Goal: Task Accomplishment & Management: Manage account settings

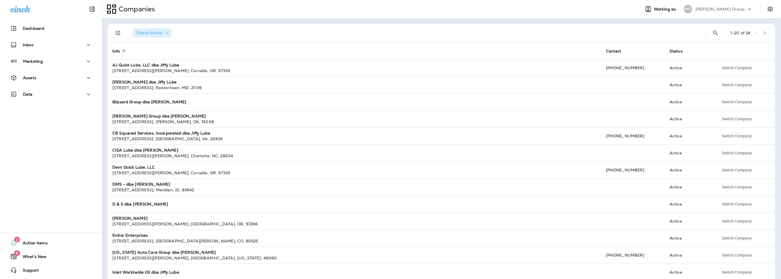
click at [719, 10] on p "[PERSON_NAME] Group dba [PERSON_NAME]" at bounding box center [720, 9] width 51 height 5
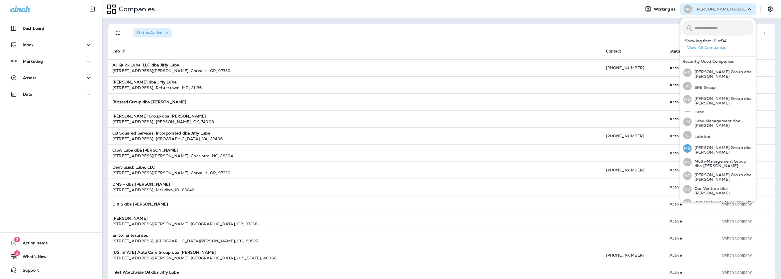
scroll to position [175, 0]
click at [717, 168] on p "[PERSON_NAME] Group dba [PERSON_NAME]" at bounding box center [722, 172] width 62 height 9
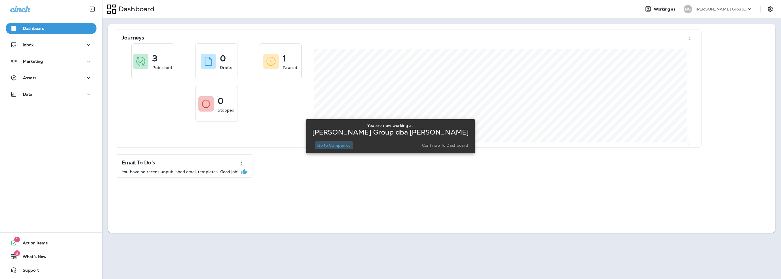
click at [337, 145] on p "Go to Companies" at bounding box center [333, 145] width 33 height 5
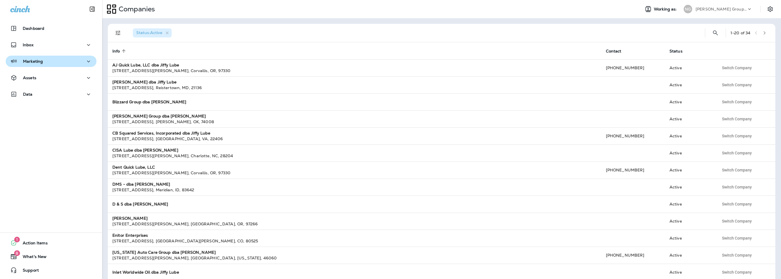
click at [42, 62] on p "Marketing" at bounding box center [33, 61] width 20 height 5
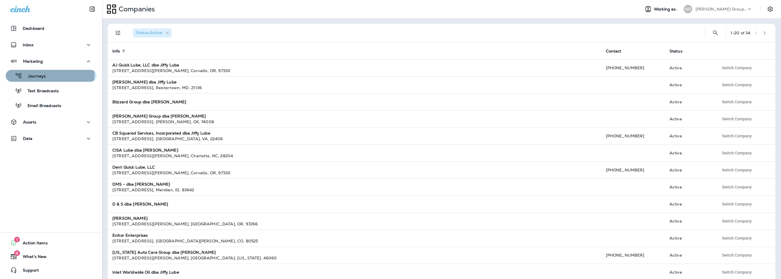
click at [39, 74] on p "Journeys" at bounding box center [34, 76] width 24 height 5
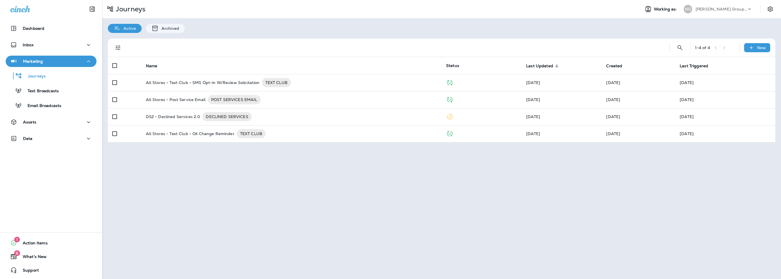
click at [709, 11] on p "[PERSON_NAME] Group dba [PERSON_NAME]" at bounding box center [720, 9] width 51 height 5
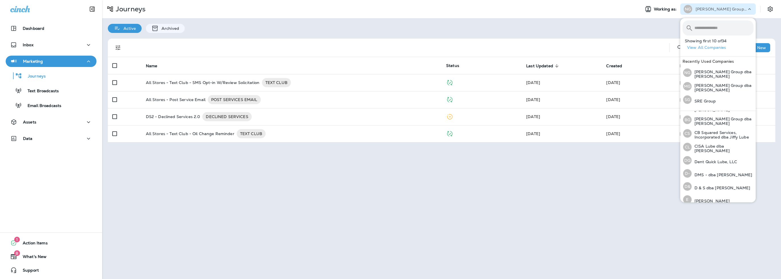
scroll to position [28, 0]
click at [711, 129] on p "[PERSON_NAME] Group dba [PERSON_NAME]" at bounding box center [722, 131] width 62 height 9
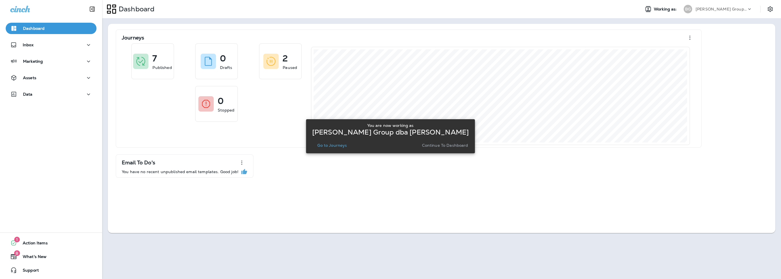
click at [339, 146] on p "Go to Journeys" at bounding box center [332, 145] width 30 height 5
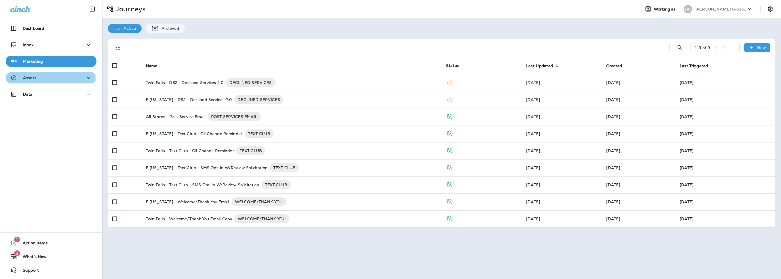
click at [30, 83] on button "Assets" at bounding box center [51, 77] width 91 height 11
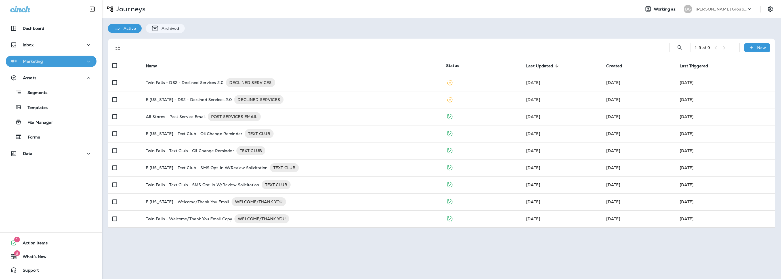
click at [33, 63] on p "Marketing" at bounding box center [33, 61] width 20 height 5
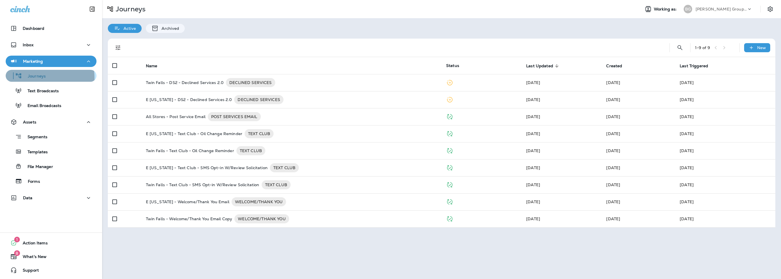
click at [38, 78] on p "Journeys" at bounding box center [34, 76] width 24 height 5
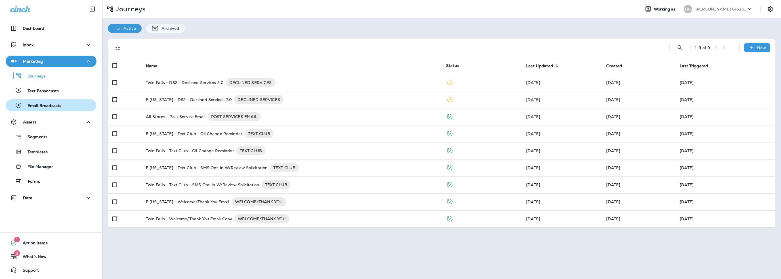
click at [46, 103] on p "Email Broadcasts" at bounding box center [41, 105] width 39 height 5
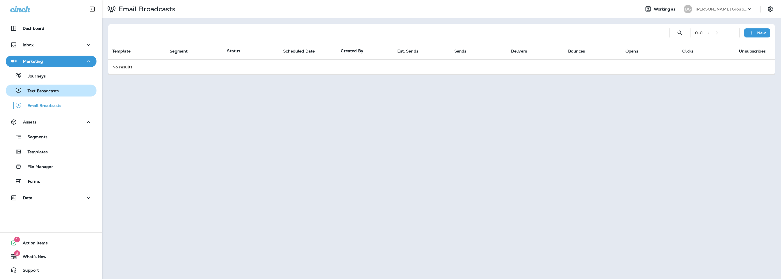
click at [41, 91] on p "Text Broadcasts" at bounding box center [40, 91] width 37 height 5
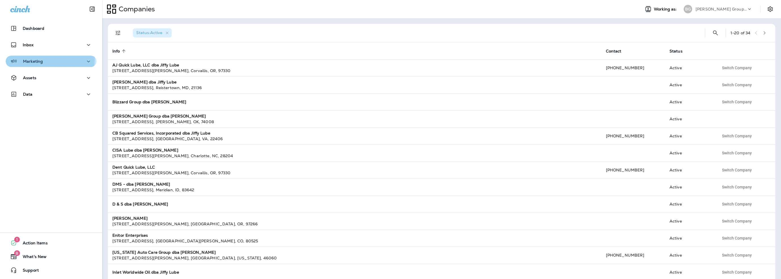
click at [39, 58] on div "Marketing" at bounding box center [26, 61] width 33 height 7
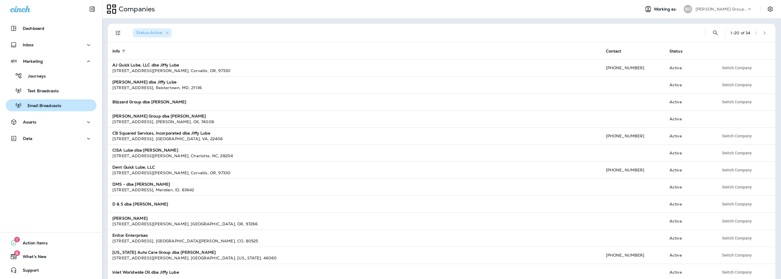
click at [45, 104] on p "Email Broadcasts" at bounding box center [41, 105] width 39 height 5
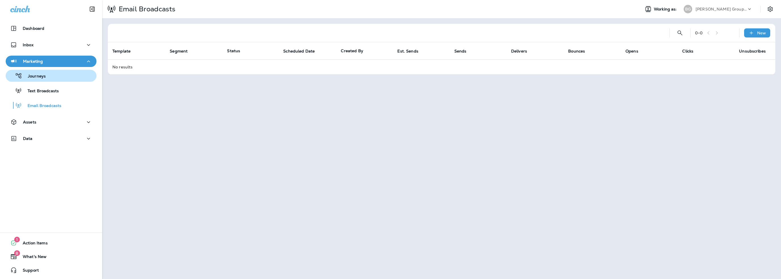
click at [37, 77] on p "Journeys" at bounding box center [34, 76] width 24 height 5
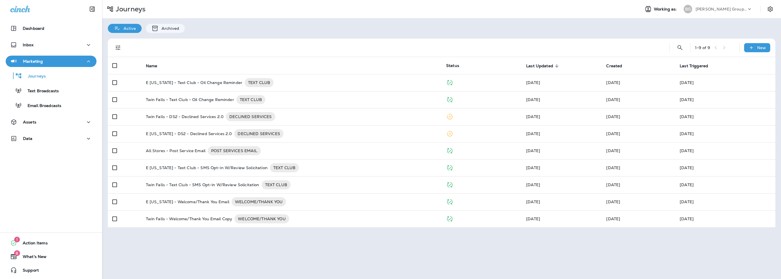
click at [712, 10] on p "[PERSON_NAME] Group dba [PERSON_NAME]" at bounding box center [720, 9] width 51 height 5
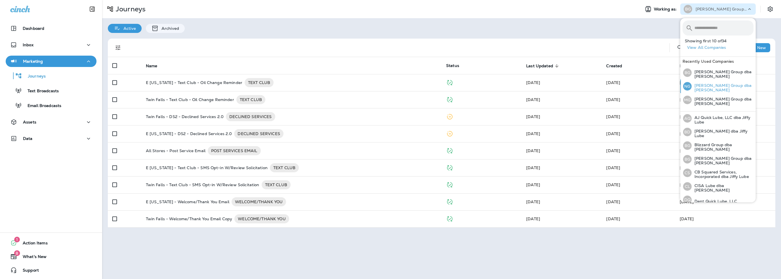
click at [710, 86] on p "[PERSON_NAME] Group dba [PERSON_NAME]" at bounding box center [722, 87] width 62 height 9
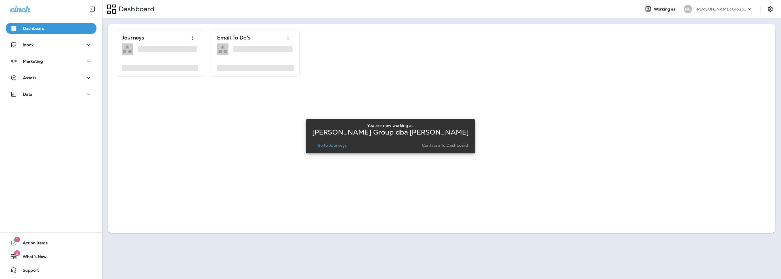
click at [334, 147] on p "Go to Journeys" at bounding box center [332, 145] width 30 height 5
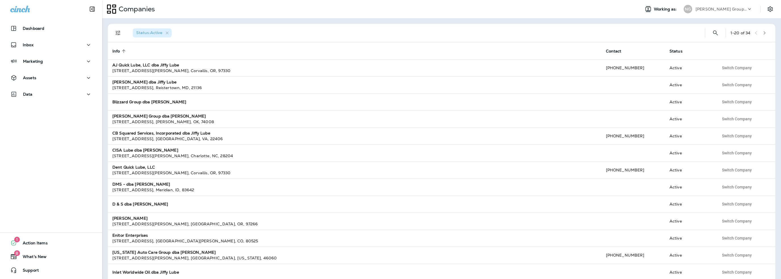
click at [713, 10] on p "[PERSON_NAME] Group dba [PERSON_NAME]" at bounding box center [720, 9] width 51 height 5
type input "***"
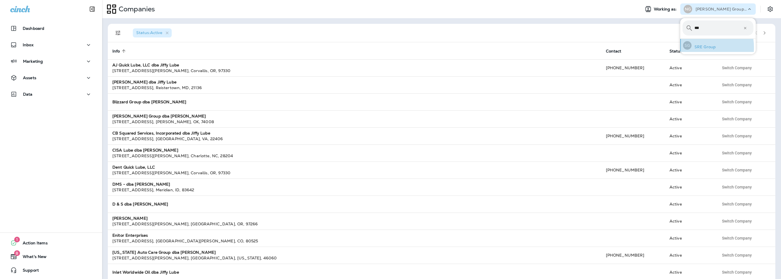
click at [699, 47] on p "SRE Group" at bounding box center [703, 47] width 24 height 5
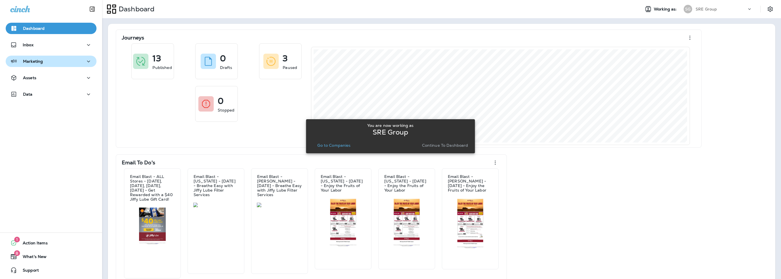
click at [34, 64] on div "Marketing" at bounding box center [26, 61] width 33 height 7
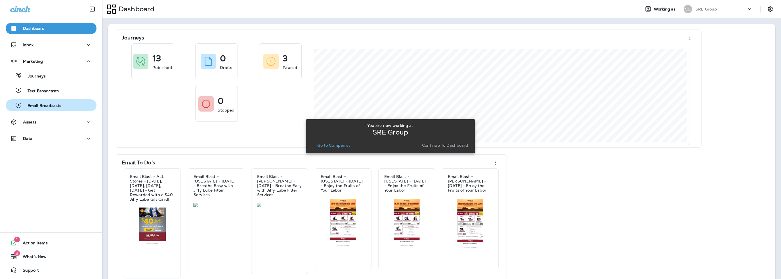
click at [42, 102] on div "Email Broadcasts" at bounding box center [34, 105] width 53 height 9
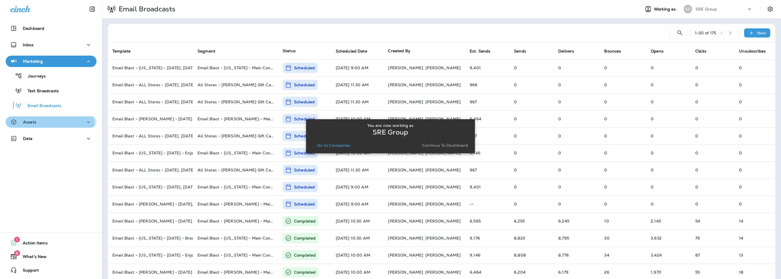
click at [39, 122] on div "Assets" at bounding box center [51, 122] width 82 height 7
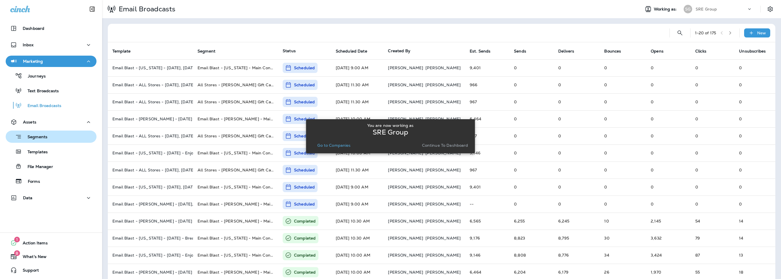
click at [39, 136] on p "Segments" at bounding box center [35, 137] width 26 height 6
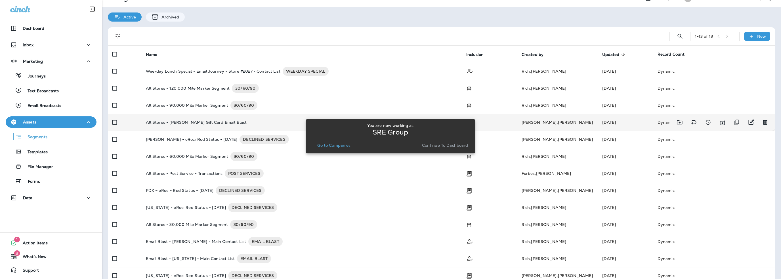
scroll to position [22, 0]
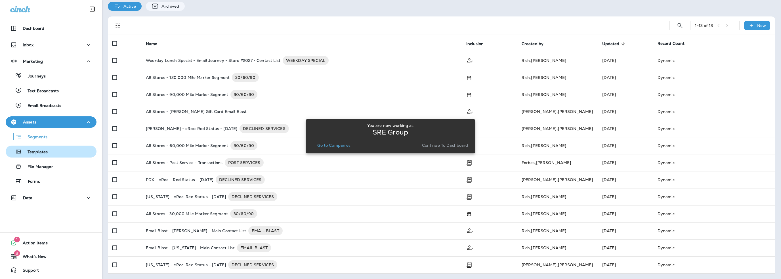
click at [39, 151] on p "Templates" at bounding box center [35, 152] width 26 height 5
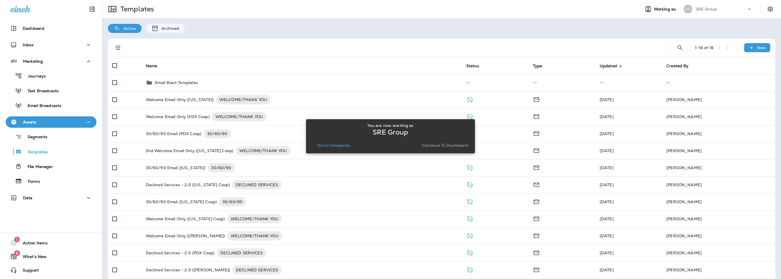
click at [324, 147] on p "Go to Companies" at bounding box center [333, 145] width 33 height 5
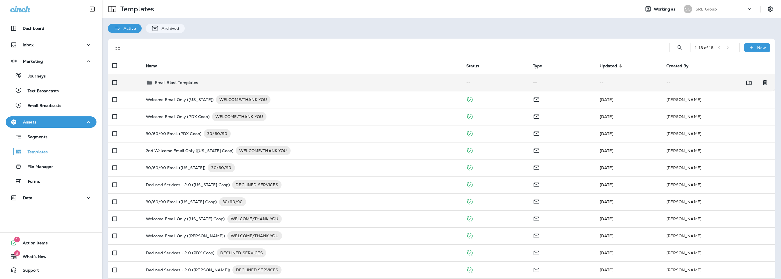
click at [169, 84] on p "Email Blast Templates" at bounding box center [176, 82] width 43 height 5
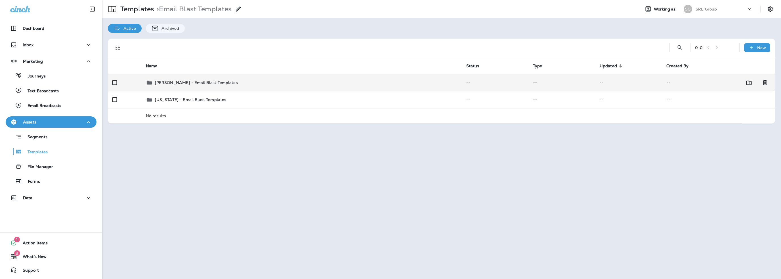
click at [191, 80] on p "[PERSON_NAME] - Email Blast Templates" at bounding box center [196, 82] width 83 height 5
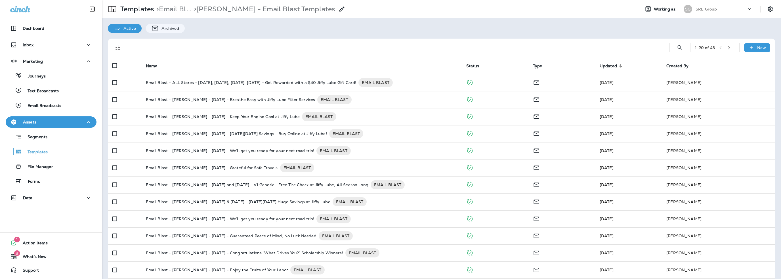
click at [39, 130] on div "Segments Templates File Manager Forms" at bounding box center [51, 157] width 91 height 59
click at [40, 144] on div "Segments Templates File Manager Forms" at bounding box center [51, 157] width 91 height 59
click at [39, 140] on p "Segments" at bounding box center [35, 137] width 26 height 6
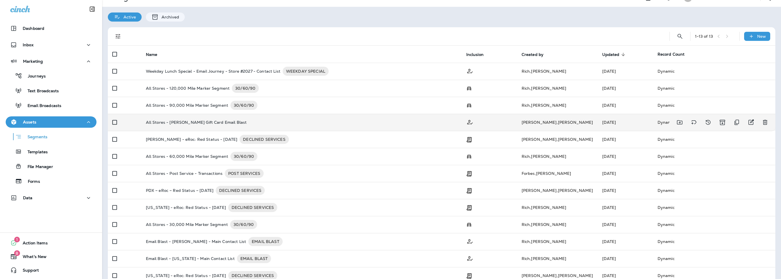
scroll to position [22, 0]
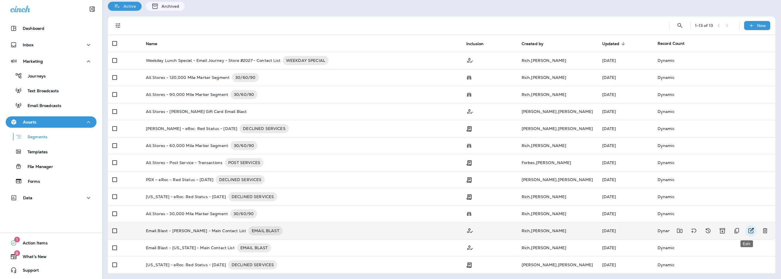
click at [747, 231] on icon "Edit" at bounding box center [750, 230] width 7 height 7
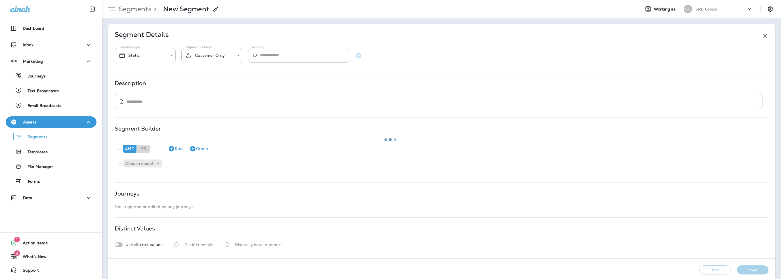
type input "*******"
type textarea "**********"
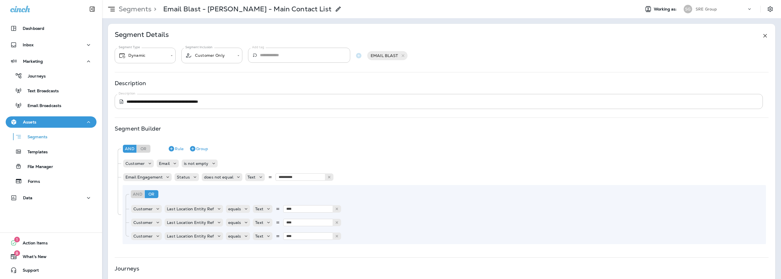
click at [706, 7] on p "SRE Group" at bounding box center [705, 9] width 21 height 5
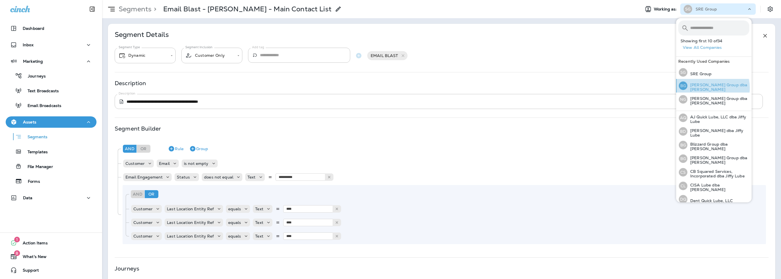
click at [708, 88] on p "[PERSON_NAME] Group dba [PERSON_NAME]" at bounding box center [718, 87] width 62 height 9
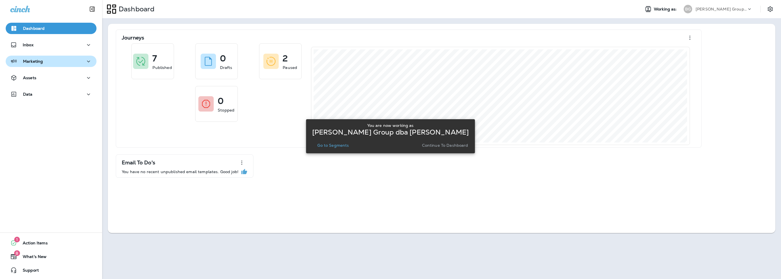
click at [38, 61] on p "Marketing" at bounding box center [33, 61] width 20 height 5
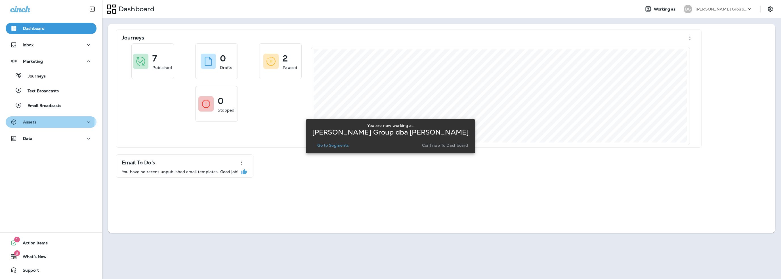
click at [33, 121] on p "Assets" at bounding box center [29, 122] width 13 height 5
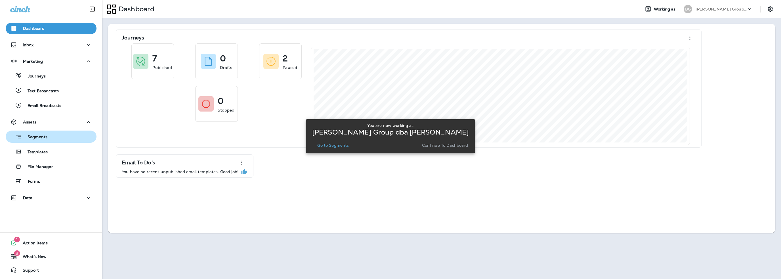
click at [38, 137] on p "Segments" at bounding box center [35, 137] width 26 height 6
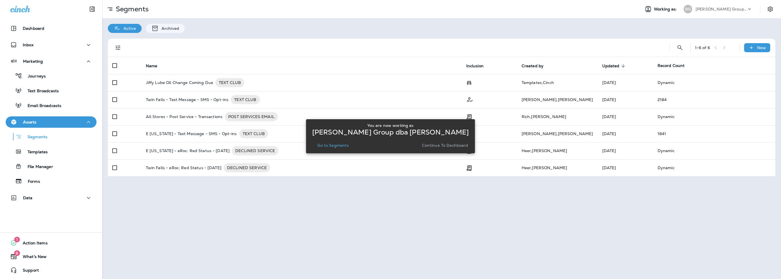
click at [703, 11] on p "[PERSON_NAME] Group dba [PERSON_NAME]" at bounding box center [720, 9] width 51 height 5
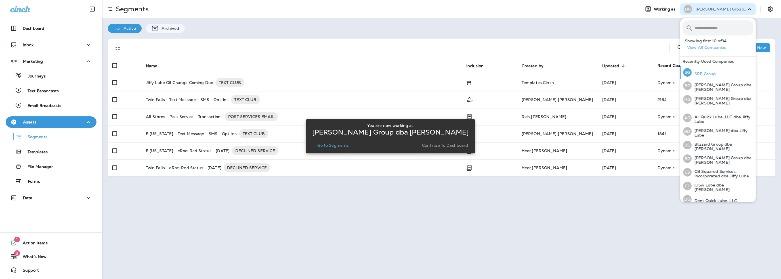
click at [706, 73] on p "SRE Group" at bounding box center [703, 73] width 24 height 5
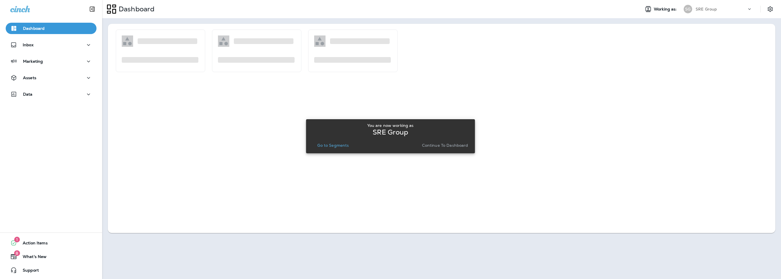
click at [335, 144] on p "Go to Segments" at bounding box center [332, 145] width 31 height 5
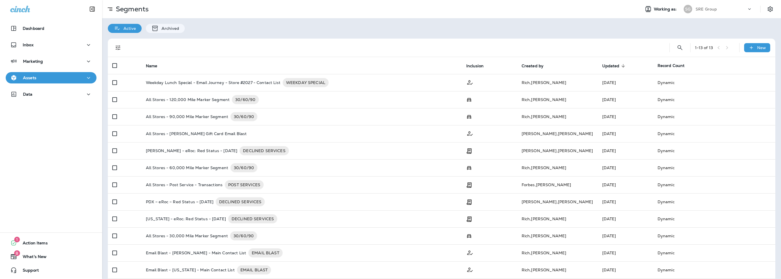
click at [707, 11] on p "SRE Group" at bounding box center [705, 9] width 21 height 5
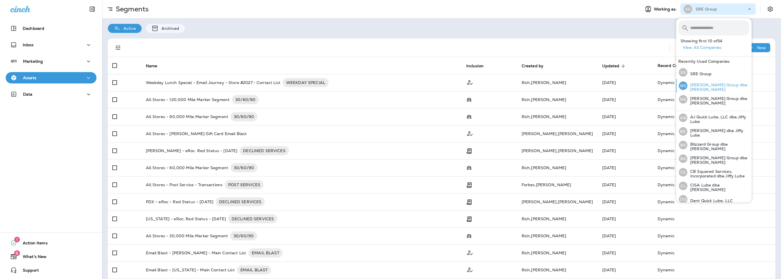
click at [706, 86] on p "[PERSON_NAME] Group dba [PERSON_NAME]" at bounding box center [718, 87] width 62 height 9
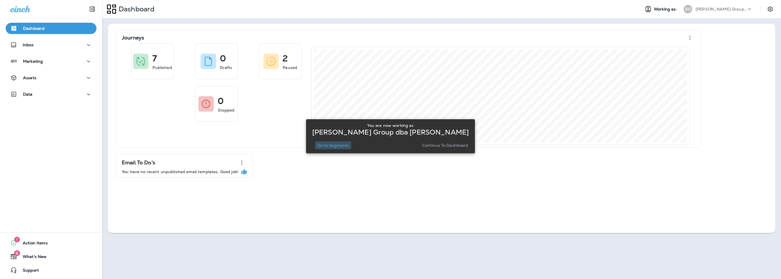
click at [339, 147] on p "Go to Segments" at bounding box center [332, 145] width 31 height 5
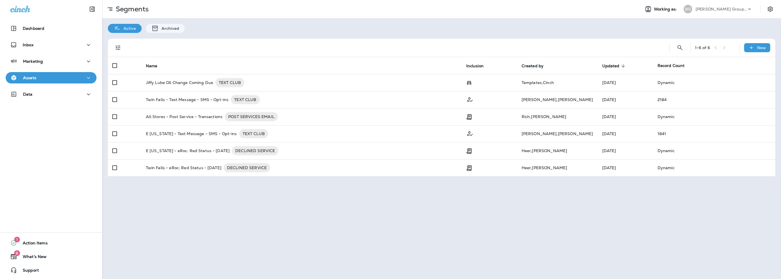
click at [708, 10] on p "[PERSON_NAME] Group dba [PERSON_NAME]" at bounding box center [720, 9] width 51 height 5
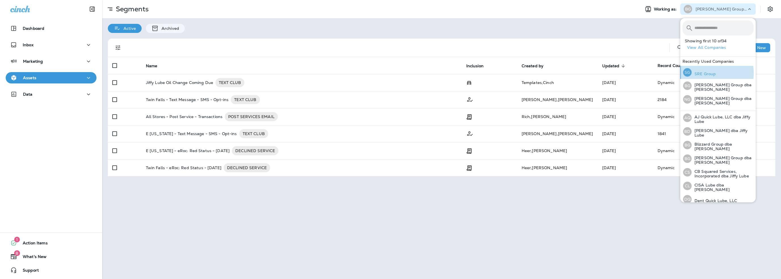
click at [708, 73] on p "SRE Group" at bounding box center [703, 73] width 24 height 5
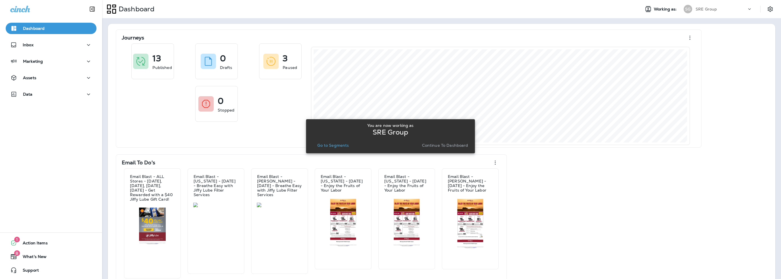
click at [339, 146] on p "Go to Segments" at bounding box center [332, 145] width 31 height 5
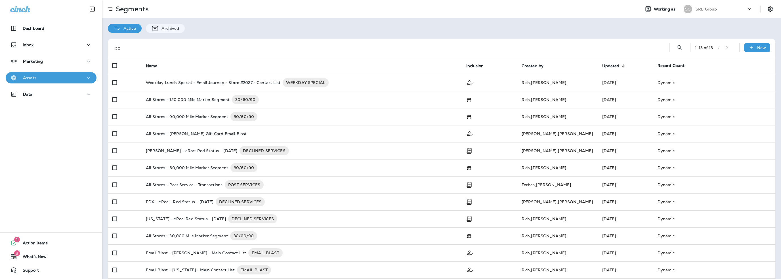
click at [33, 81] on div "Assets" at bounding box center [23, 77] width 26 height 7
click at [31, 104] on div "Templates" at bounding box center [28, 107] width 40 height 9
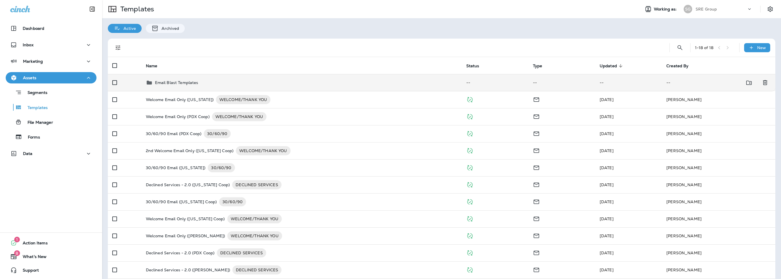
click at [182, 84] on p "Email Blast Templates" at bounding box center [176, 82] width 43 height 5
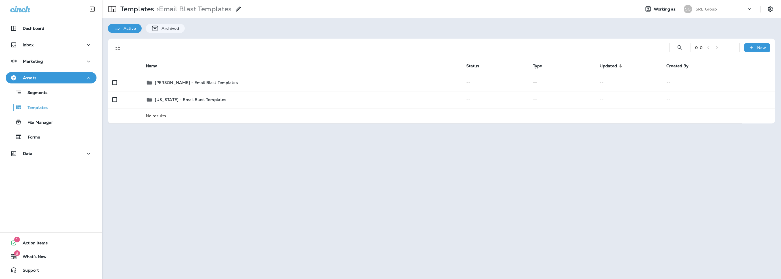
click at [713, 9] on p "SRE Group" at bounding box center [705, 9] width 21 height 5
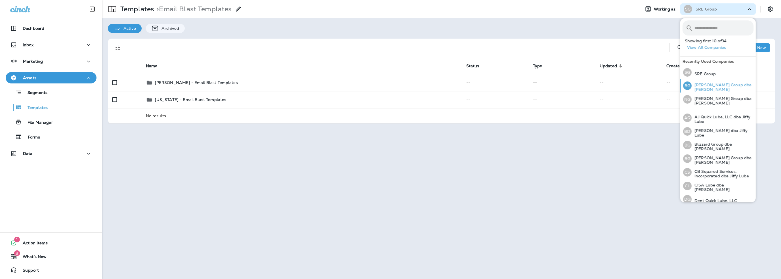
click at [714, 86] on p "[PERSON_NAME] Group dba [PERSON_NAME]" at bounding box center [722, 87] width 62 height 9
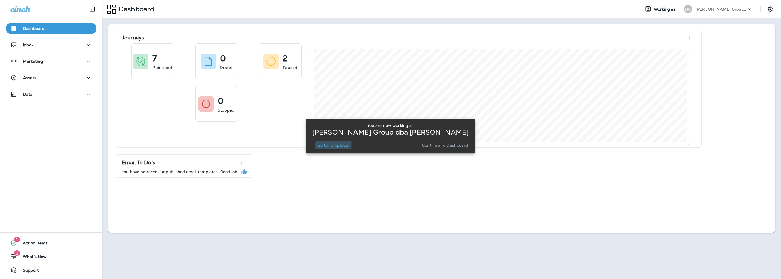
click at [344, 145] on p "Go to Templates" at bounding box center [333, 145] width 32 height 5
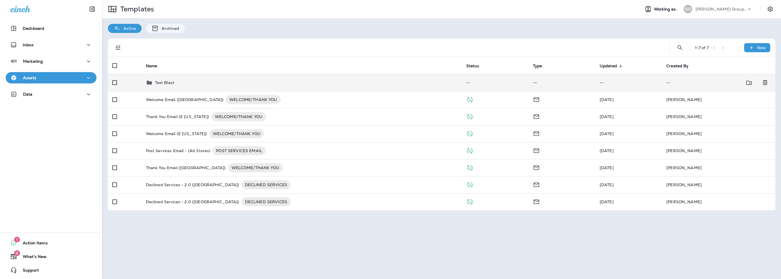
click at [164, 83] on p "Text Blast" at bounding box center [164, 82] width 19 height 5
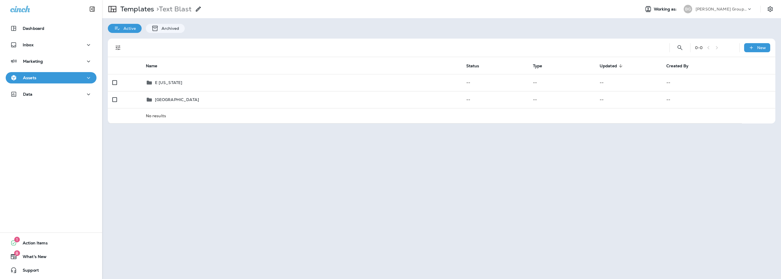
click at [201, 7] on use at bounding box center [198, 9] width 5 height 5
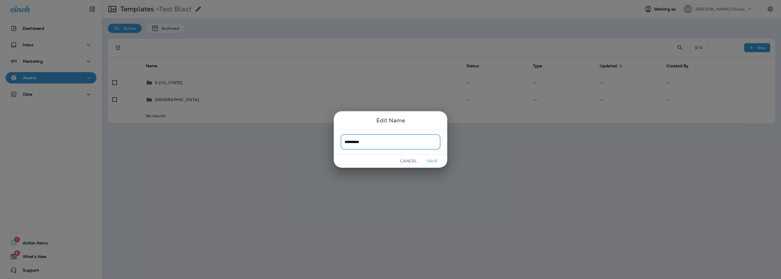
click at [375, 145] on input "**********" at bounding box center [390, 141] width 100 height 15
type input "**********"
click at [436, 161] on button "Save" at bounding box center [431, 161] width 21 height 9
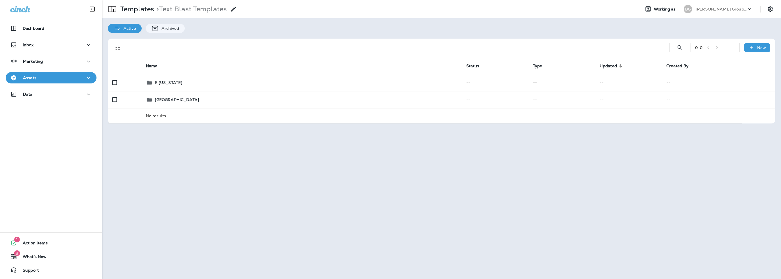
click at [42, 79] on div "Assets" at bounding box center [51, 77] width 82 height 7
click at [41, 110] on p "Templates" at bounding box center [35, 107] width 26 height 5
click at [40, 119] on div "File Manager" at bounding box center [30, 122] width 45 height 9
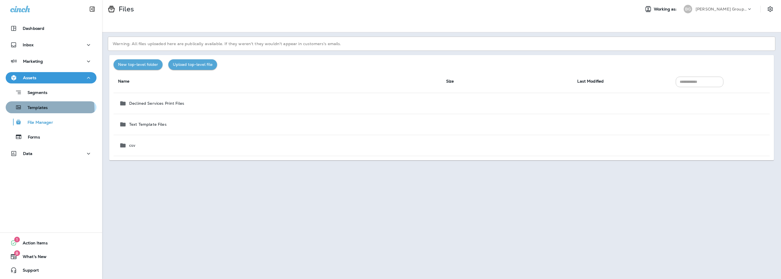
click at [40, 109] on p "Templates" at bounding box center [35, 107] width 26 height 5
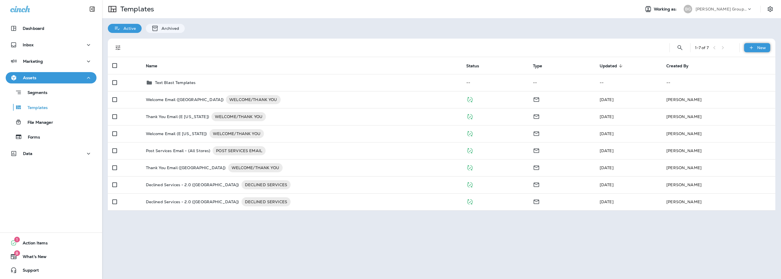
click at [750, 47] on icon at bounding box center [751, 48] width 6 height 6
click at [750, 75] on li "New Folder" at bounding box center [753, 76] width 48 height 14
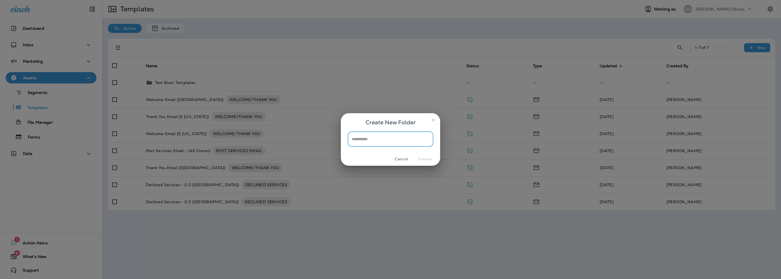
click at [367, 138] on input "text" at bounding box center [391, 138] width 86 height 15
type input "**********"
click at [422, 157] on button "Create" at bounding box center [424, 159] width 21 height 9
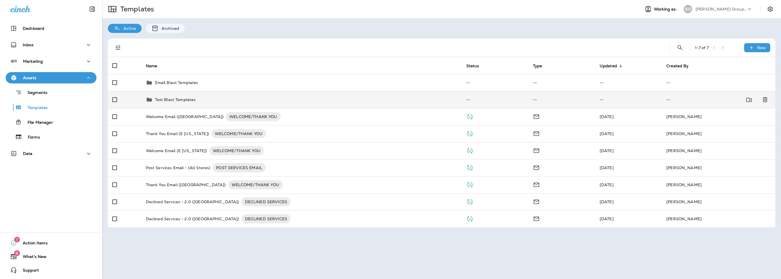
click at [179, 100] on p "Text Blast Templates" at bounding box center [175, 99] width 41 height 5
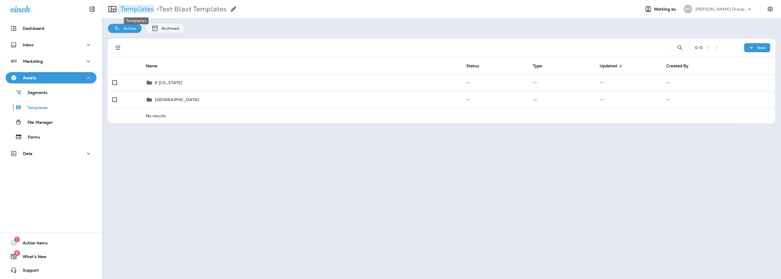
click at [142, 10] on p "Templates" at bounding box center [136, 9] width 36 height 9
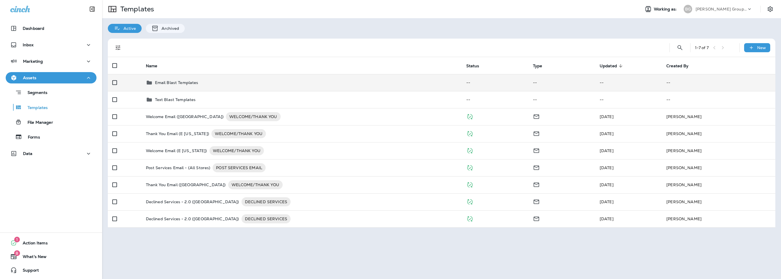
click at [170, 80] on div "Email Blast Templates" at bounding box center [176, 82] width 43 height 7
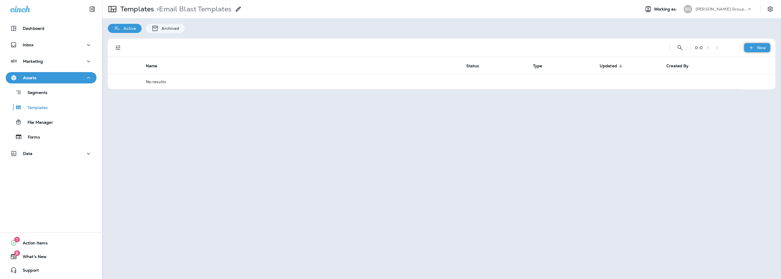
click at [751, 47] on icon at bounding box center [751, 48] width 6 height 6
click at [752, 75] on li "New Folder" at bounding box center [753, 76] width 48 height 14
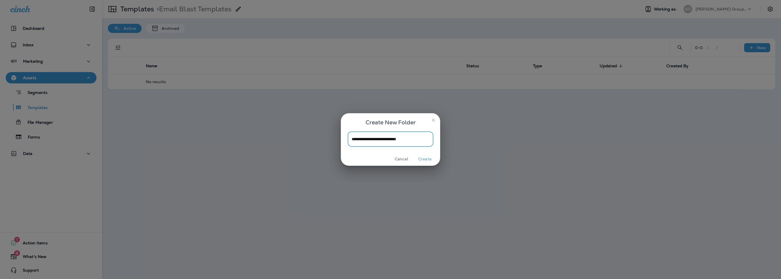
type input "**********"
click at [422, 160] on button "Create" at bounding box center [424, 159] width 21 height 9
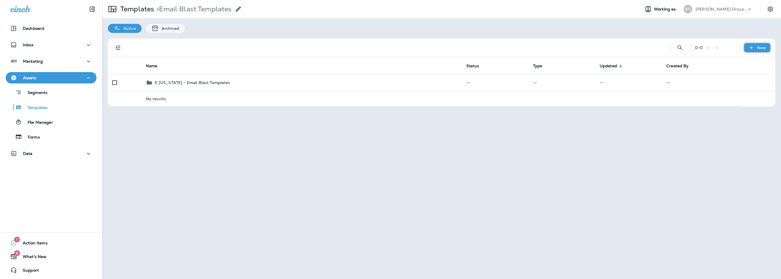
click at [749, 45] on icon at bounding box center [751, 48] width 6 height 6
click at [747, 75] on li "New Folder" at bounding box center [753, 76] width 48 height 14
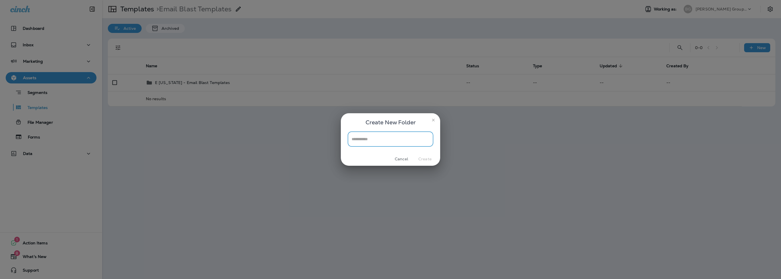
click at [369, 140] on input "text" at bounding box center [391, 138] width 86 height 15
type input "**********"
click at [426, 159] on button "Create" at bounding box center [424, 159] width 21 height 9
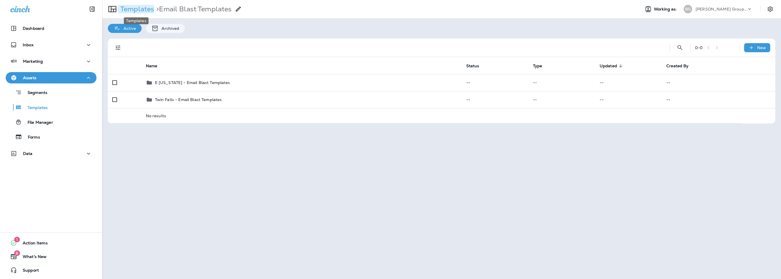
click at [138, 8] on p "Templates" at bounding box center [136, 9] width 36 height 9
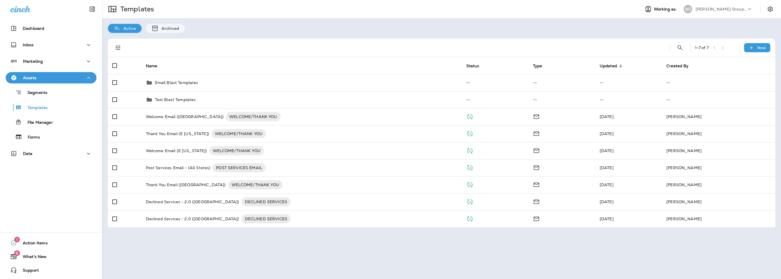
click at [714, 8] on p "[PERSON_NAME] Group dba [PERSON_NAME]" at bounding box center [720, 9] width 51 height 5
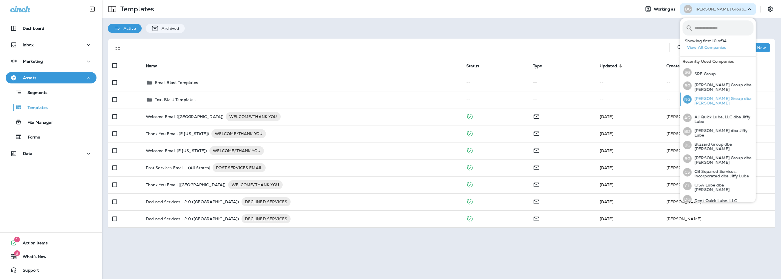
click at [708, 99] on p "[PERSON_NAME] Group dba [PERSON_NAME]" at bounding box center [722, 100] width 62 height 9
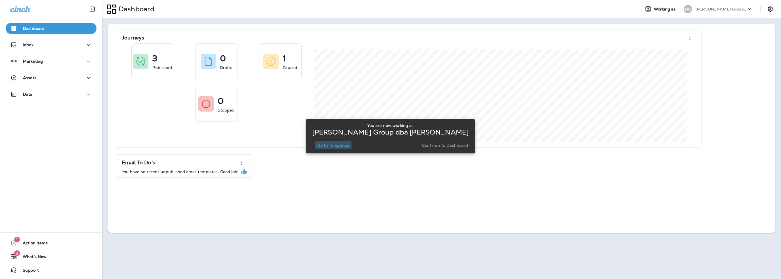
click at [343, 144] on p "Go to Templates" at bounding box center [333, 145] width 32 height 5
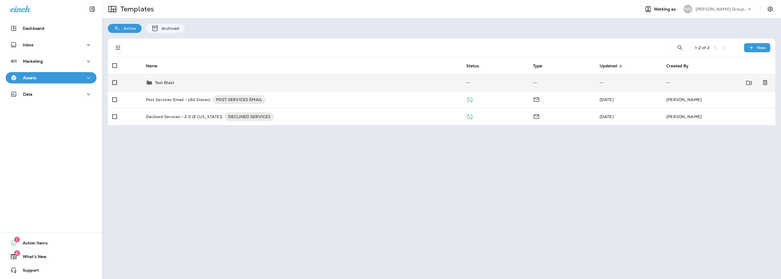
click at [167, 84] on p "Text Blast" at bounding box center [164, 82] width 19 height 5
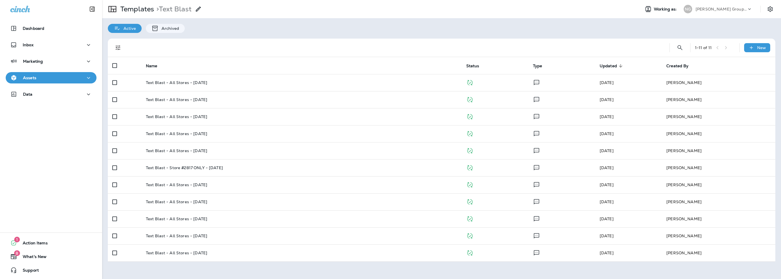
click at [199, 8] on use at bounding box center [198, 9] width 5 height 5
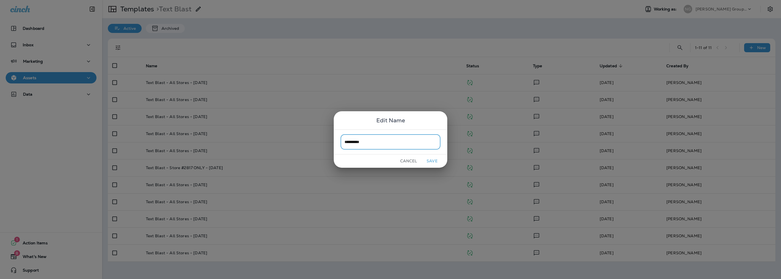
click at [371, 146] on input "**********" at bounding box center [390, 141] width 100 height 15
type input "**********"
click at [433, 159] on button "Save" at bounding box center [431, 161] width 21 height 9
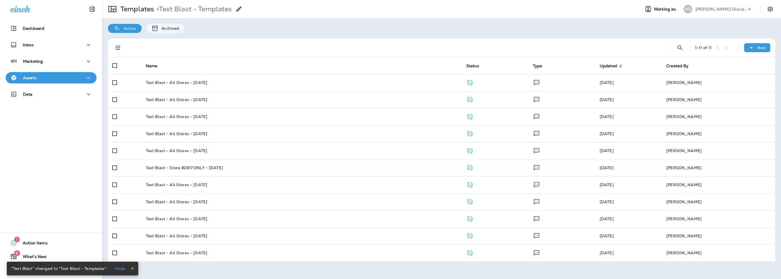
click at [705, 9] on p "[PERSON_NAME] Group dba [PERSON_NAME]" at bounding box center [720, 9] width 51 height 5
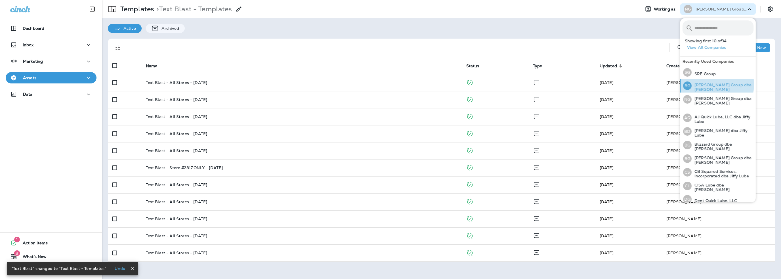
click at [712, 85] on p "[PERSON_NAME] Group dba [PERSON_NAME]" at bounding box center [722, 87] width 62 height 9
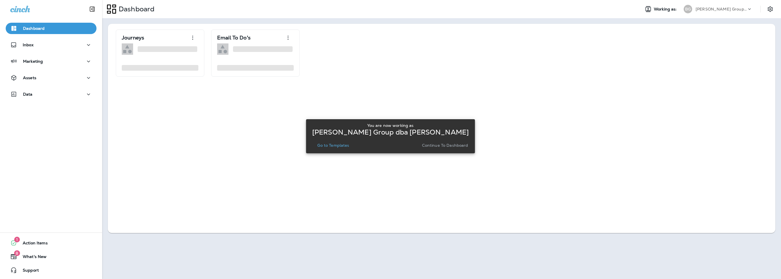
click at [341, 144] on p "Go to Templates" at bounding box center [333, 145] width 32 height 5
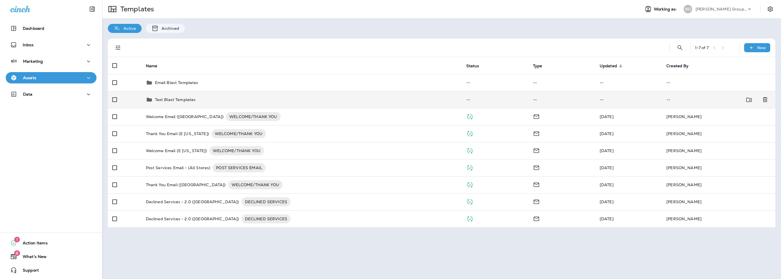
click at [180, 101] on p "Text Blast Templates" at bounding box center [175, 99] width 41 height 5
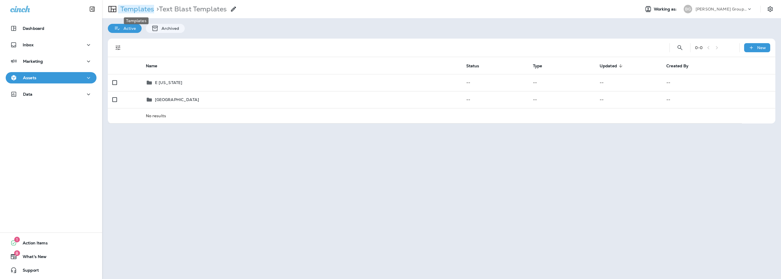
click at [138, 9] on p "Templates" at bounding box center [136, 9] width 36 height 9
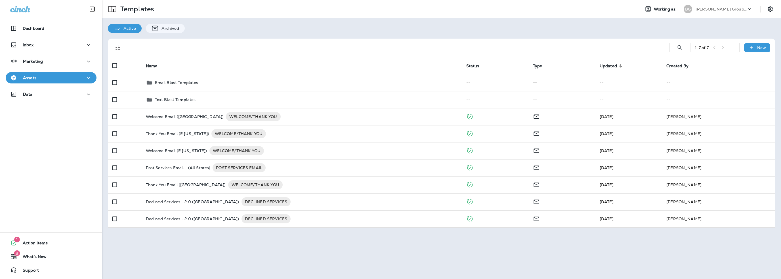
click at [721, 10] on p "[PERSON_NAME] Group dba [PERSON_NAME]" at bounding box center [720, 9] width 51 height 5
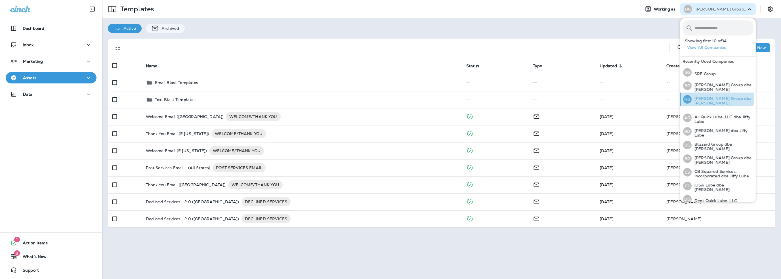
click at [715, 98] on p "[PERSON_NAME] Group dba [PERSON_NAME]" at bounding box center [722, 100] width 62 height 9
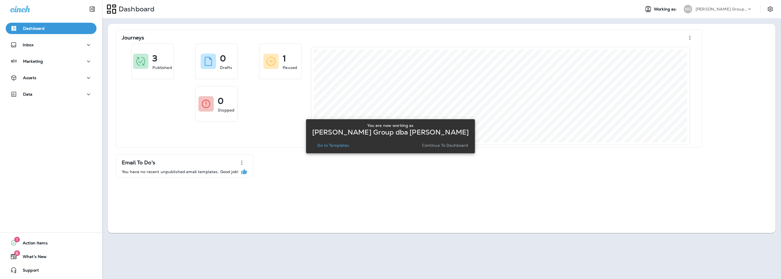
click at [327, 146] on p "Go to Templates" at bounding box center [333, 145] width 32 height 5
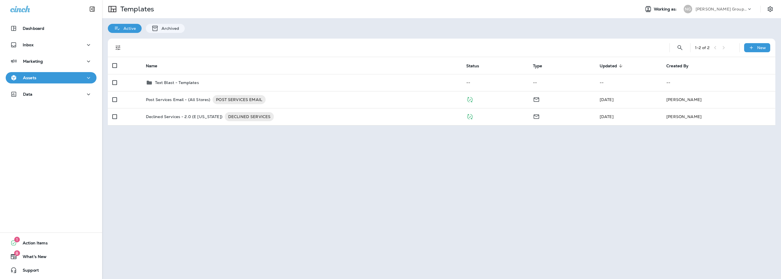
click at [712, 10] on p "[PERSON_NAME] Group dba [PERSON_NAME]" at bounding box center [720, 9] width 51 height 5
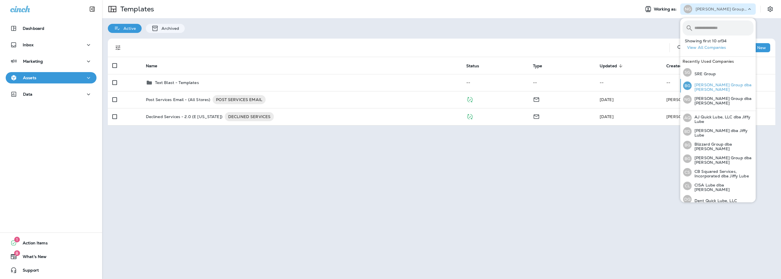
click at [716, 85] on p "[PERSON_NAME] Group dba [PERSON_NAME]" at bounding box center [722, 87] width 62 height 9
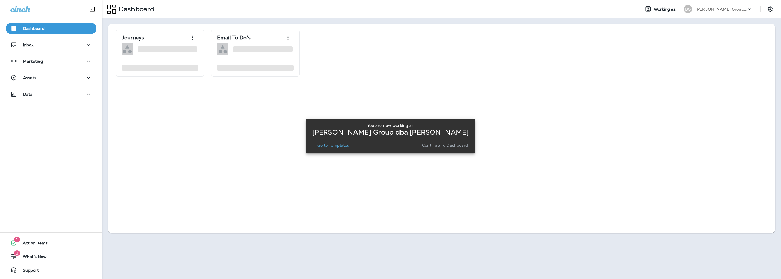
click at [347, 144] on p "Go to Templates" at bounding box center [333, 145] width 32 height 5
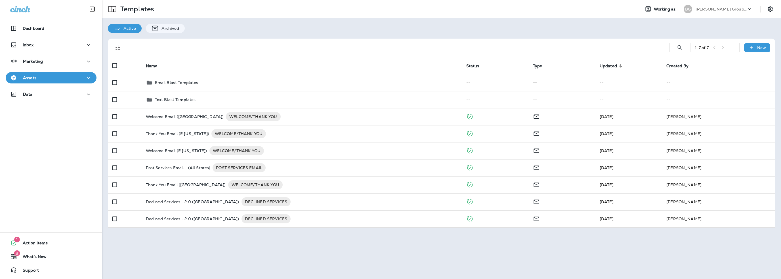
click at [709, 10] on p "[PERSON_NAME] Group dba [PERSON_NAME]" at bounding box center [720, 9] width 51 height 5
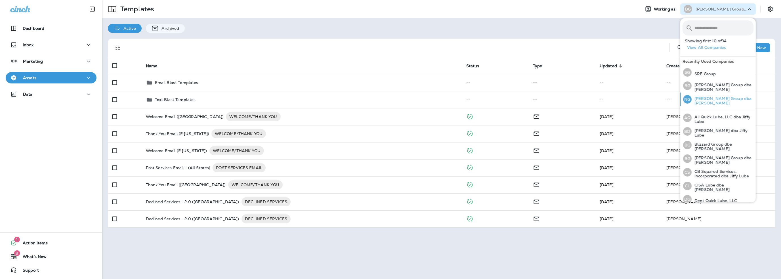
click at [711, 100] on p "[PERSON_NAME] Group dba [PERSON_NAME]" at bounding box center [722, 100] width 62 height 9
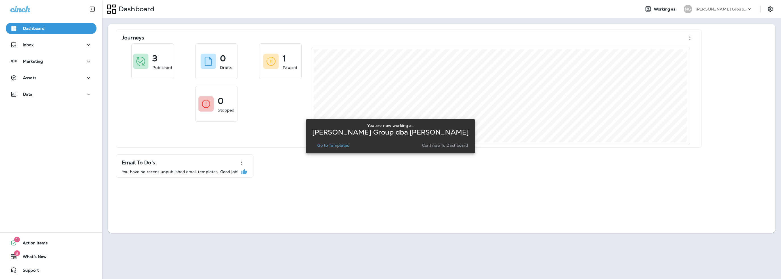
click at [340, 145] on p "Go to Templates" at bounding box center [333, 145] width 32 height 5
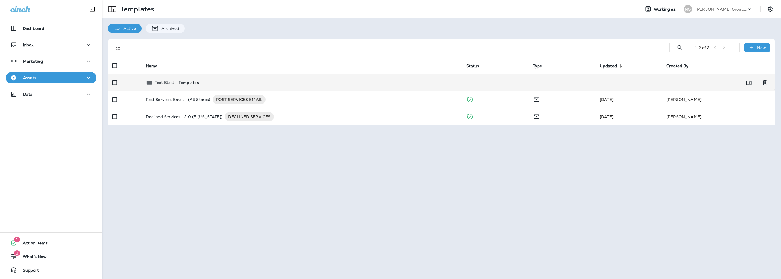
click at [186, 82] on p "Text Blast - Templates" at bounding box center [177, 82] width 44 height 5
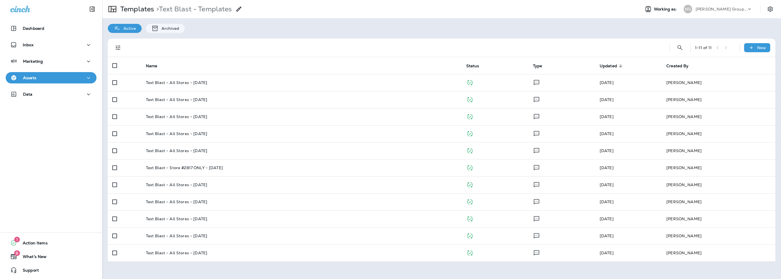
click at [239, 9] on icon at bounding box center [238, 9] width 7 height 7
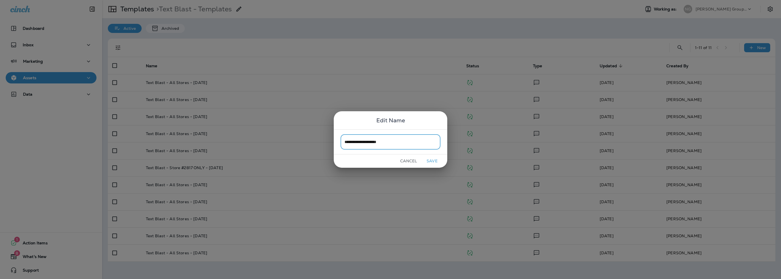
click at [366, 141] on input "**********" at bounding box center [390, 141] width 100 height 15
type input "**********"
click at [428, 161] on button "Save" at bounding box center [431, 161] width 21 height 9
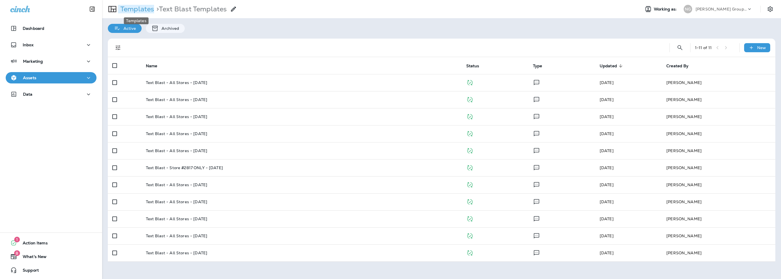
click at [140, 10] on p "Templates" at bounding box center [136, 9] width 36 height 9
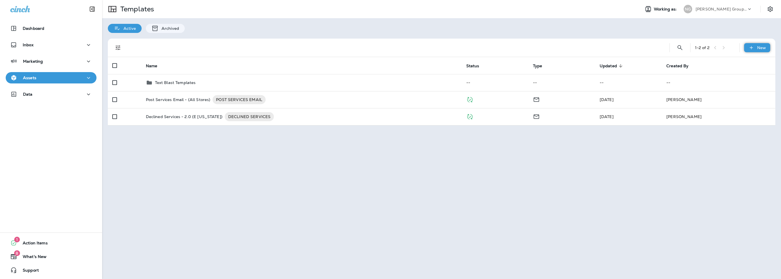
click at [759, 49] on p "New" at bounding box center [761, 47] width 9 height 5
click at [752, 76] on li "New Folder" at bounding box center [753, 76] width 48 height 14
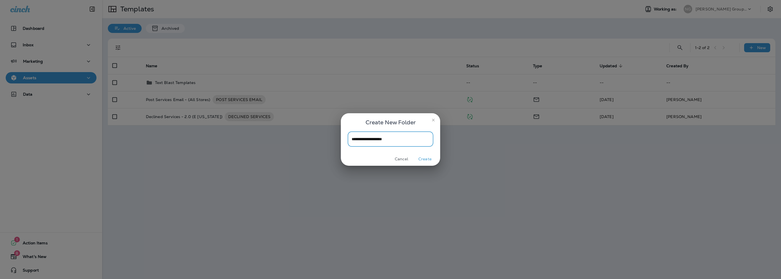
type input "**********"
click at [423, 158] on button "Create" at bounding box center [424, 159] width 21 height 9
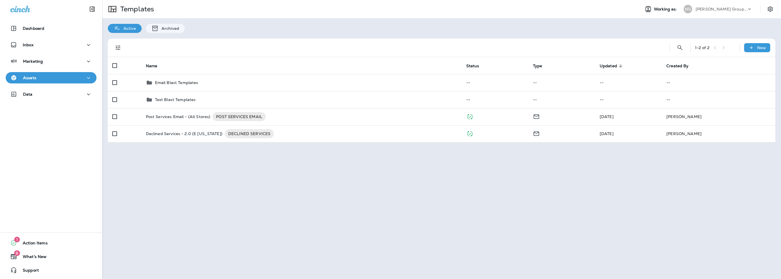
click at [717, 12] on div "[PERSON_NAME] Group dba [PERSON_NAME]" at bounding box center [720, 9] width 51 height 9
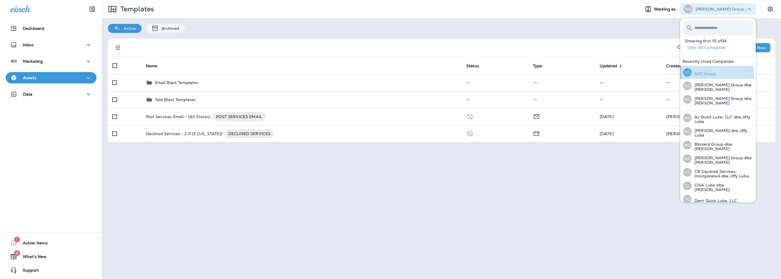
click at [704, 75] on p "SRE Group" at bounding box center [703, 73] width 24 height 5
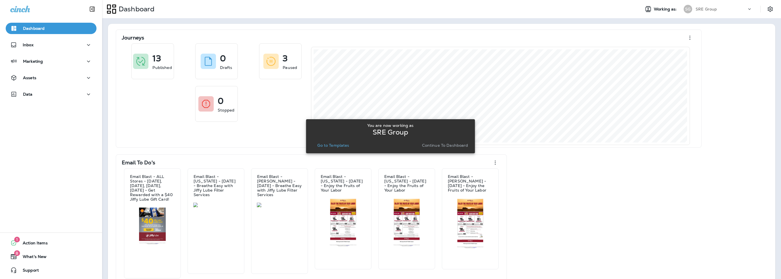
click at [339, 145] on p "Go to Templates" at bounding box center [333, 145] width 32 height 5
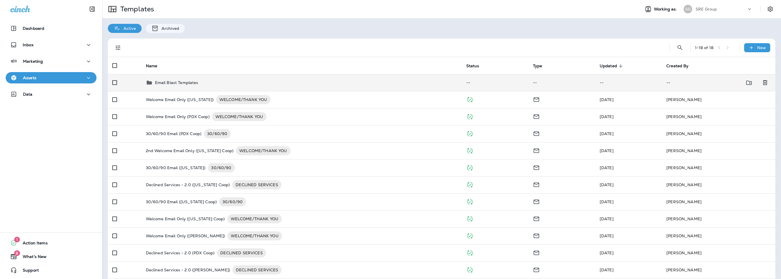
click at [183, 84] on p "Email Blast Templates" at bounding box center [176, 82] width 43 height 5
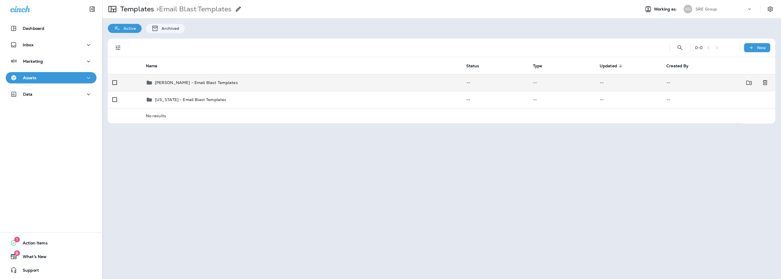
click at [180, 83] on p "[PERSON_NAME] - Email Blast Templates" at bounding box center [196, 82] width 83 height 5
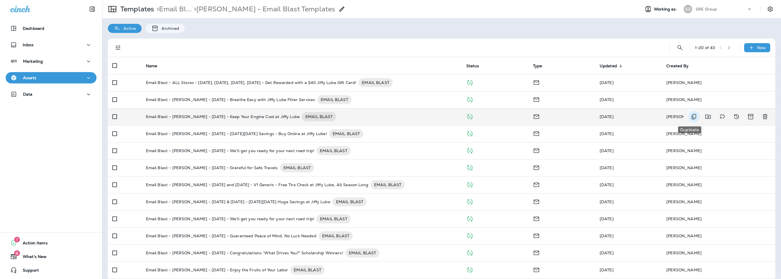
click at [690, 116] on icon "Duplicate" at bounding box center [693, 116] width 7 height 7
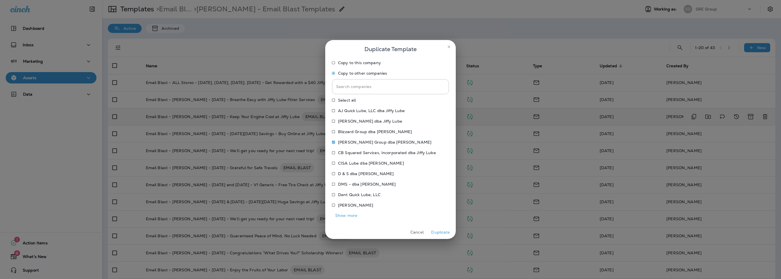
click at [350, 215] on button "Show more" at bounding box center [346, 215] width 28 height 9
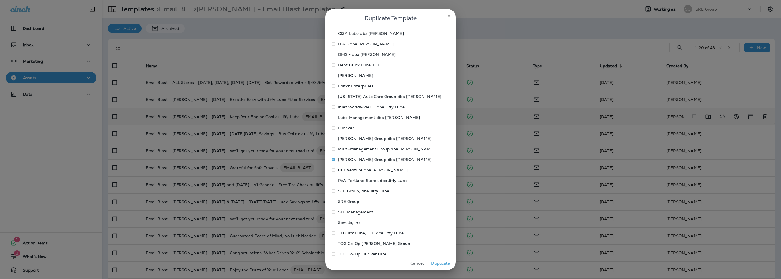
scroll to position [113, 0]
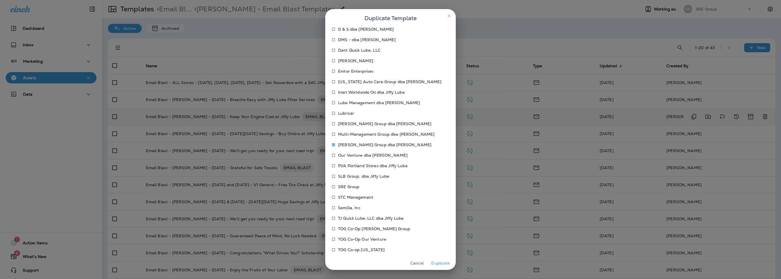
click at [437, 262] on button "Duplicate" at bounding box center [440, 263] width 21 height 9
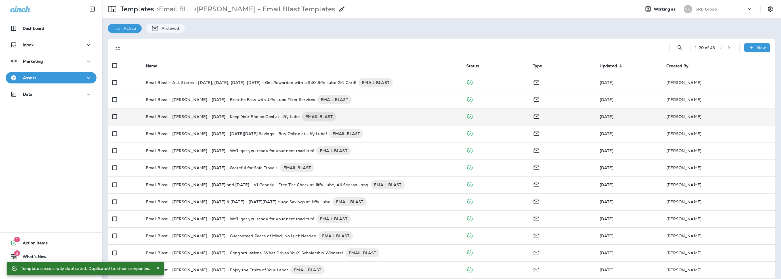
click at [700, 9] on p "SRE Group" at bounding box center [705, 9] width 21 height 5
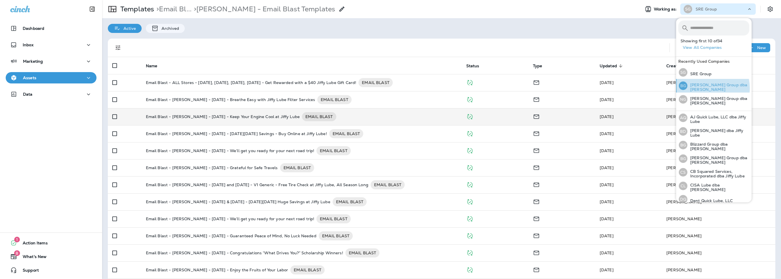
click at [704, 88] on p "[PERSON_NAME] Group dba [PERSON_NAME]" at bounding box center [718, 87] width 62 height 9
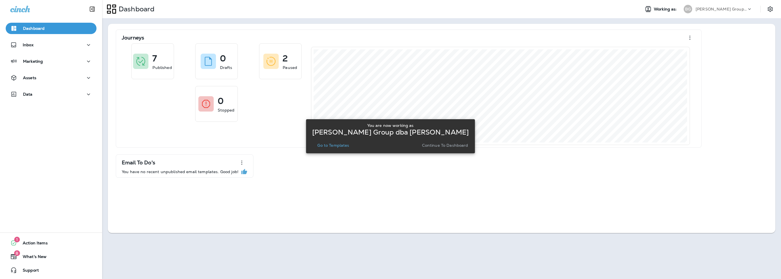
click at [344, 146] on p "Go to Templates" at bounding box center [333, 145] width 32 height 5
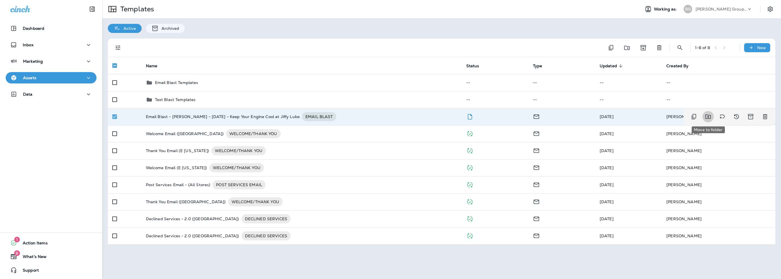
click at [708, 117] on icon "Move to folder" at bounding box center [707, 117] width 5 height 4
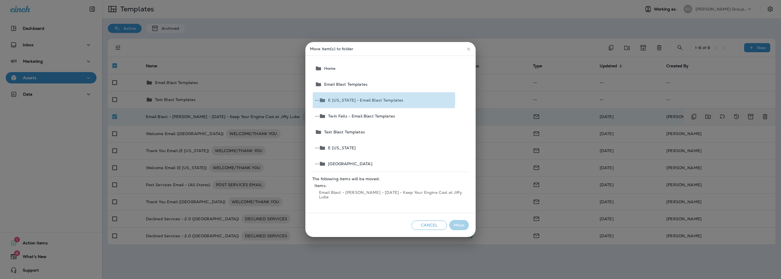
click at [347, 101] on span "E [US_STATE] - Email Blast Templates" at bounding box center [364, 100] width 77 height 5
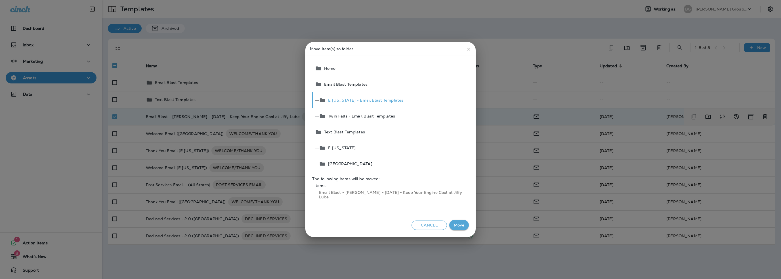
click at [456, 221] on button "Move" at bounding box center [459, 225] width 20 height 10
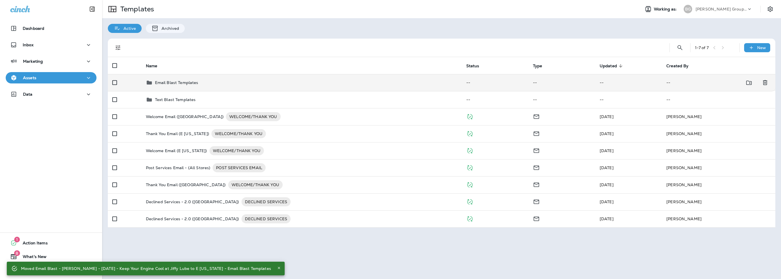
click at [182, 82] on p "Email Blast Templates" at bounding box center [176, 82] width 43 height 5
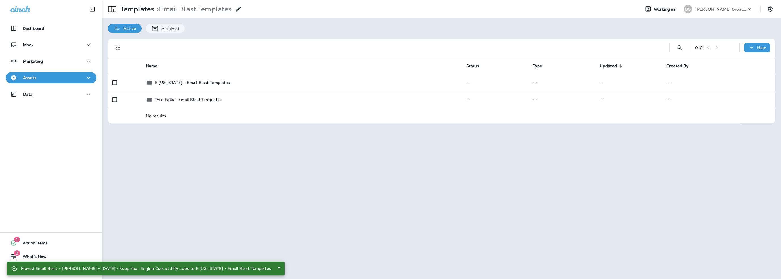
click at [182, 82] on p "E [US_STATE] - Email Blast Templates" at bounding box center [192, 82] width 75 height 5
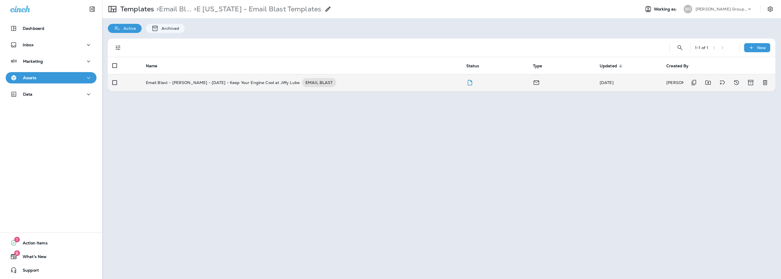
click at [202, 83] on p "Email Blast - [PERSON_NAME] - [DATE] - Keep Your Engine Cool at Jiffy Lube" at bounding box center [223, 82] width 154 height 9
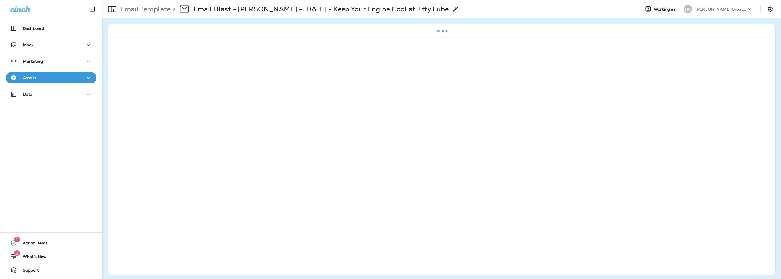
click at [453, 9] on use at bounding box center [455, 9] width 5 height 5
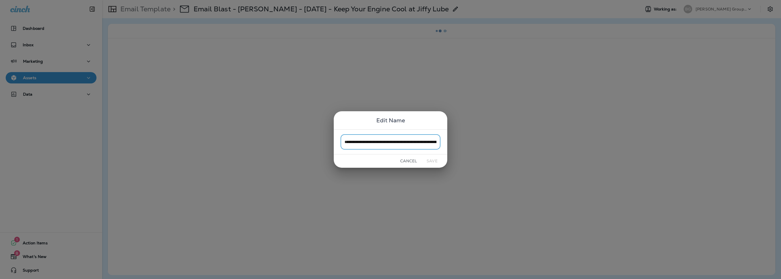
scroll to position [0, 41]
click at [368, 141] on input "**********" at bounding box center [390, 141] width 100 height 15
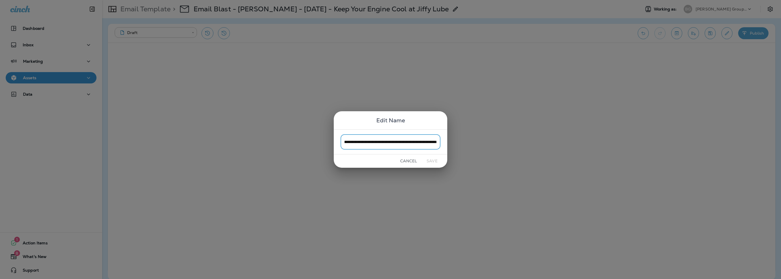
scroll to position [0, 0]
drag, startPoint x: 363, startPoint y: 142, endPoint x: 338, endPoint y: 142, distance: 25.2
click at [338, 142] on div "**********" at bounding box center [390, 141] width 113 height 25
click at [369, 143] on input "**********" at bounding box center [390, 141] width 100 height 15
drag, startPoint x: 384, startPoint y: 142, endPoint x: 372, endPoint y: 143, distance: 12.6
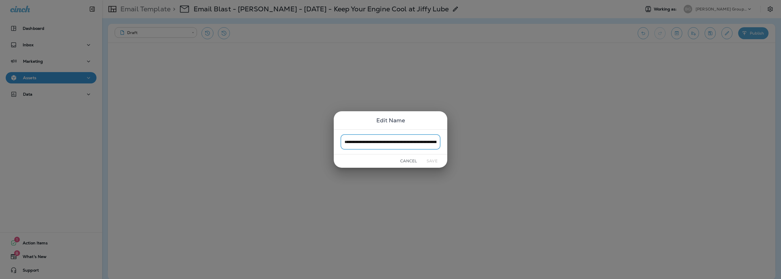
click at [372, 143] on input "**********" at bounding box center [390, 141] width 100 height 15
type input "**********"
click at [426, 161] on button "Save" at bounding box center [431, 161] width 21 height 9
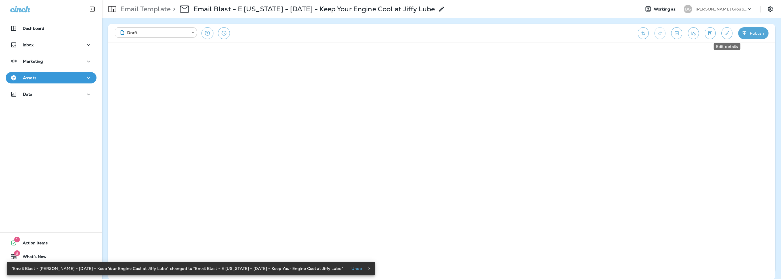
click at [727, 35] on icon "Edit details" at bounding box center [727, 33] width 6 height 6
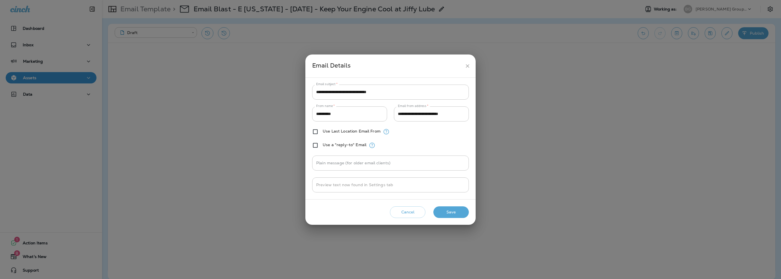
click at [451, 210] on button "Save" at bounding box center [450, 212] width 35 height 12
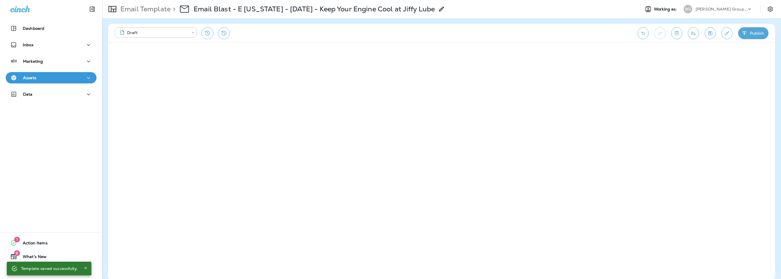
click at [30, 76] on p "Assets" at bounding box center [29, 77] width 13 height 5
click at [43, 108] on p "Templates" at bounding box center [35, 107] width 26 height 5
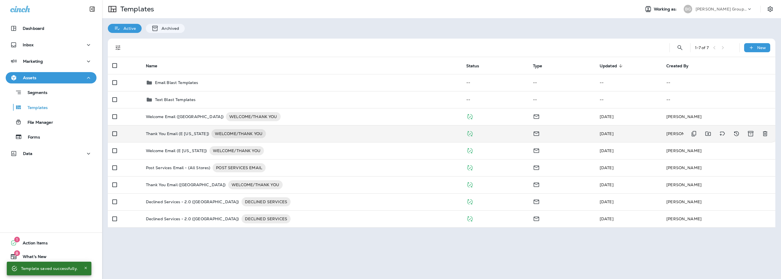
click at [178, 130] on p "Thank You Email (E [US_STATE])" at bounding box center [177, 133] width 63 height 9
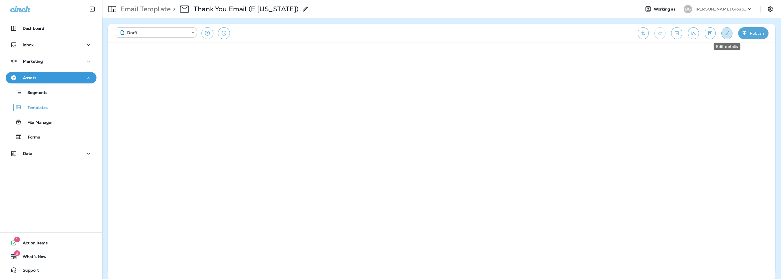
click at [724, 36] on button "Edit details" at bounding box center [726, 33] width 11 height 12
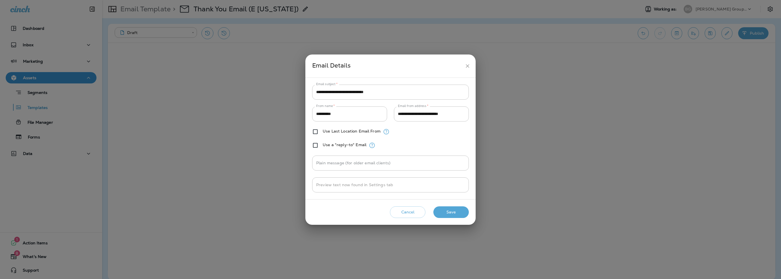
click at [444, 214] on button "Save" at bounding box center [450, 212] width 35 height 12
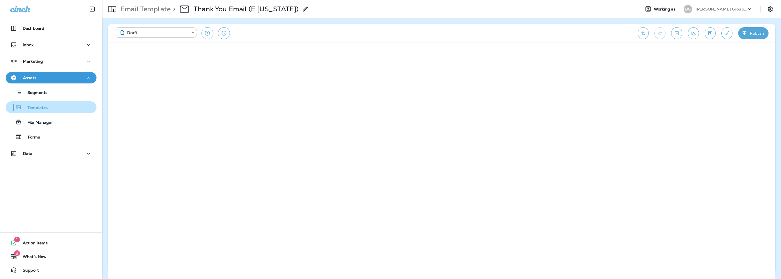
click at [34, 107] on p "Templates" at bounding box center [35, 107] width 26 height 5
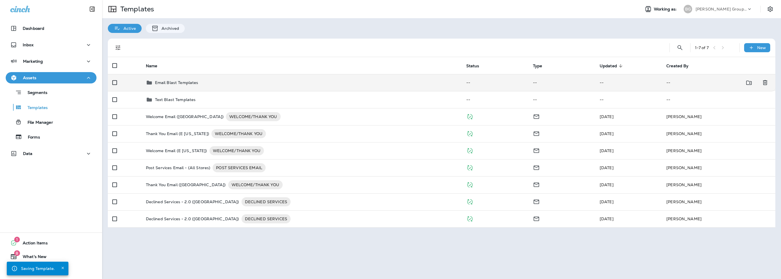
click at [166, 85] on p "Email Blast Templates" at bounding box center [176, 82] width 43 height 5
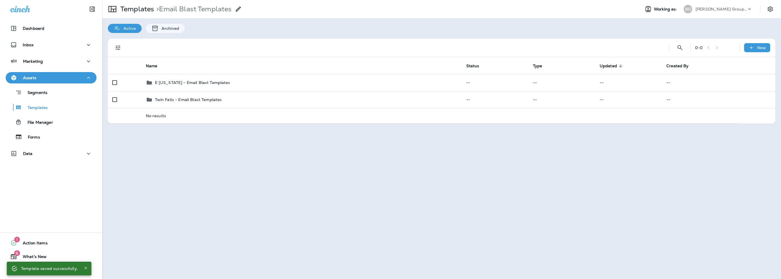
click at [166, 85] on p "E [US_STATE] - Email Blast Templates" at bounding box center [192, 82] width 75 height 5
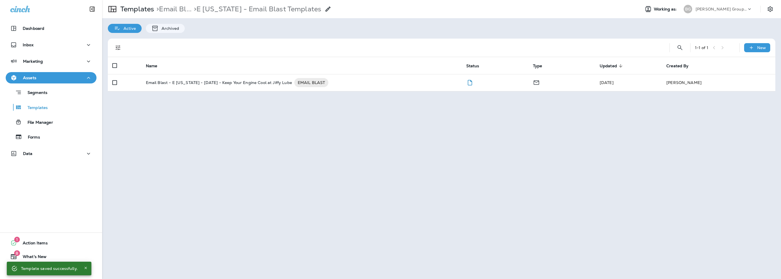
click at [166, 85] on p "Email Blast - E [US_STATE] - [DATE] - Keep Your Engine Cool at Jiffy Lube" at bounding box center [219, 82] width 146 height 9
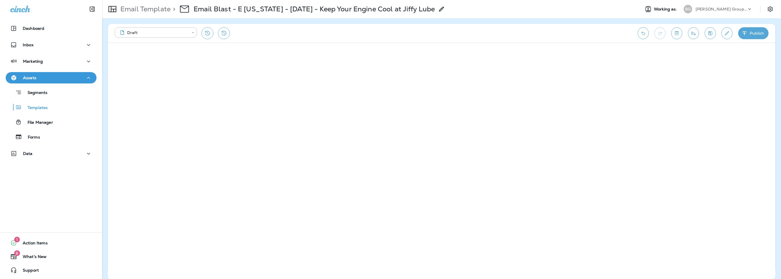
click at [724, 34] on icon "Edit details" at bounding box center [727, 33] width 6 height 6
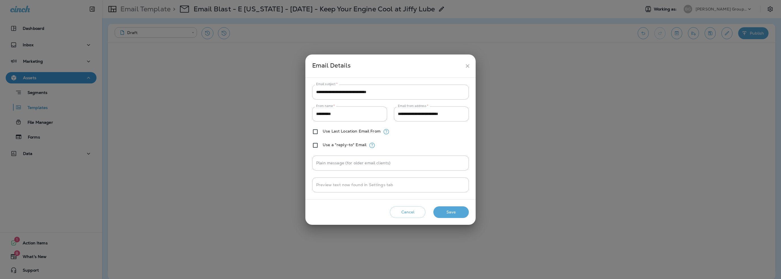
click at [446, 210] on button "Save" at bounding box center [450, 212] width 35 height 12
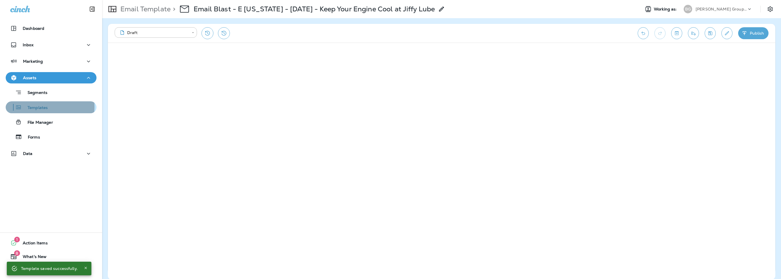
click at [40, 107] on p "Templates" at bounding box center [35, 107] width 26 height 5
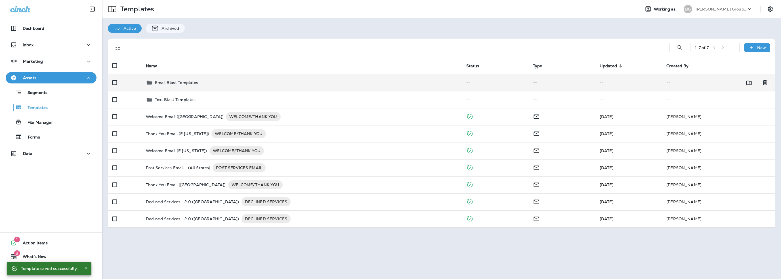
click at [184, 81] on p "Email Blast Templates" at bounding box center [176, 82] width 43 height 5
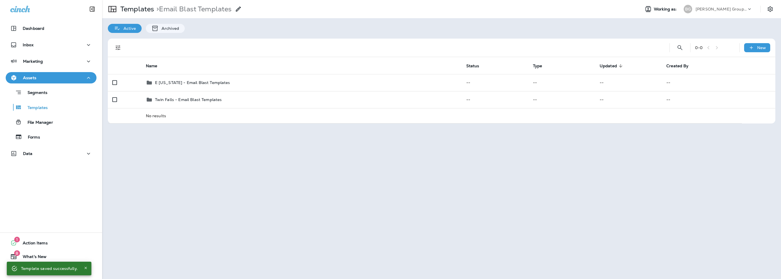
click at [184, 81] on p "E [US_STATE] - Email Blast Templates" at bounding box center [192, 82] width 75 height 5
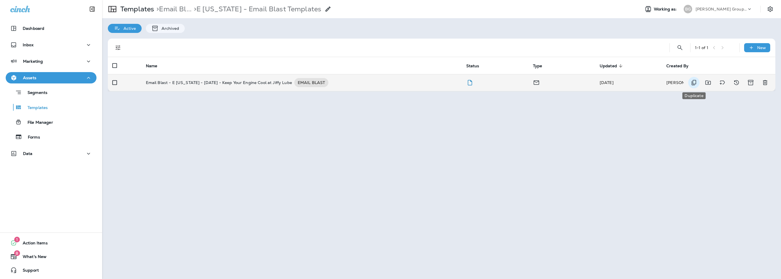
click at [695, 82] on icon "Duplicate" at bounding box center [693, 82] width 7 height 7
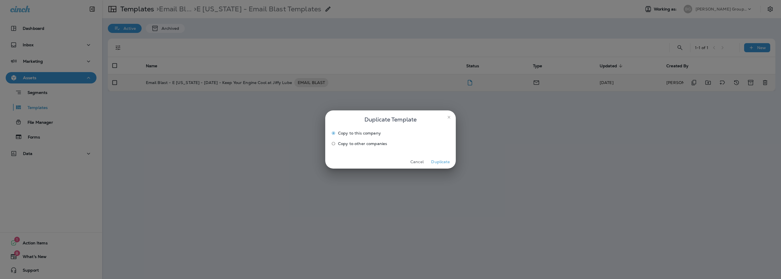
click at [438, 162] on button "Duplicate" at bounding box center [440, 161] width 21 height 9
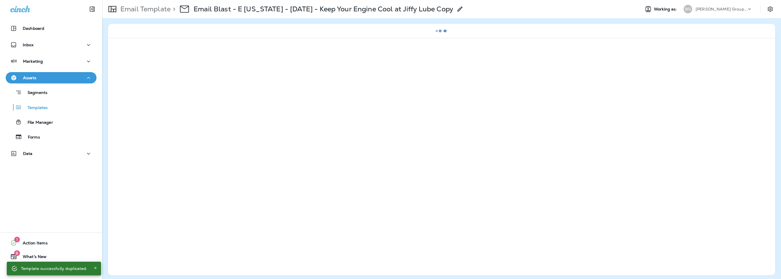
click at [456, 9] on icon at bounding box center [459, 9] width 7 height 7
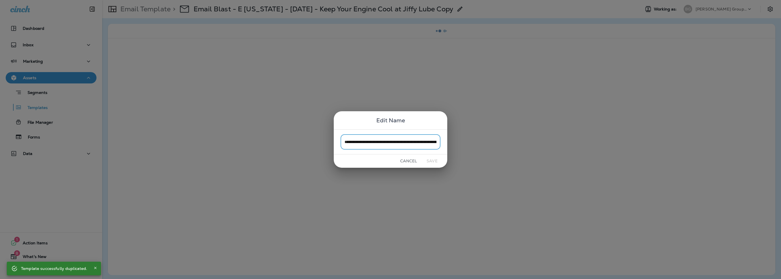
scroll to position [0, 52]
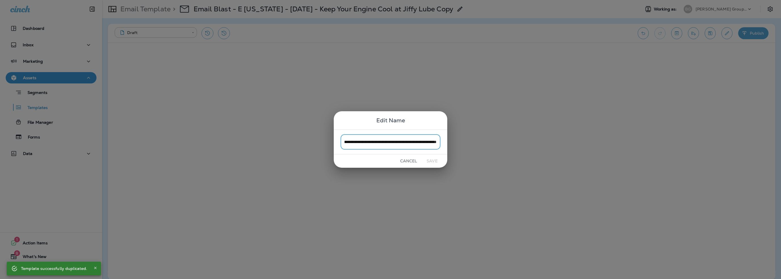
click at [426, 143] on input "**********" at bounding box center [390, 141] width 100 height 15
drag, startPoint x: 425, startPoint y: 141, endPoint x: 439, endPoint y: 140, distance: 14.0
click at [439, 140] on input "**********" at bounding box center [390, 141] width 100 height 15
drag, startPoint x: 355, startPoint y: 142, endPoint x: 364, endPoint y: 144, distance: 9.4
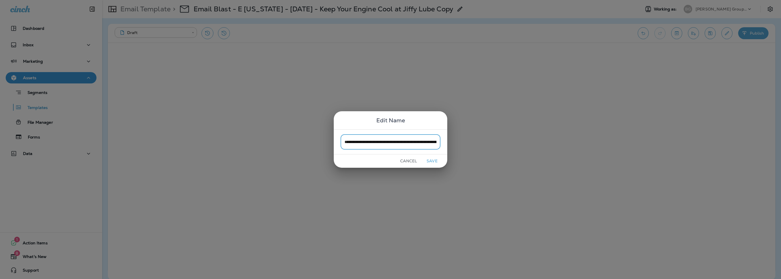
click at [325, 140] on div "**********" at bounding box center [390, 139] width 781 height 279
click at [382, 140] on input "**********" at bounding box center [390, 141] width 100 height 15
drag, startPoint x: 385, startPoint y: 142, endPoint x: 370, endPoint y: 142, distance: 14.5
click at [370, 142] on input "**********" at bounding box center [390, 141] width 100 height 15
type input "**********"
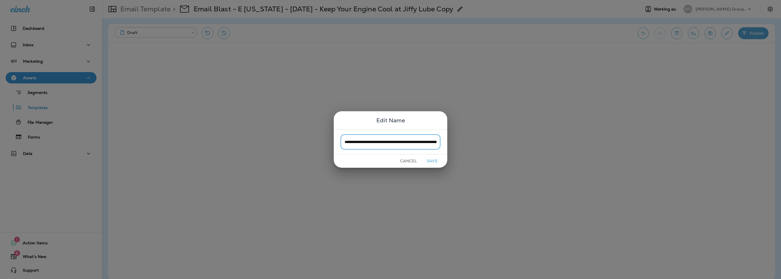
click at [431, 160] on button "Save" at bounding box center [431, 161] width 21 height 9
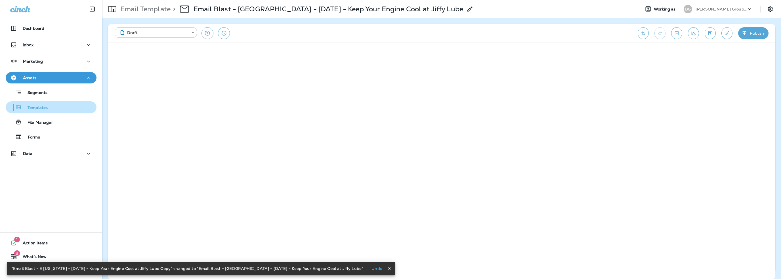
click at [41, 107] on p "Templates" at bounding box center [35, 107] width 26 height 5
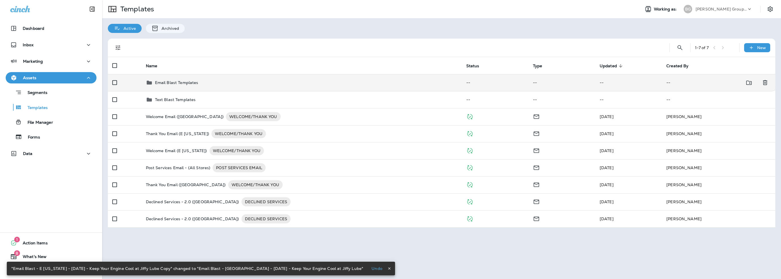
click at [175, 82] on p "Email Blast Templates" at bounding box center [176, 82] width 43 height 5
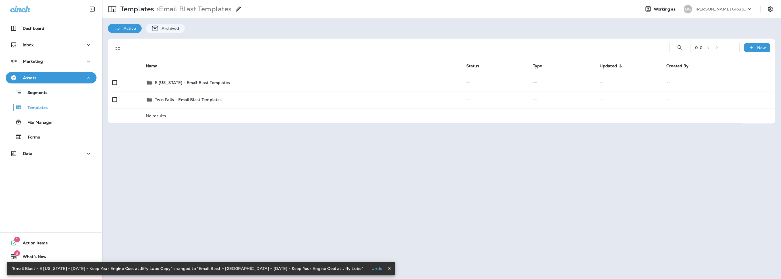
click at [175, 82] on p "E [US_STATE] - Email Blast Templates" at bounding box center [192, 82] width 75 height 5
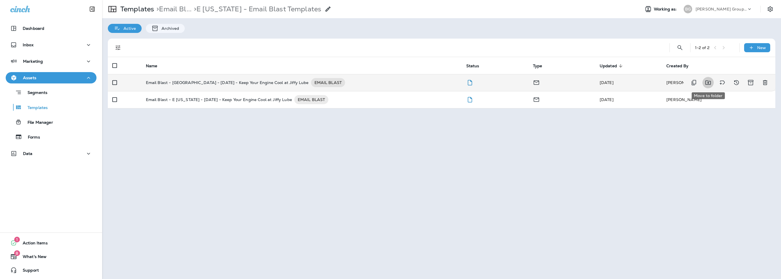
click at [706, 81] on icon "Move to folder" at bounding box center [707, 82] width 7 height 7
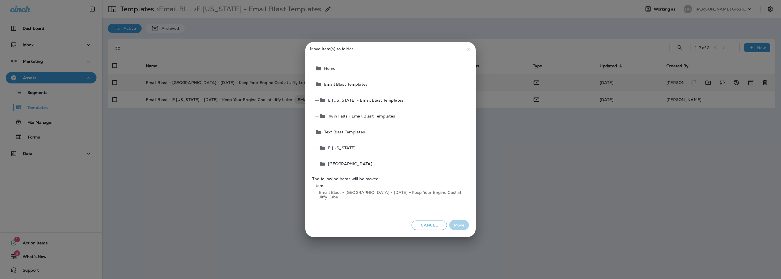
click at [354, 117] on span "Twin Falls - Email Blast Templates" at bounding box center [360, 116] width 69 height 5
click at [451, 224] on button "Move" at bounding box center [459, 225] width 20 height 10
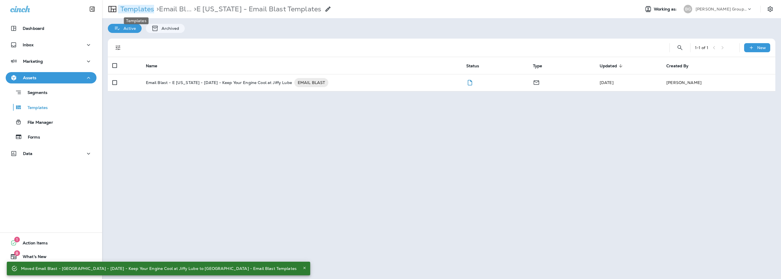
click at [142, 8] on p "Templates" at bounding box center [136, 9] width 36 height 9
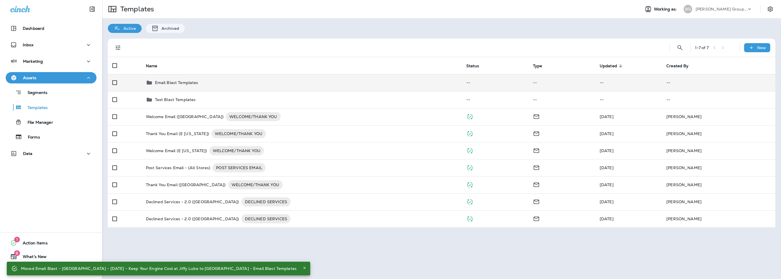
click at [176, 85] on p "Email Blast Templates" at bounding box center [176, 82] width 43 height 5
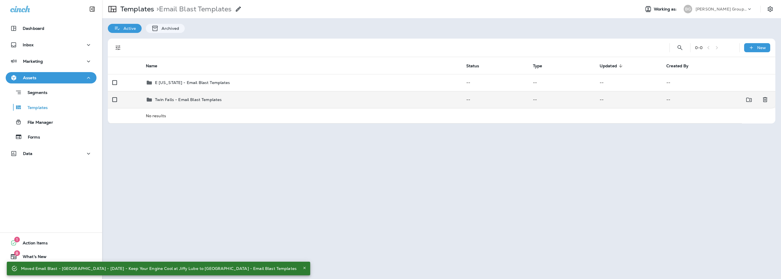
click at [177, 101] on p "Twin Falls - Email Blast Templates" at bounding box center [188, 99] width 67 height 5
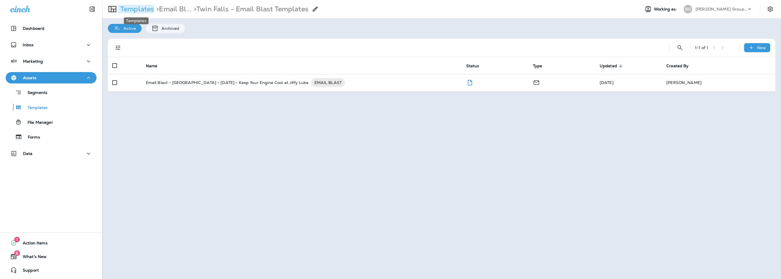
click at [137, 9] on p "Templates" at bounding box center [136, 9] width 36 height 9
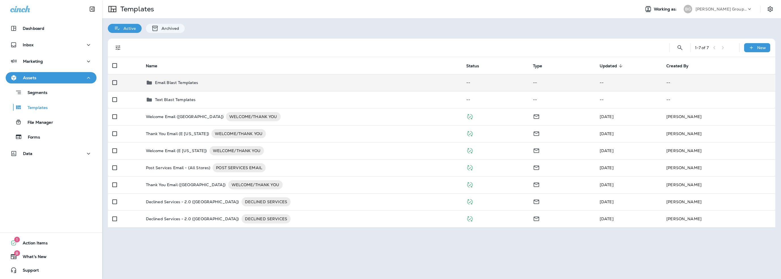
click at [165, 81] on p "Email Blast Templates" at bounding box center [176, 82] width 43 height 5
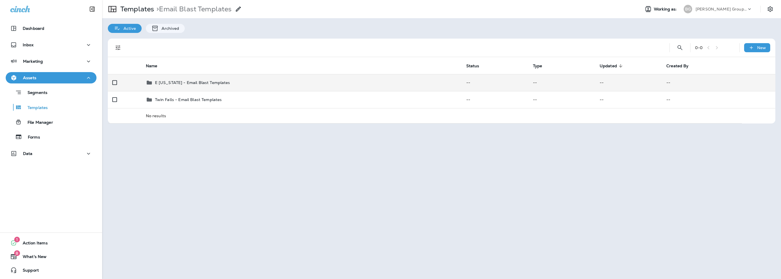
click at [165, 81] on p "E [US_STATE] - Email Blast Templates" at bounding box center [192, 82] width 75 height 5
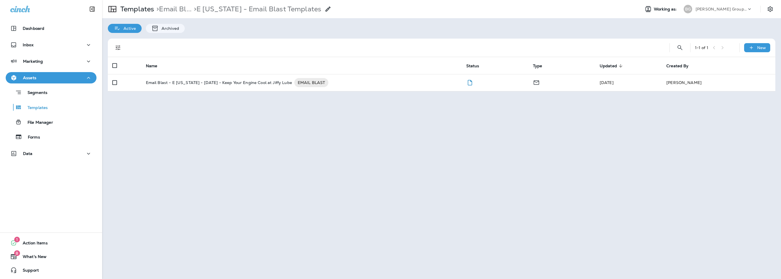
click at [712, 10] on p "[PERSON_NAME] Group dba [PERSON_NAME]" at bounding box center [720, 9] width 51 height 5
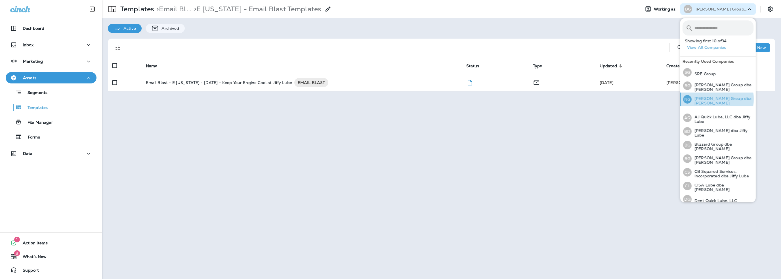
click at [712, 98] on p "[PERSON_NAME] Group dba [PERSON_NAME]" at bounding box center [722, 100] width 62 height 9
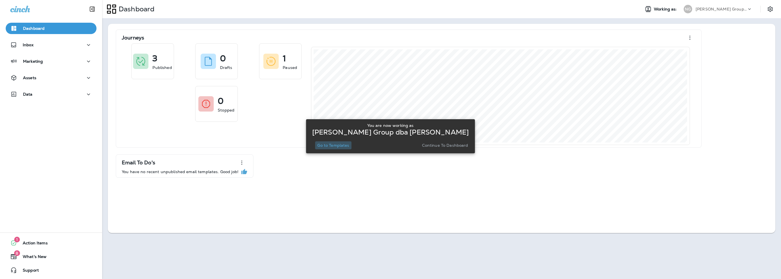
click at [337, 145] on p "Go to Templates" at bounding box center [333, 145] width 32 height 5
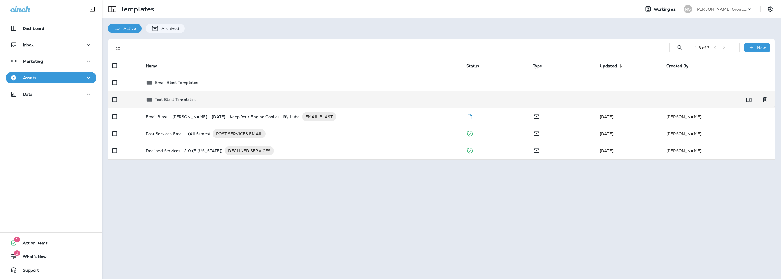
click at [174, 100] on p "Text Blast Templates" at bounding box center [175, 99] width 41 height 5
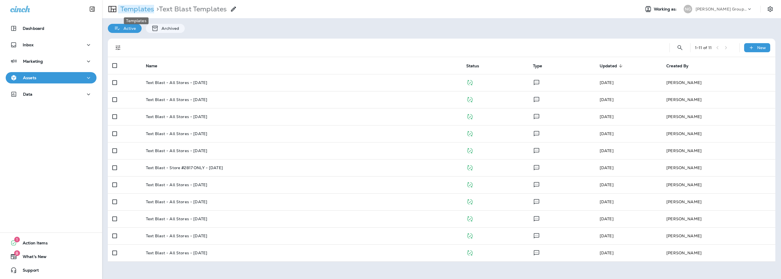
click at [142, 10] on p "Templates" at bounding box center [136, 9] width 36 height 9
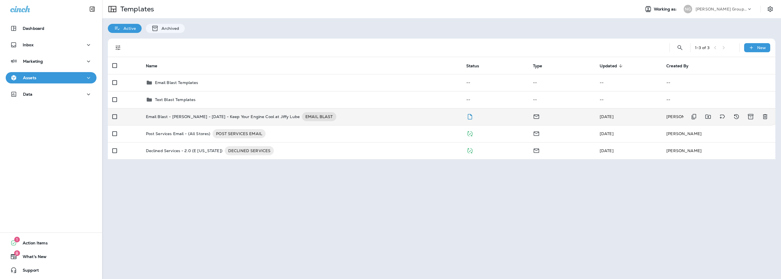
click at [219, 116] on p "Email Blast - [PERSON_NAME] - [DATE] - Keep Your Engine Cool at Jiffy Lube" at bounding box center [223, 116] width 154 height 9
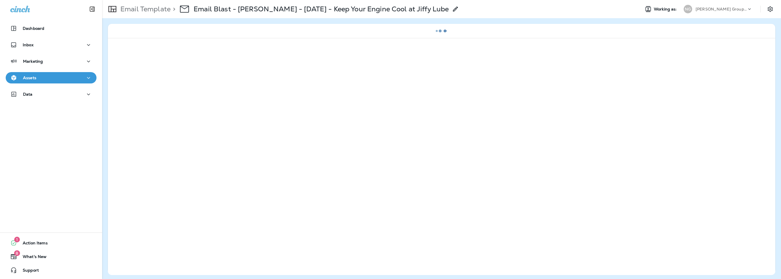
click at [453, 10] on use at bounding box center [455, 9] width 5 height 5
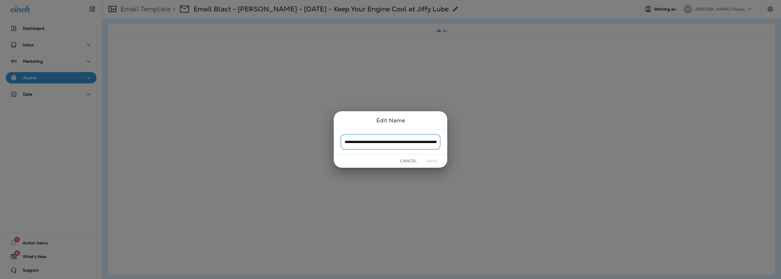
scroll to position [0, 41]
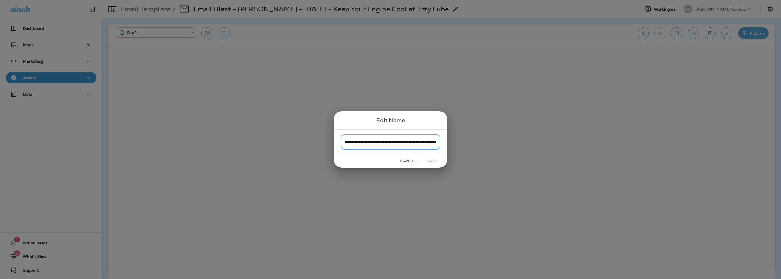
click at [359, 140] on input "**********" at bounding box center [390, 141] width 100 height 15
drag, startPoint x: 355, startPoint y: 141, endPoint x: 344, endPoint y: 142, distance: 11.7
click at [344, 142] on input "**********" at bounding box center [390, 141] width 100 height 15
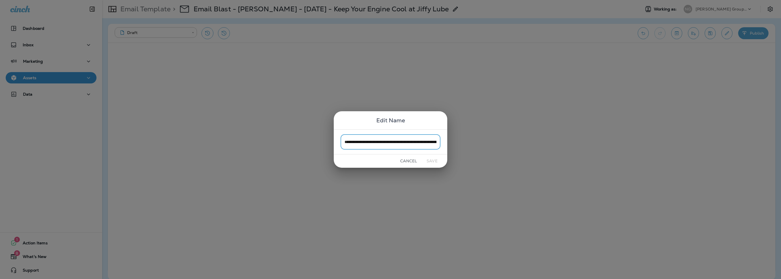
click at [375, 142] on input "**********" at bounding box center [390, 141] width 100 height 15
click at [387, 143] on input "**********" at bounding box center [390, 141] width 100 height 15
drag, startPoint x: 385, startPoint y: 142, endPoint x: 371, endPoint y: 140, distance: 13.4
click at [371, 140] on input "**********" at bounding box center [390, 141] width 100 height 15
type input "**********"
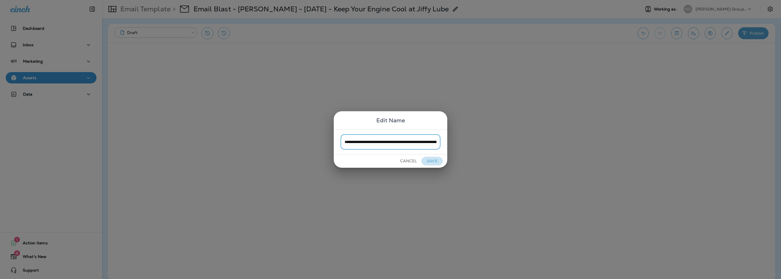
click at [428, 161] on button "Save" at bounding box center [431, 161] width 21 height 9
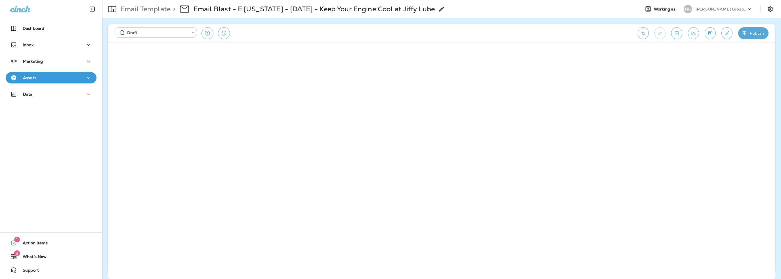
click at [28, 77] on p "Assets" at bounding box center [29, 77] width 13 height 5
click at [34, 108] on p "Templates" at bounding box center [35, 107] width 26 height 5
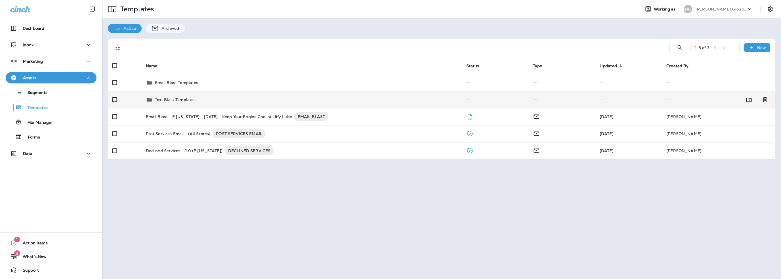
click at [179, 101] on p "Text Blast Templates" at bounding box center [175, 99] width 41 height 5
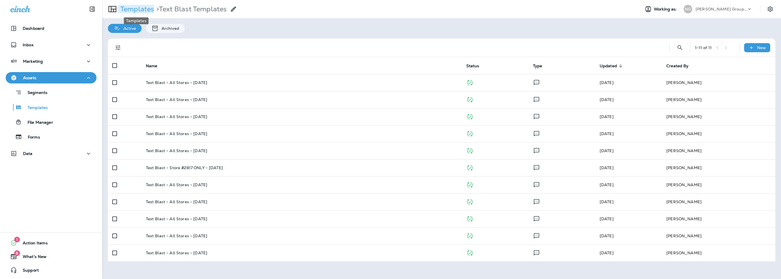
click at [143, 9] on p "Templates" at bounding box center [136, 9] width 36 height 9
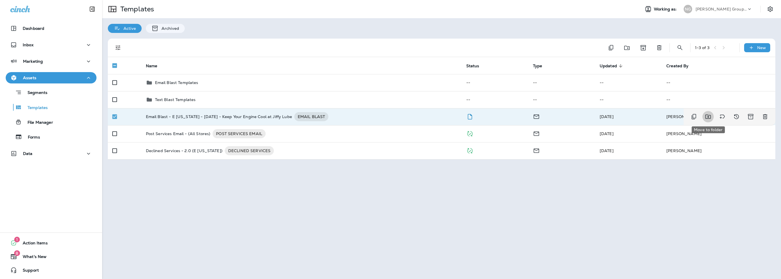
click at [707, 117] on icon "Move to folder" at bounding box center [707, 117] width 5 height 4
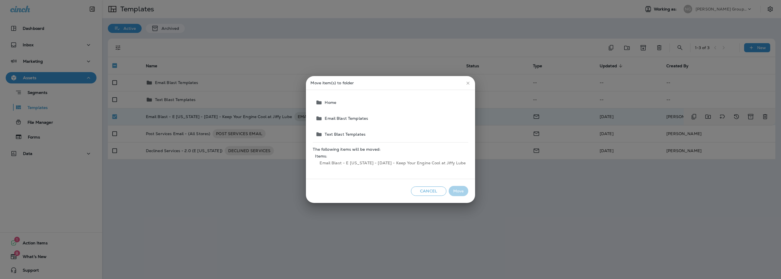
click at [337, 118] on span "Email Blast Templates" at bounding box center [345, 118] width 46 height 5
drag, startPoint x: 451, startPoint y: 191, endPoint x: 416, endPoint y: 185, distance: 34.8
click at [451, 191] on button "Move" at bounding box center [459, 191] width 20 height 10
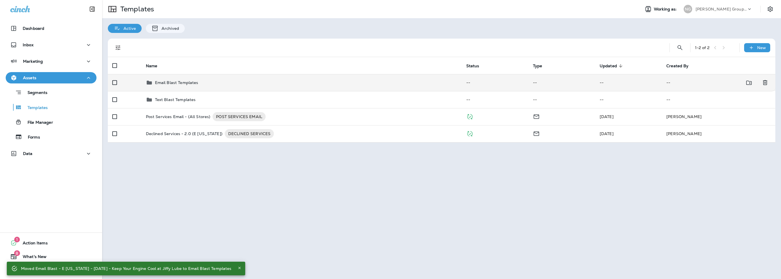
click at [178, 83] on p "Email Blast Templates" at bounding box center [176, 82] width 43 height 5
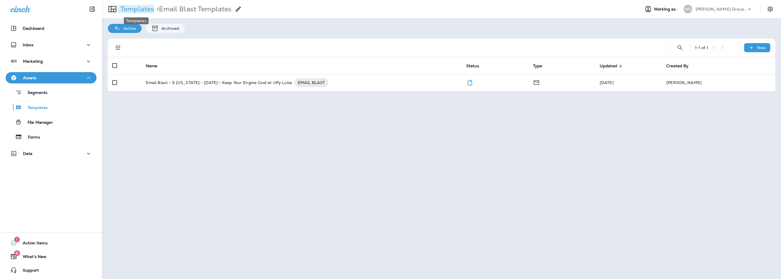
click at [136, 8] on p "Templates" at bounding box center [136, 9] width 36 height 9
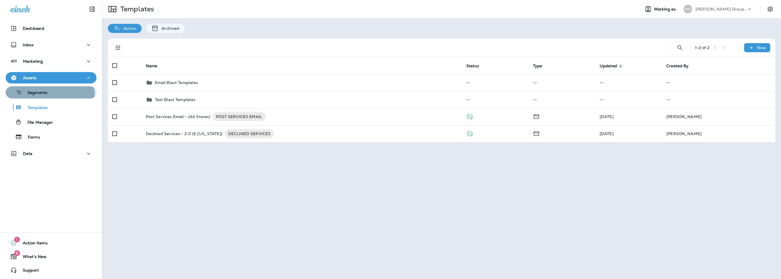
click at [45, 94] on p "Segments" at bounding box center [35, 93] width 26 height 6
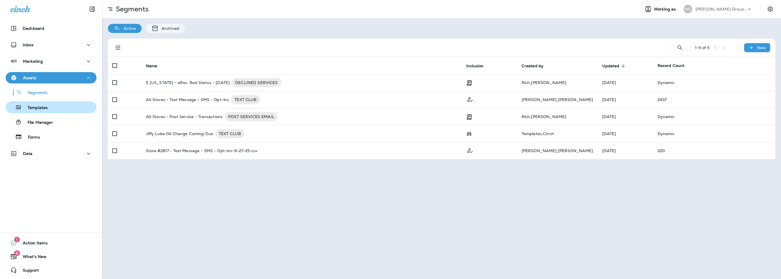
click at [40, 103] on div "Templates" at bounding box center [28, 107] width 40 height 9
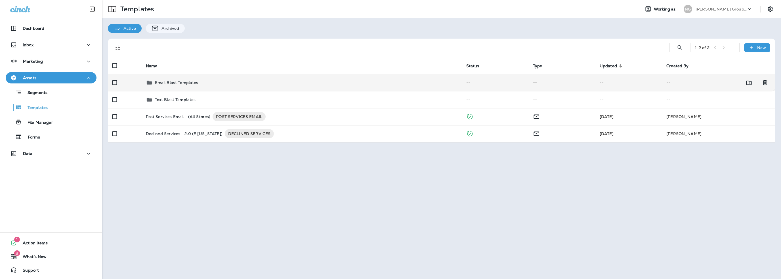
click at [174, 83] on p "Email Blast Templates" at bounding box center [176, 82] width 43 height 5
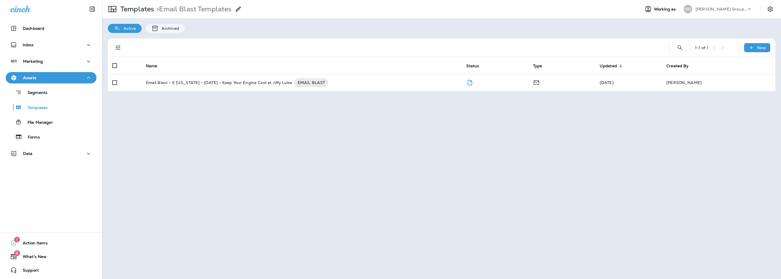
click at [174, 83] on p "Email Blast - E [US_STATE] - [DATE] - Keep Your Engine Cool at Jiffy Lube" at bounding box center [219, 82] width 146 height 9
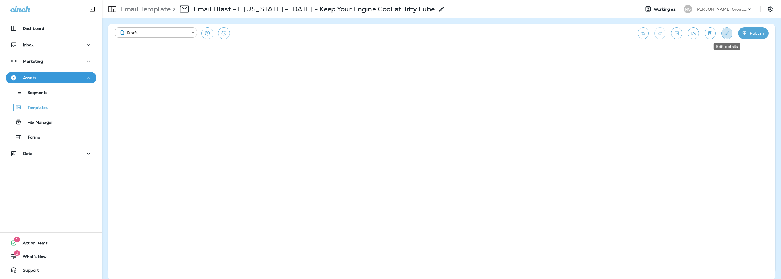
click at [731, 33] on button "Edit details" at bounding box center [726, 33] width 11 height 12
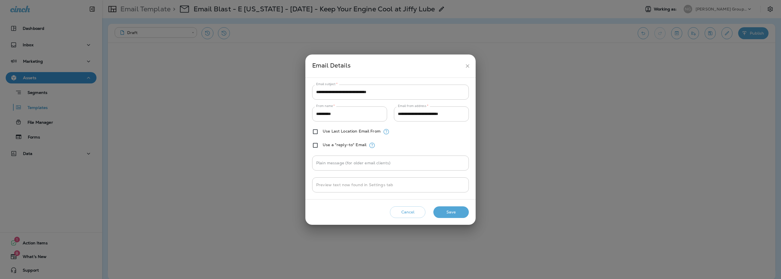
click at [416, 212] on button "Cancel" at bounding box center [407, 212] width 35 height 12
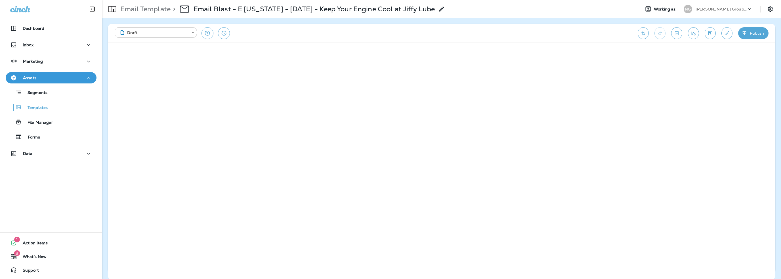
click at [438, 9] on icon at bounding box center [441, 9] width 7 height 7
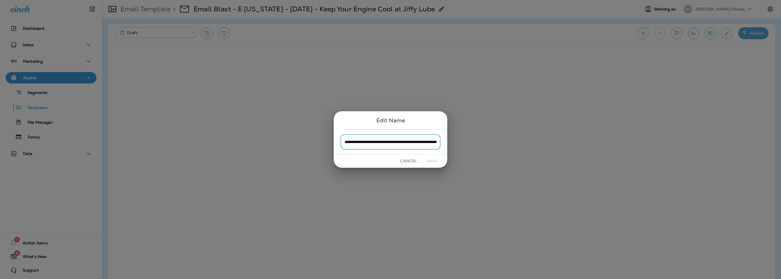
scroll to position [0, 41]
click at [353, 142] on input "**********" at bounding box center [390, 141] width 100 height 15
drag, startPoint x: 349, startPoint y: 141, endPoint x: 330, endPoint y: 142, distance: 19.3
click at [330, 142] on div "**********" at bounding box center [390, 139] width 781 height 279
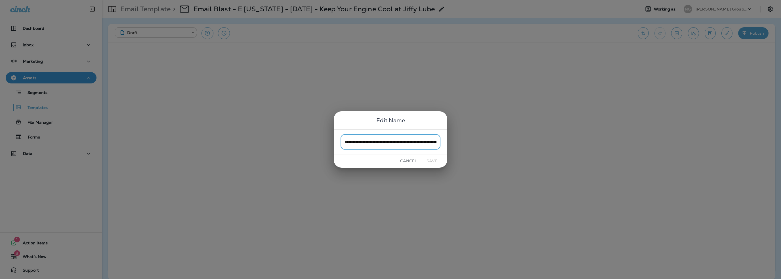
click at [371, 141] on input "**********" at bounding box center [390, 141] width 100 height 15
click at [394, 140] on input "**********" at bounding box center [390, 141] width 100 height 15
type input "**********"
click at [431, 160] on button "Save" at bounding box center [431, 161] width 21 height 9
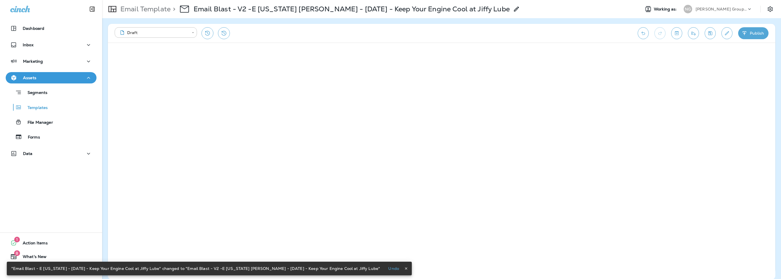
click at [708, 8] on p "[PERSON_NAME] Group dba [PERSON_NAME]" at bounding box center [720, 9] width 51 height 5
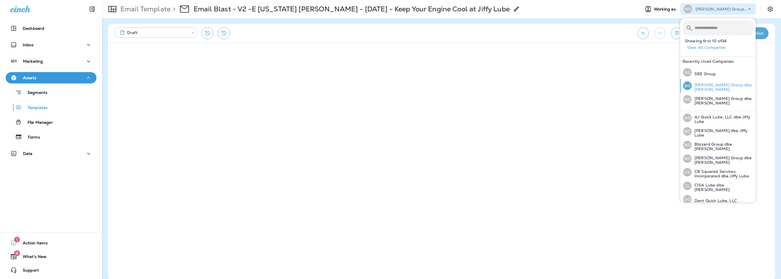
click at [714, 87] on p "[PERSON_NAME] Group dba [PERSON_NAME]" at bounding box center [722, 87] width 62 height 9
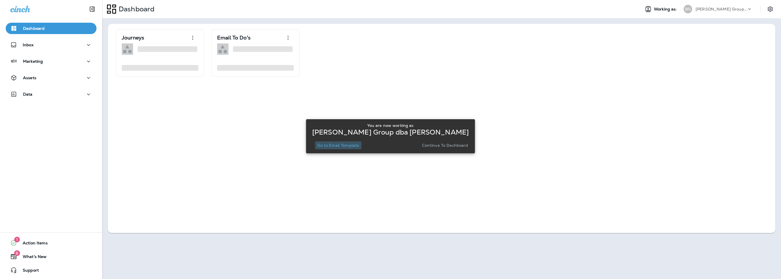
click at [349, 147] on p "Go to Email Template" at bounding box center [338, 145] width 42 height 5
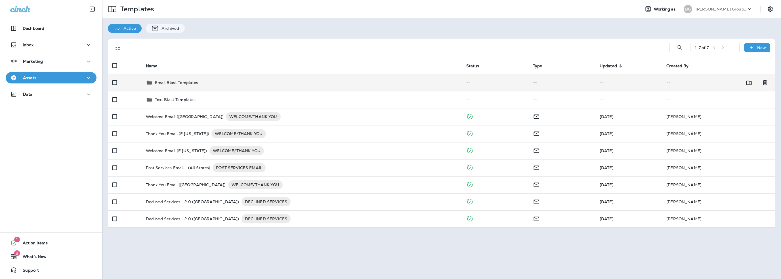
click at [179, 85] on p "Email Blast Templates" at bounding box center [176, 82] width 43 height 5
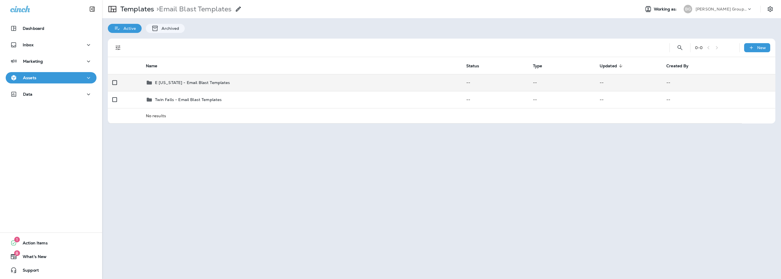
click at [179, 83] on p "E [US_STATE] - Email Blast Templates" at bounding box center [192, 82] width 75 height 5
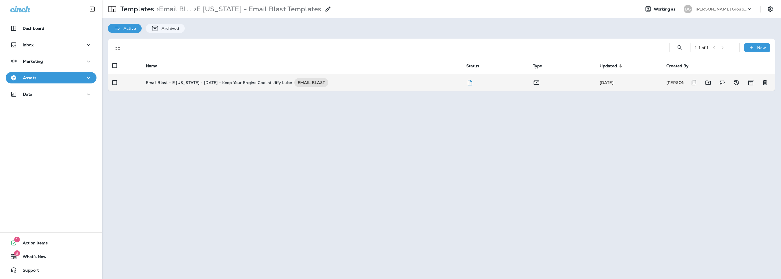
click at [239, 83] on p "Email Blast - E [US_STATE] - [DATE] - Keep Your Engine Cool at Jiffy Lube" at bounding box center [219, 82] width 146 height 9
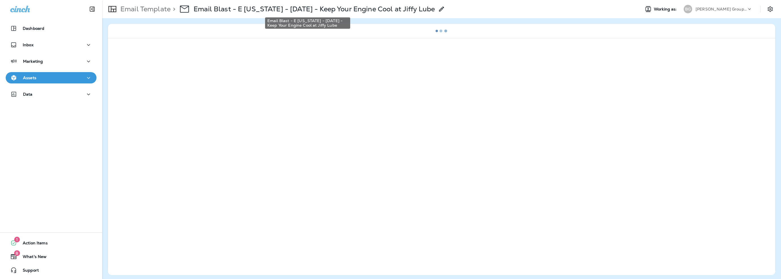
click at [239, 9] on p "Email Blast - E [US_STATE] - [DATE] - Keep Your Engine Cool at Jiffy Lube" at bounding box center [313, 9] width 241 height 9
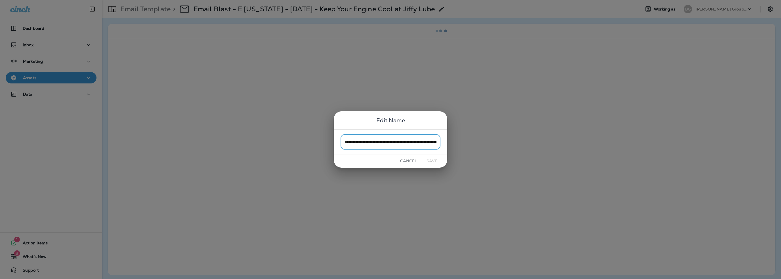
scroll to position [0, 41]
click at [361, 140] on input "**********" at bounding box center [390, 141] width 100 height 15
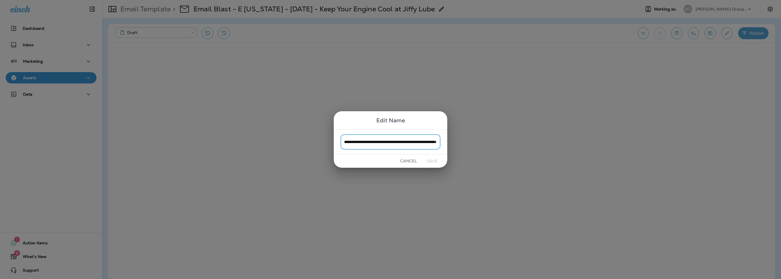
scroll to position [0, 0]
drag, startPoint x: 357, startPoint y: 141, endPoint x: 339, endPoint y: 142, distance: 18.2
click at [339, 142] on div "**********" at bounding box center [390, 141] width 113 height 25
click at [370, 141] on input "**********" at bounding box center [390, 141] width 100 height 15
click at [370, 142] on input "**********" at bounding box center [390, 141] width 100 height 15
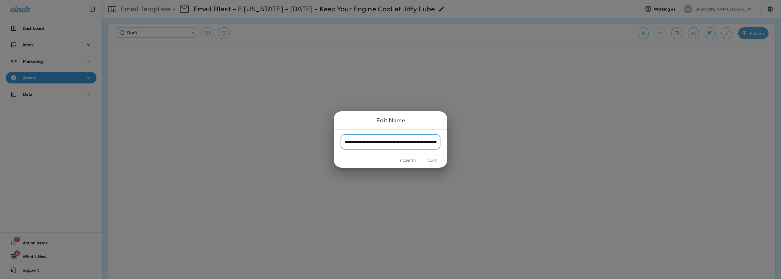
click at [393, 142] on input "**********" at bounding box center [390, 141] width 100 height 15
type input "**********"
click at [429, 160] on button "Save" at bounding box center [431, 161] width 21 height 9
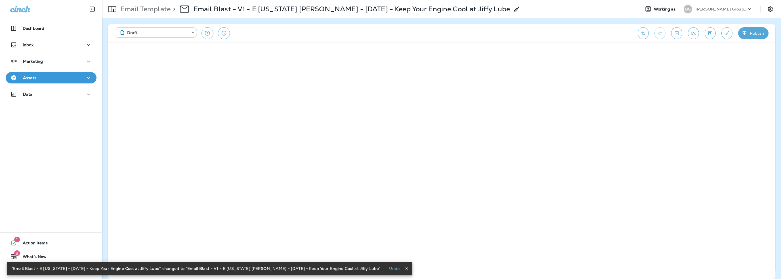
click at [36, 79] on div "Assets" at bounding box center [51, 77] width 82 height 7
click at [38, 107] on p "Templates" at bounding box center [35, 107] width 26 height 5
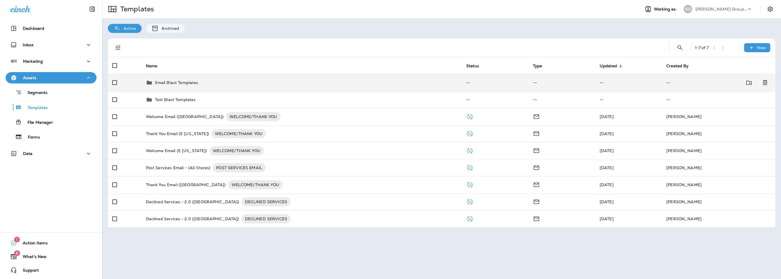
click at [180, 81] on p "Email Blast Templates" at bounding box center [176, 82] width 43 height 5
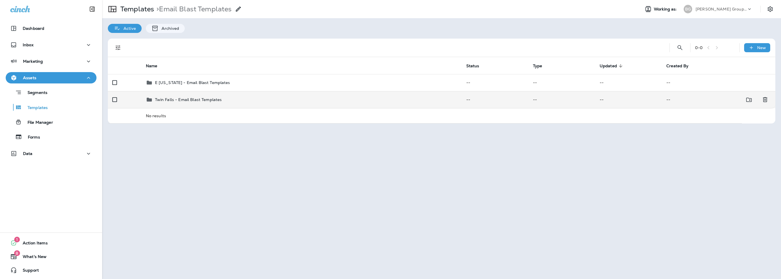
click at [181, 100] on p "Twin Falls - Email Blast Templates" at bounding box center [188, 99] width 67 height 5
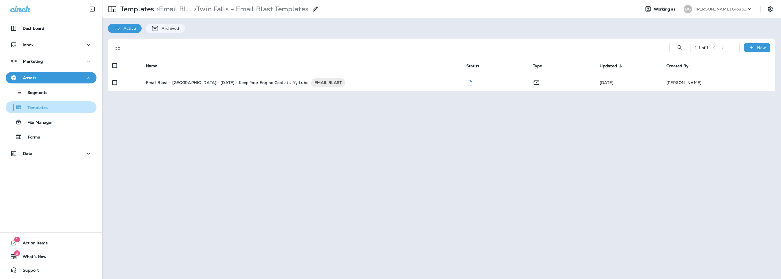
click at [47, 109] on p "Templates" at bounding box center [35, 107] width 26 height 5
click at [136, 7] on p "Templates" at bounding box center [136, 9] width 36 height 9
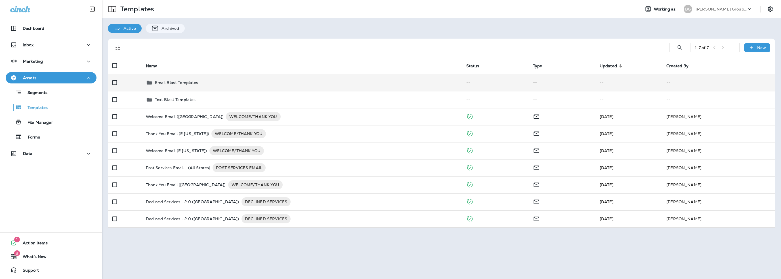
click at [169, 83] on p "Email Blast Templates" at bounding box center [176, 82] width 43 height 5
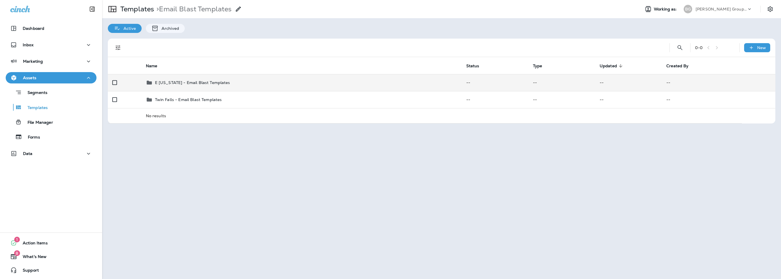
click at [169, 83] on p "E [US_STATE] - Email Blast Templates" at bounding box center [192, 82] width 75 height 5
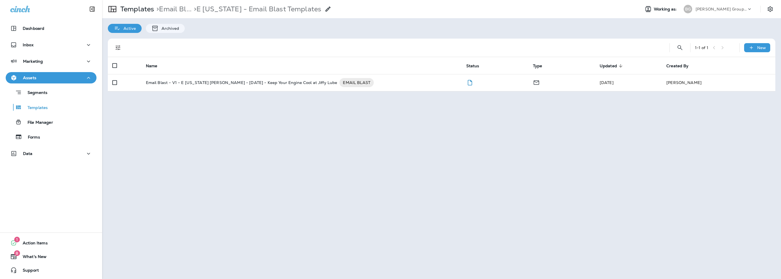
click at [703, 11] on div "[PERSON_NAME] Group dba [PERSON_NAME]" at bounding box center [720, 9] width 51 height 9
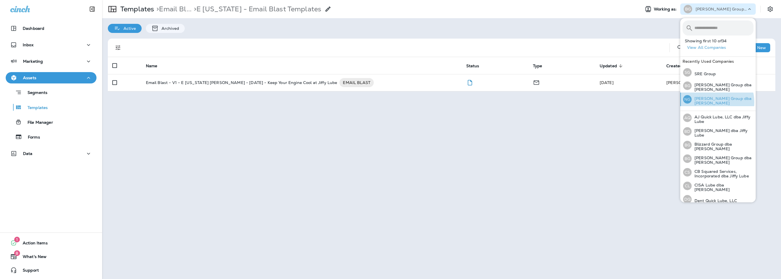
click at [713, 101] on p "[PERSON_NAME] Group dba [PERSON_NAME]" at bounding box center [722, 100] width 62 height 9
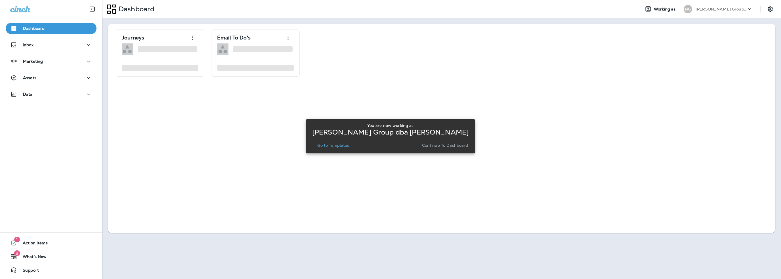
click at [338, 146] on p "Go to Templates" at bounding box center [333, 145] width 32 height 5
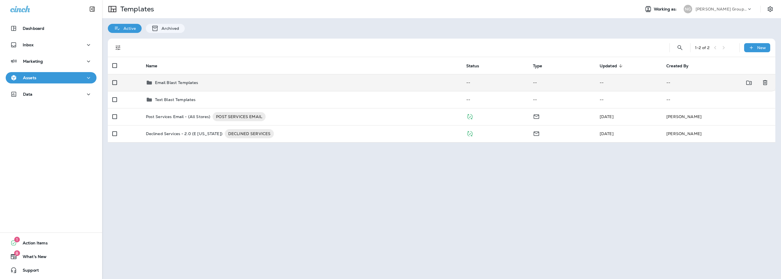
click at [180, 84] on p "Email Blast Templates" at bounding box center [176, 82] width 43 height 5
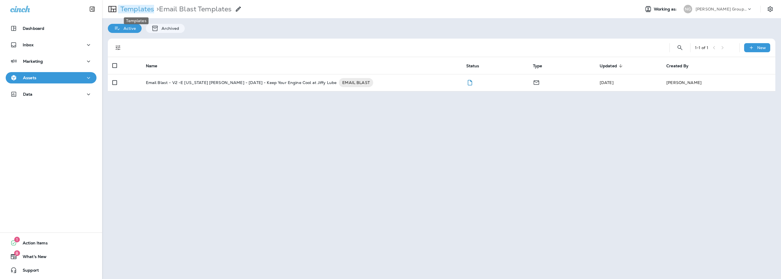
click at [140, 11] on p "Templates" at bounding box center [136, 9] width 36 height 9
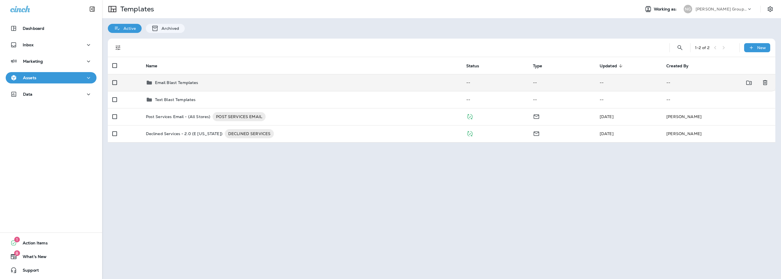
click at [164, 81] on p "Email Blast Templates" at bounding box center [176, 82] width 43 height 5
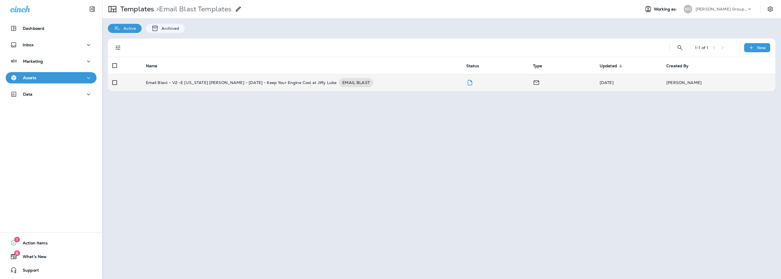
click at [174, 82] on p "Email Blast - V2 -E [US_STATE] [PERSON_NAME] - [DATE] - Keep Your Engine Cool a…" at bounding box center [241, 82] width 191 height 9
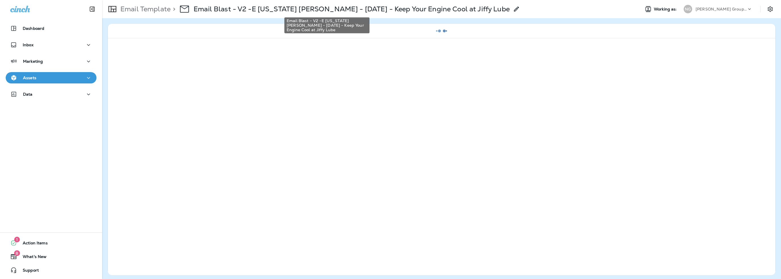
click at [253, 9] on p "Email Blast - V2 -E [US_STATE] [PERSON_NAME] - [DATE] - Keep Your Engine Cool a…" at bounding box center [351, 9] width 316 height 9
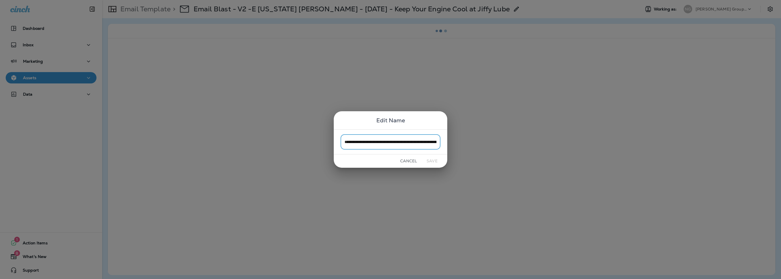
scroll to position [0, 64]
click at [375, 142] on input "**********" at bounding box center [390, 141] width 100 height 15
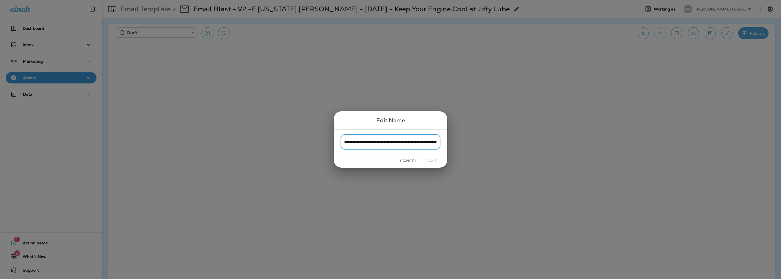
scroll to position [0, 0]
drag, startPoint x: 349, startPoint y: 143, endPoint x: 340, endPoint y: 143, distance: 8.8
click at [340, 143] on input "**********" at bounding box center [390, 141] width 100 height 15
click at [379, 141] on input "**********" at bounding box center [390, 141] width 100 height 15
type input "**********"
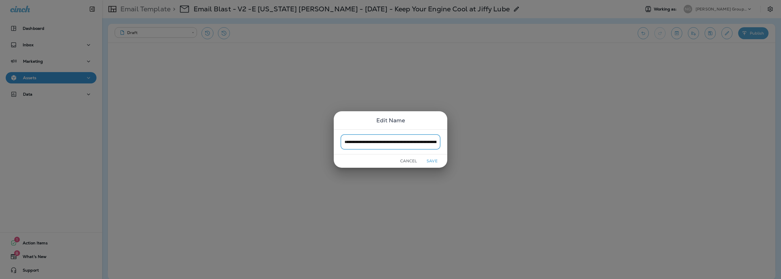
click at [431, 161] on button "Save" at bounding box center [431, 161] width 21 height 9
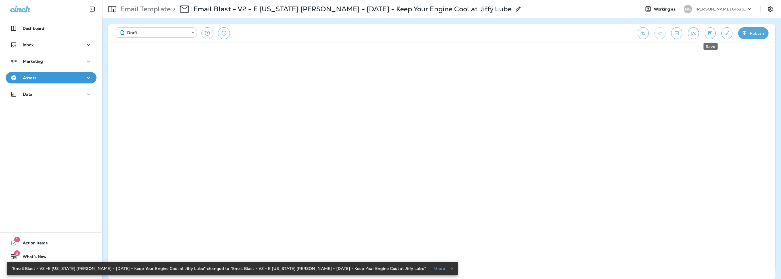
click at [710, 31] on icon "Save" at bounding box center [710, 33] width 6 height 6
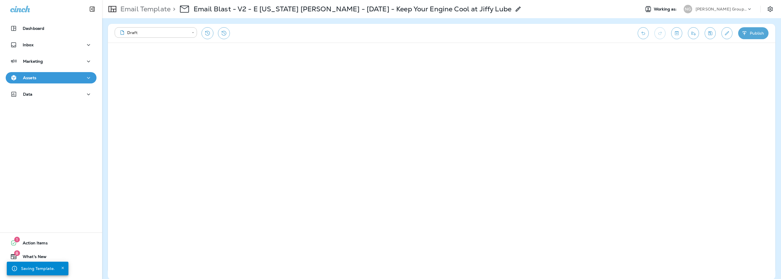
click at [713, 8] on p "[PERSON_NAME] Group dba [PERSON_NAME]" at bounding box center [720, 9] width 51 height 5
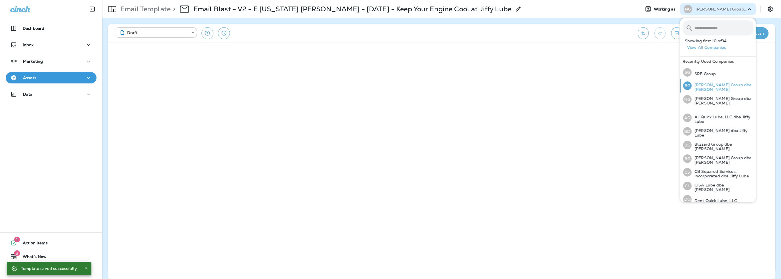
click at [711, 87] on p "[PERSON_NAME] Group dba [PERSON_NAME]" at bounding box center [722, 87] width 62 height 9
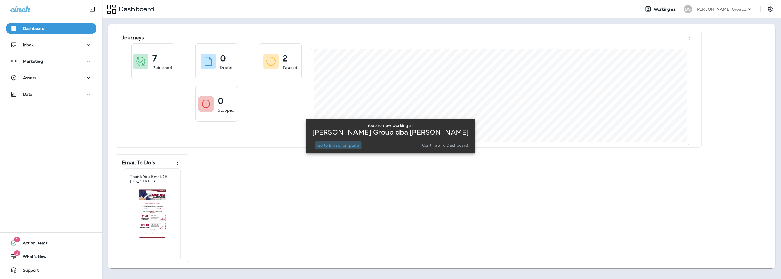
click at [343, 146] on p "Go to Email Template" at bounding box center [338, 145] width 42 height 5
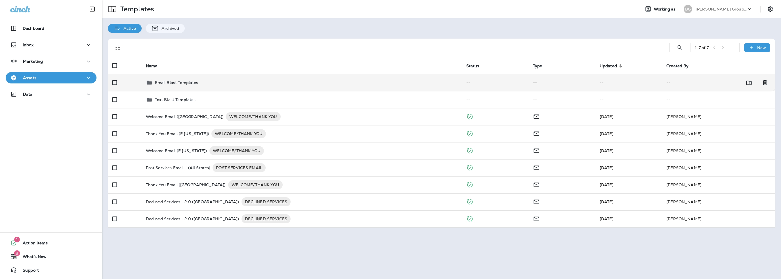
click at [175, 83] on p "Email Blast Templates" at bounding box center [176, 82] width 43 height 5
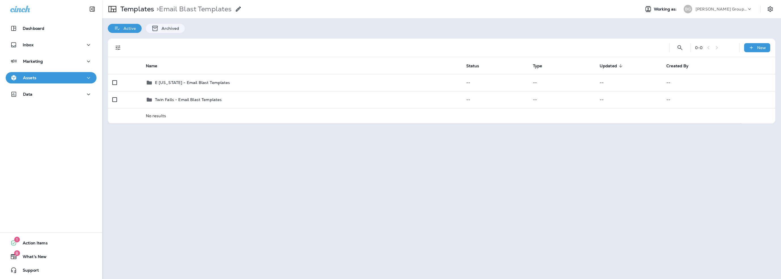
click at [175, 83] on p "E [US_STATE] - Email Blast Templates" at bounding box center [192, 82] width 75 height 5
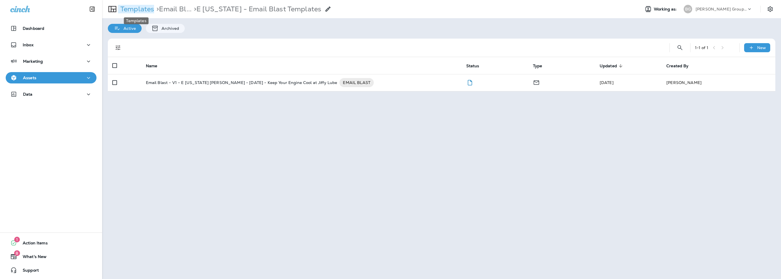
click at [134, 10] on p "Templates" at bounding box center [136, 9] width 36 height 9
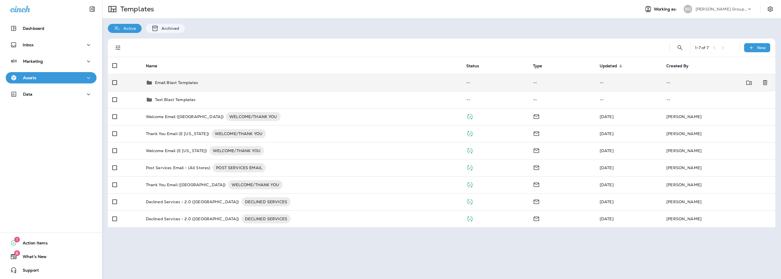
click at [175, 80] on p "Email Blast Templates" at bounding box center [176, 82] width 43 height 5
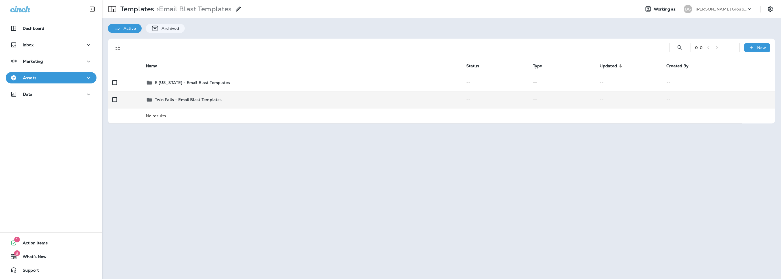
click at [178, 101] on p "Twin Falls - Email Blast Templates" at bounding box center [188, 99] width 67 height 5
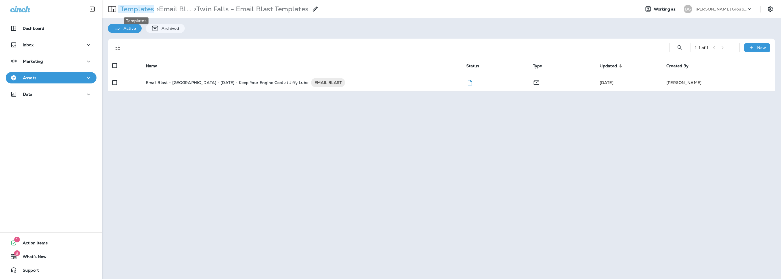
click at [131, 7] on p "Templates" at bounding box center [136, 9] width 36 height 9
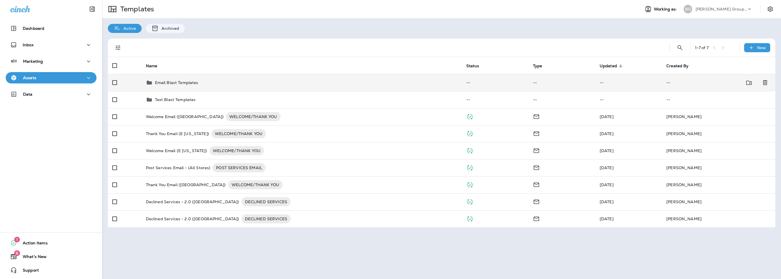
click at [180, 84] on p "Email Blast Templates" at bounding box center [176, 82] width 43 height 5
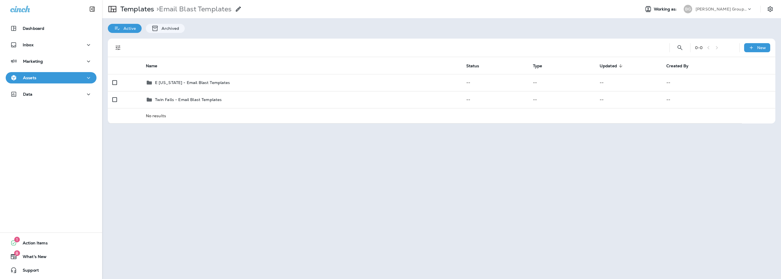
click at [180, 84] on p "E [US_STATE] - Email Blast Templates" at bounding box center [192, 82] width 75 height 5
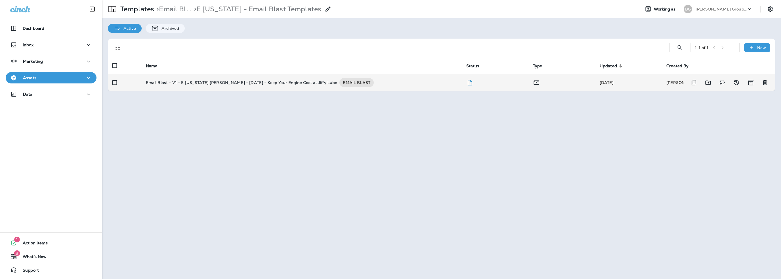
click at [226, 85] on p "Email Blast - V1 - E [US_STATE] [PERSON_NAME] - [DATE] - Keep Your Engine Cool …" at bounding box center [241, 82] width 191 height 9
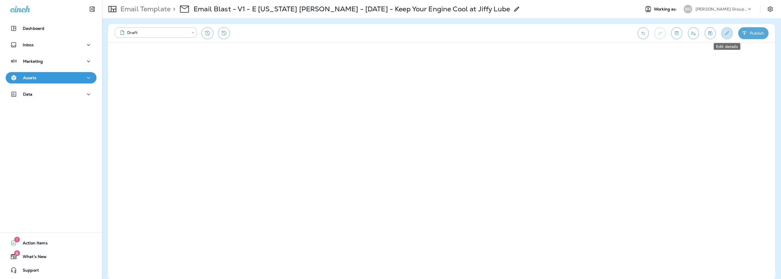
click at [727, 33] on icon "Edit details" at bounding box center [727, 33] width 4 height 4
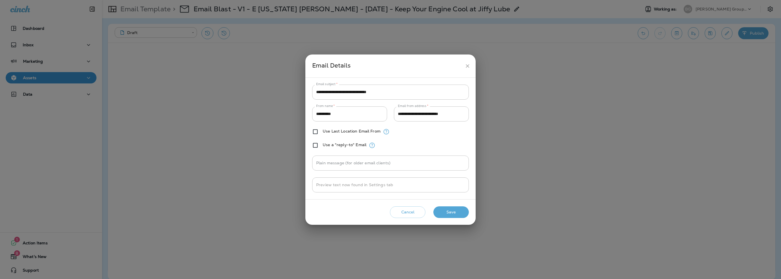
click at [409, 211] on button "Cancel" at bounding box center [407, 212] width 35 height 12
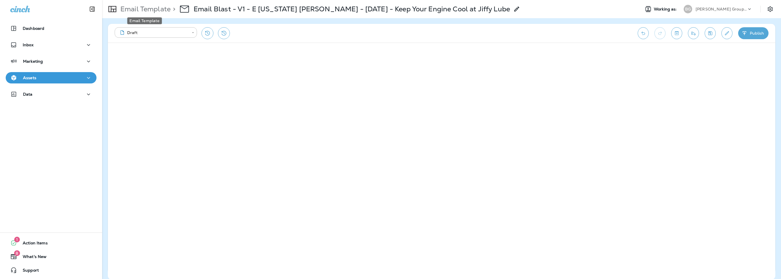
click at [140, 12] on p "Email Template" at bounding box center [144, 9] width 52 height 9
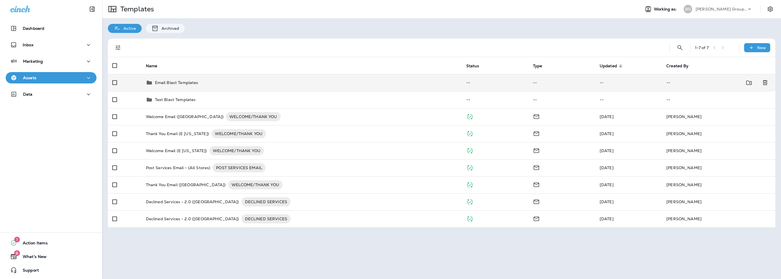
click at [170, 84] on p "Email Blast Templates" at bounding box center [176, 82] width 43 height 5
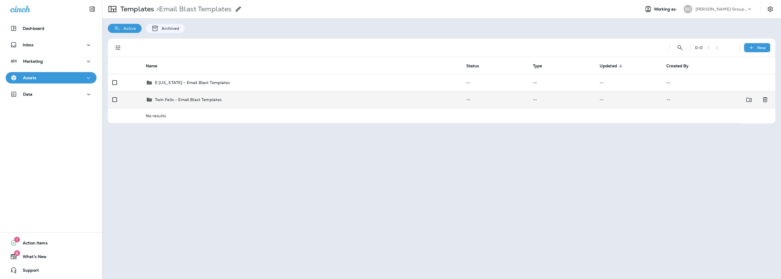
click at [180, 100] on p "Twin Falls - Email Blast Templates" at bounding box center [188, 99] width 67 height 5
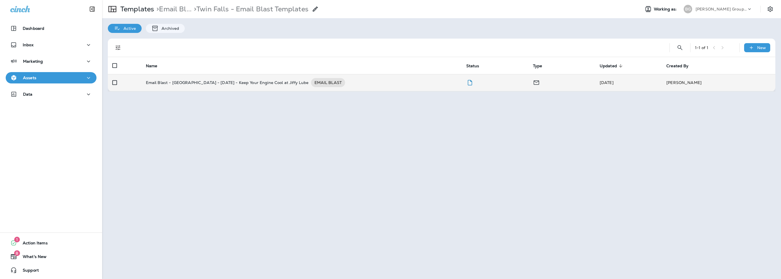
click at [181, 81] on p "Email Blast - [GEOGRAPHIC_DATA] - [DATE] - Keep Your Engine Cool at Jiffy Lube" at bounding box center [227, 82] width 163 height 9
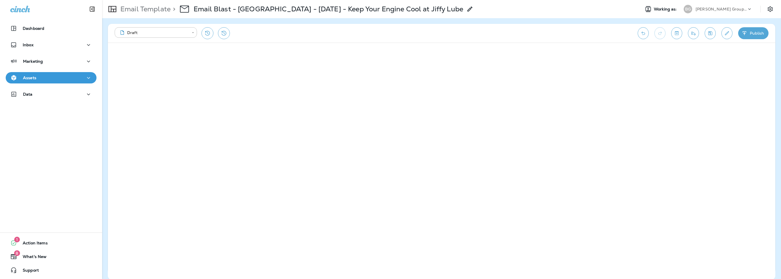
click at [728, 32] on icon "Edit details" at bounding box center [727, 33] width 4 height 4
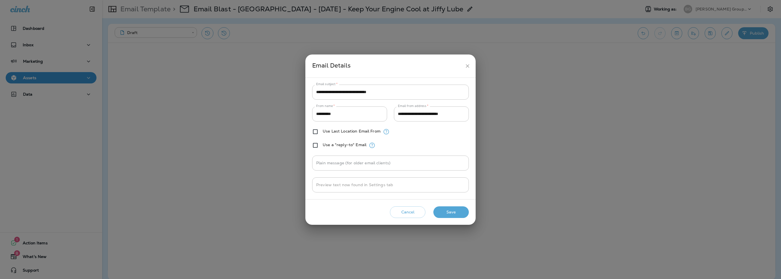
click at [449, 214] on button "Save" at bounding box center [450, 212] width 35 height 12
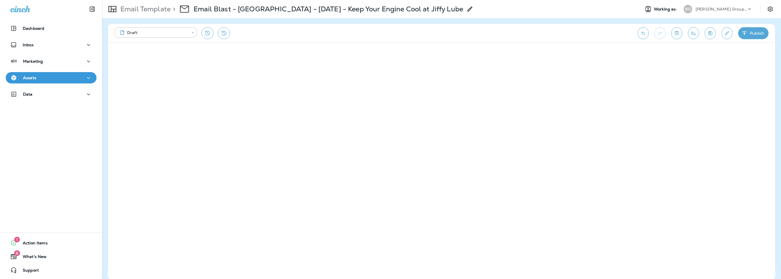
click at [715, 12] on div "[PERSON_NAME] Group dba [PERSON_NAME]" at bounding box center [720, 9] width 51 height 9
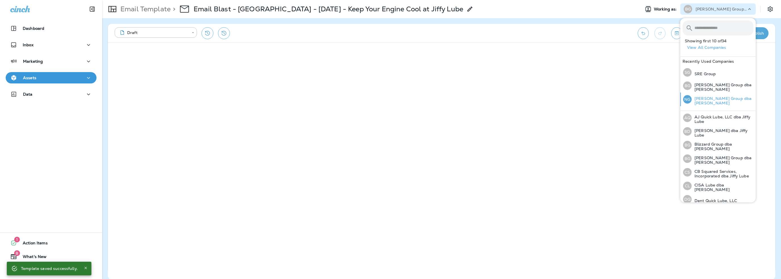
click at [712, 101] on p "[PERSON_NAME] Group dba [PERSON_NAME]" at bounding box center [722, 100] width 62 height 9
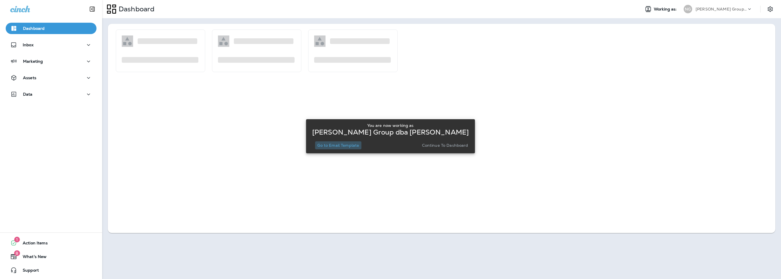
click at [343, 146] on p "Go to Email Template" at bounding box center [338, 145] width 42 height 5
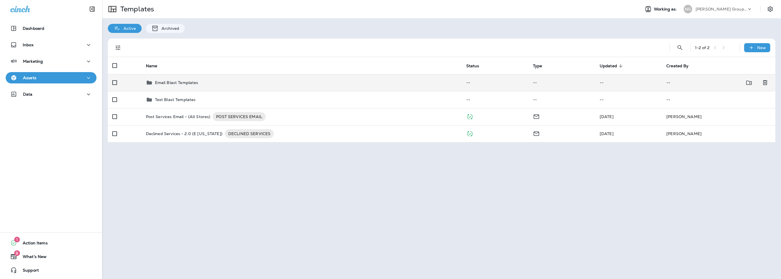
click at [169, 84] on p "Email Blast Templates" at bounding box center [176, 82] width 43 height 5
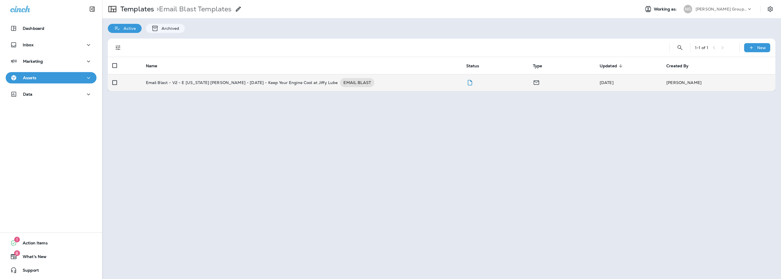
click at [169, 83] on p "Email Blast - V2 - E [US_STATE] [PERSON_NAME] - [DATE] - Keep Your Engine Cool …" at bounding box center [242, 82] width 192 height 9
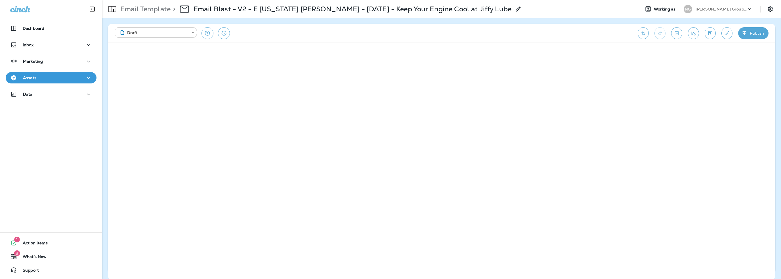
click at [723, 34] on button "Edit details" at bounding box center [726, 33] width 11 height 12
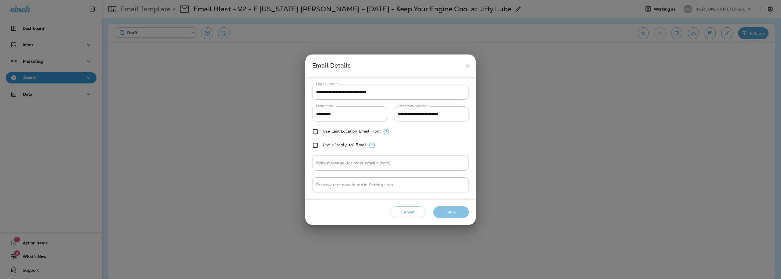
click at [447, 207] on button "Save" at bounding box center [450, 212] width 35 height 12
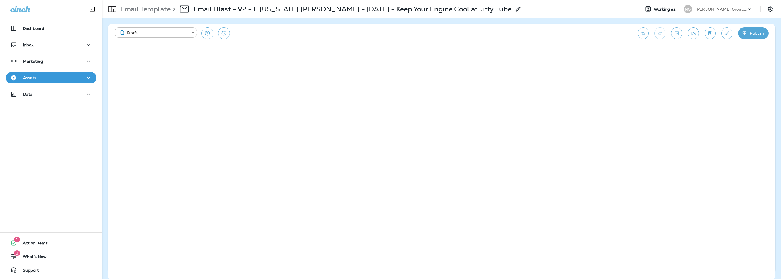
click at [738, 9] on p "[PERSON_NAME] Group dba [PERSON_NAME]" at bounding box center [720, 9] width 51 height 5
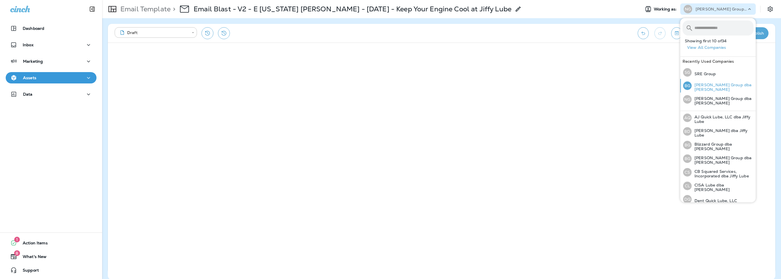
click at [707, 87] on p "[PERSON_NAME] Group dba [PERSON_NAME]" at bounding box center [722, 87] width 62 height 9
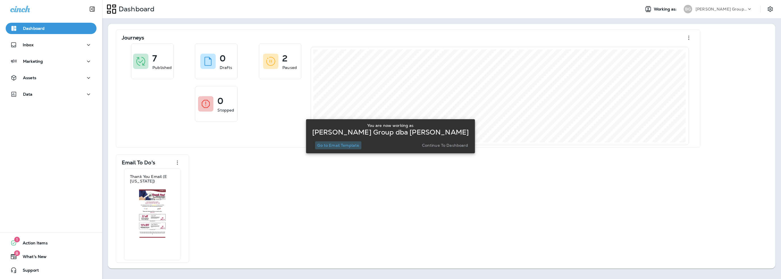
click at [346, 146] on p "Go to Email Template" at bounding box center [338, 145] width 42 height 5
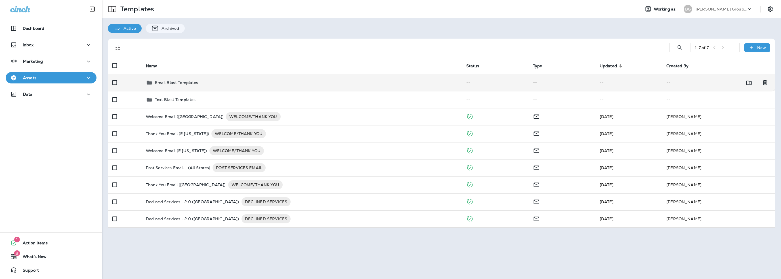
click at [178, 82] on p "Email Blast Templates" at bounding box center [176, 82] width 43 height 5
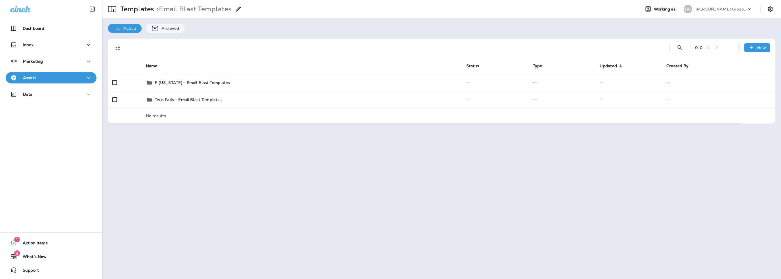
click at [178, 82] on p "E [US_STATE] - Email Blast Templates" at bounding box center [192, 82] width 75 height 5
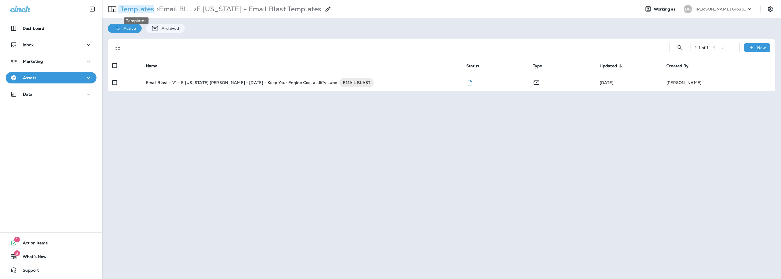
click at [142, 9] on p "Templates" at bounding box center [136, 9] width 36 height 9
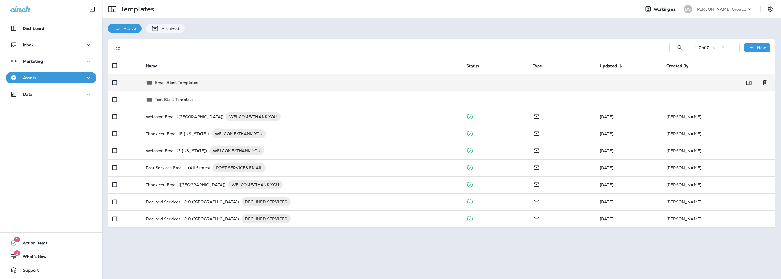
click at [176, 84] on p "Email Blast Templates" at bounding box center [176, 82] width 43 height 5
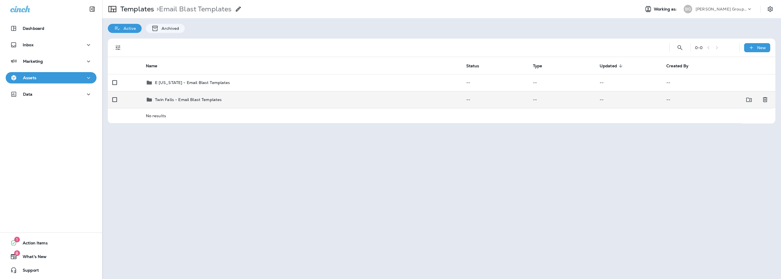
click at [181, 100] on p "Twin Falls - Email Blast Templates" at bounding box center [188, 99] width 67 height 5
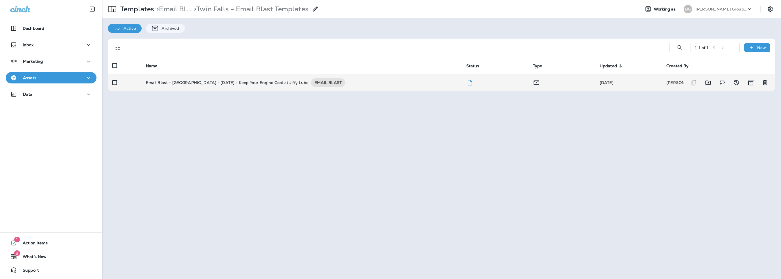
click at [237, 83] on p "Email Blast - [GEOGRAPHIC_DATA] - [DATE] - Keep Your Engine Cool at Jiffy Lube" at bounding box center [227, 82] width 163 height 9
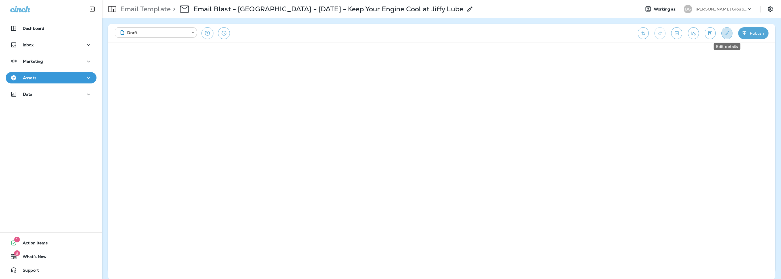
click at [724, 31] on icon "Edit details" at bounding box center [727, 33] width 6 height 6
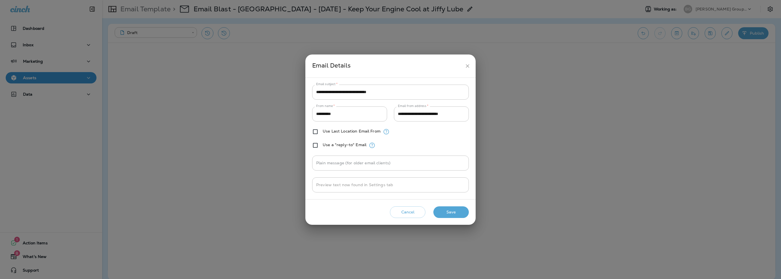
click at [450, 210] on button "Save" at bounding box center [450, 212] width 35 height 12
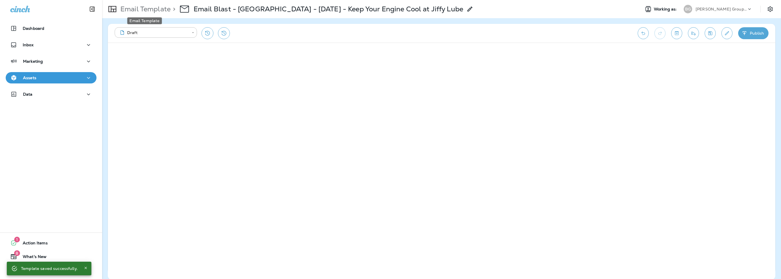
click at [142, 10] on p "Email Template" at bounding box center [144, 9] width 52 height 9
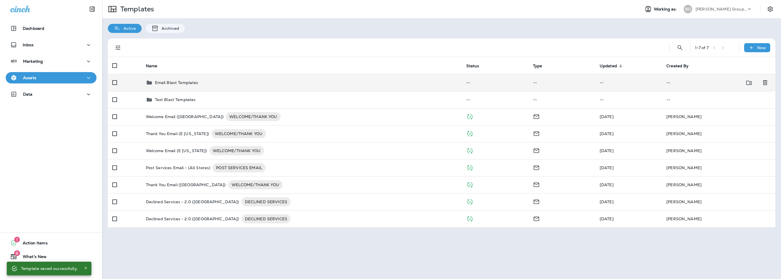
click at [163, 84] on p "Email Blast Templates" at bounding box center [176, 82] width 43 height 5
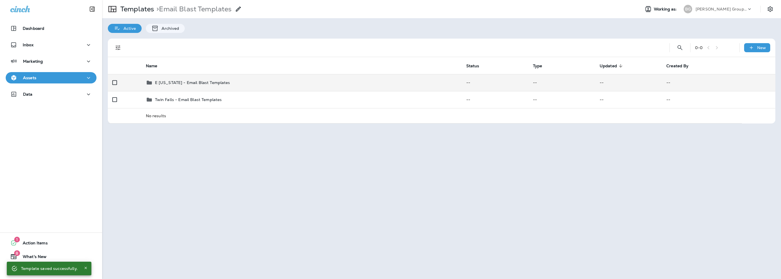
click at [165, 82] on p "E [US_STATE] - Email Blast Templates" at bounding box center [192, 82] width 75 height 5
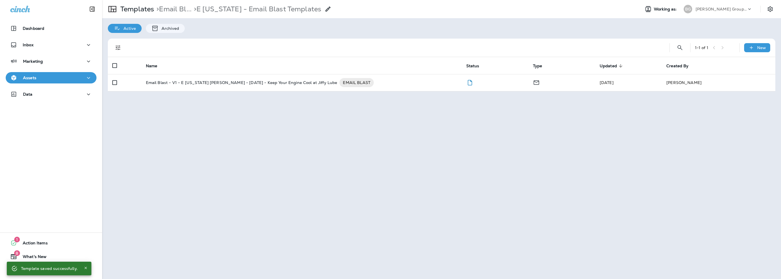
click at [208, 83] on p "Email Blast - V1 - E [US_STATE] [PERSON_NAME] - [DATE] - Keep Your Engine Cool …" at bounding box center [241, 82] width 191 height 9
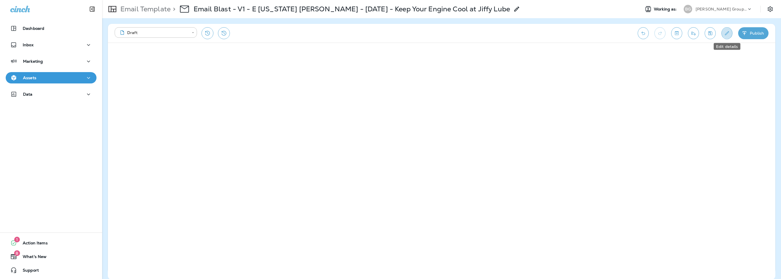
click at [727, 33] on icon "Edit details" at bounding box center [727, 33] width 6 height 6
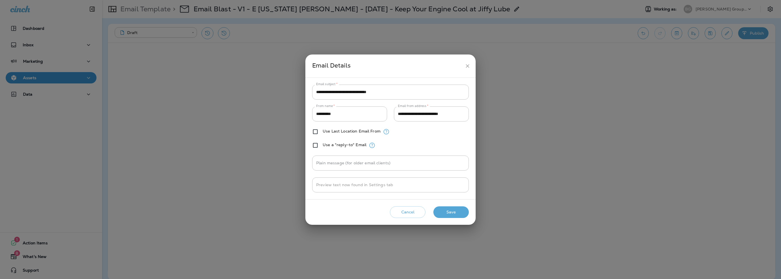
click at [448, 211] on button "Save" at bounding box center [450, 212] width 35 height 12
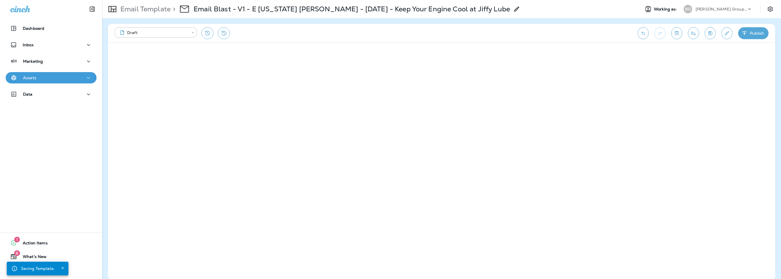
click at [28, 81] on button "Assets" at bounding box center [51, 77] width 91 height 11
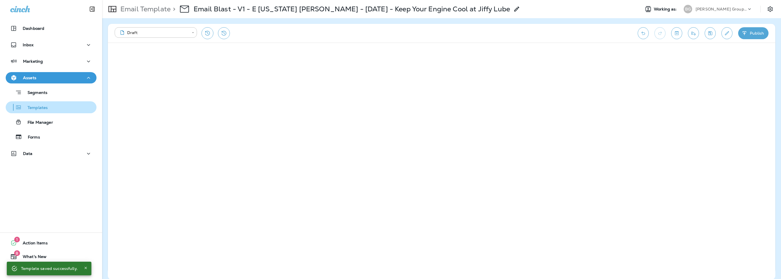
click at [40, 106] on p "Templates" at bounding box center [35, 107] width 26 height 5
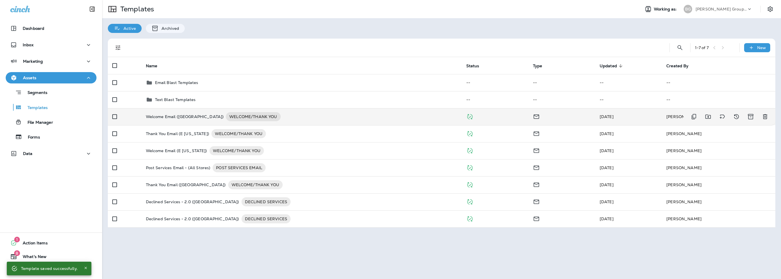
click at [182, 117] on p "Welcome Email ([GEOGRAPHIC_DATA])" at bounding box center [185, 116] width 78 height 9
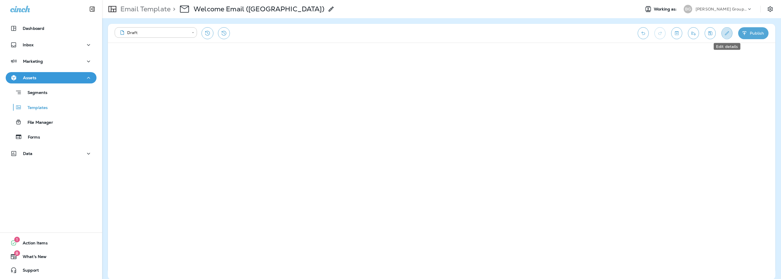
click at [723, 36] on button "Edit details" at bounding box center [726, 33] width 11 height 12
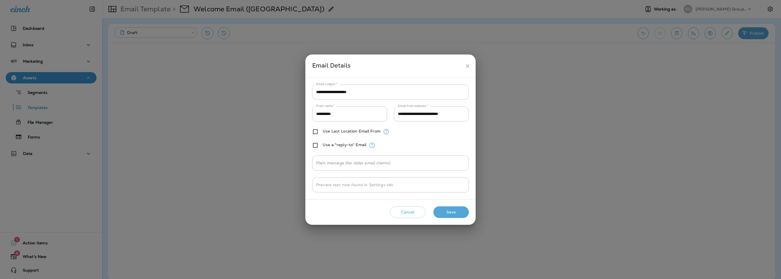
click at [411, 212] on button "Cancel" at bounding box center [407, 212] width 35 height 12
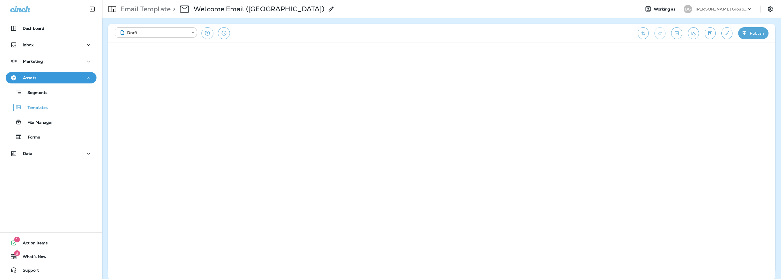
click at [722, 9] on p "[PERSON_NAME] Group dba [PERSON_NAME]" at bounding box center [720, 9] width 51 height 5
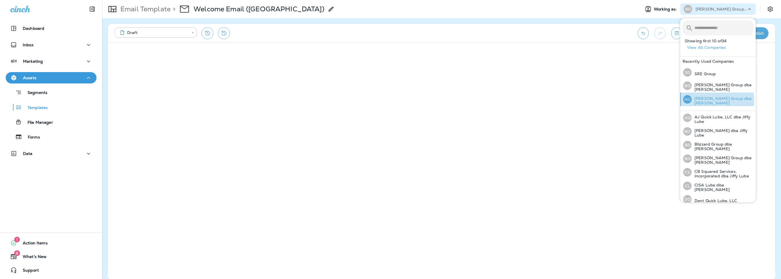
click at [714, 100] on p "[PERSON_NAME] Group dba [PERSON_NAME]" at bounding box center [722, 100] width 62 height 9
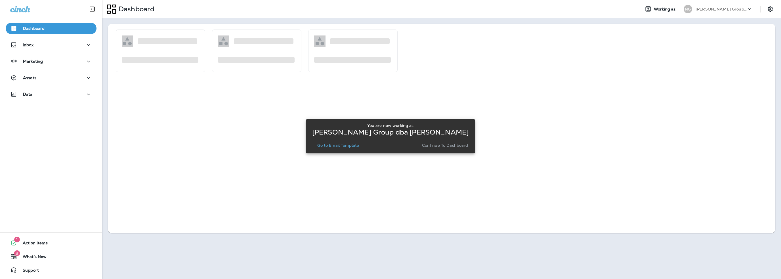
click at [346, 142] on button "Go to Email Template" at bounding box center [338, 145] width 46 height 8
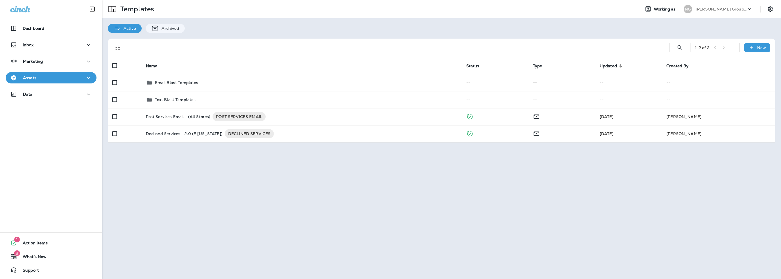
click at [35, 75] on div "Assets" at bounding box center [23, 77] width 26 height 7
click at [39, 106] on p "Templates" at bounding box center [35, 107] width 26 height 5
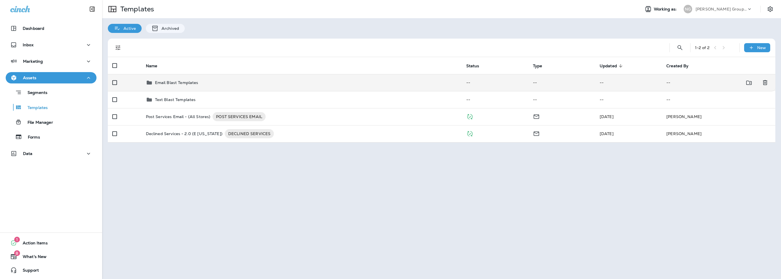
click at [166, 86] on td "Email Blast Templates" at bounding box center [301, 82] width 320 height 17
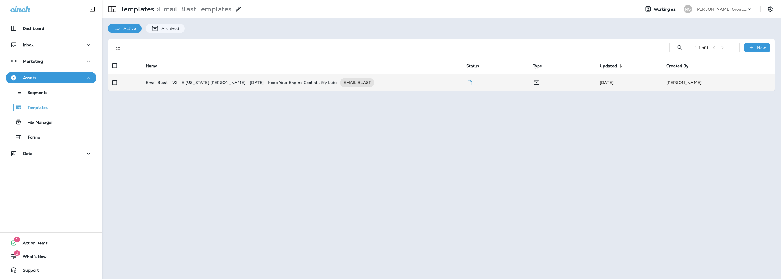
click at [171, 83] on p "Email Blast - V2 - E [US_STATE] [PERSON_NAME] - [DATE] - Keep Your Engine Cool …" at bounding box center [242, 82] width 192 height 9
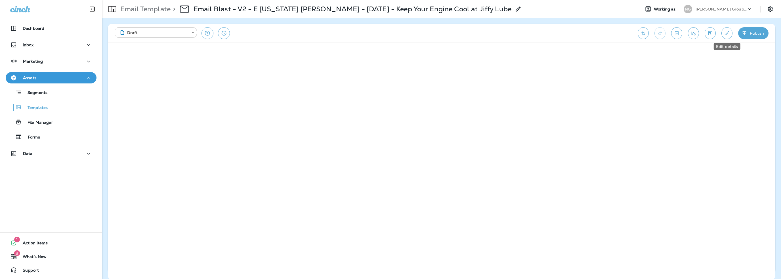
click at [723, 34] on button "Edit details" at bounding box center [726, 33] width 11 height 12
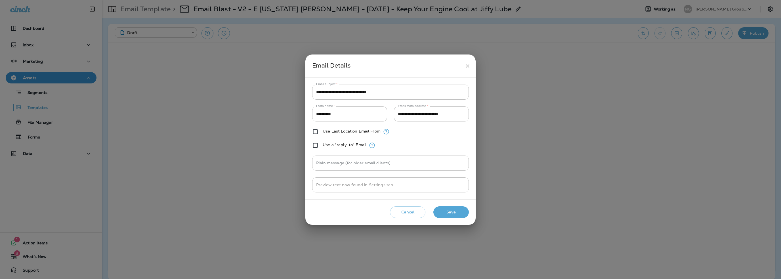
click at [412, 210] on button "Cancel" at bounding box center [407, 212] width 35 height 12
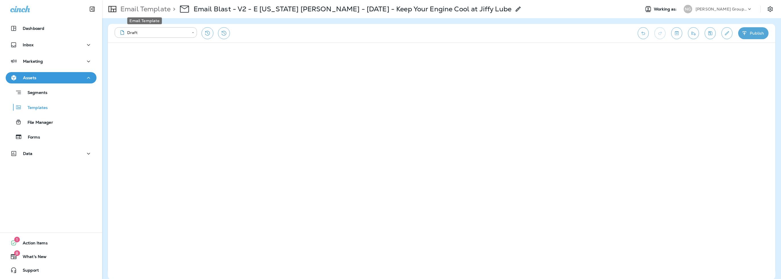
click at [136, 7] on p "Email Template" at bounding box center [144, 9] width 52 height 9
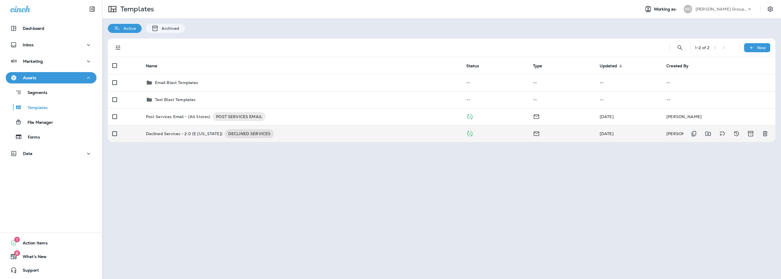
click at [172, 132] on p "Declined Services - 2.0 (E [US_STATE])" at bounding box center [184, 133] width 77 height 9
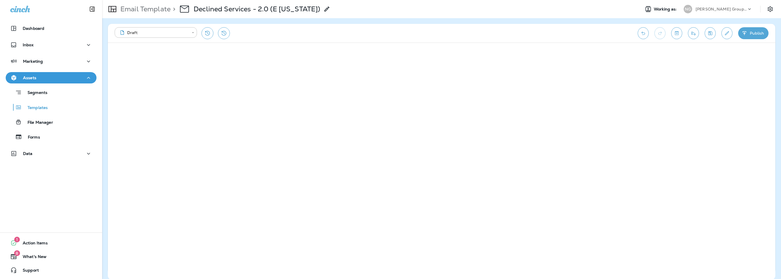
click at [725, 34] on icon "Edit details" at bounding box center [727, 33] width 4 height 4
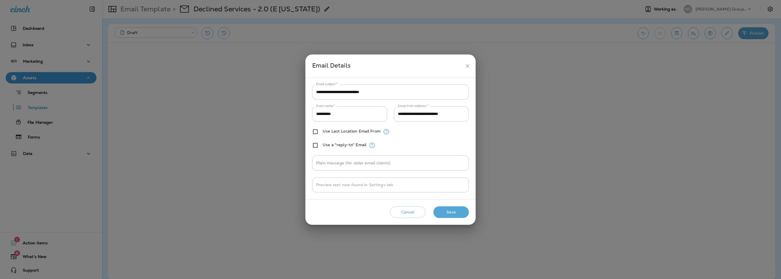
click at [401, 212] on button "Cancel" at bounding box center [407, 212] width 35 height 12
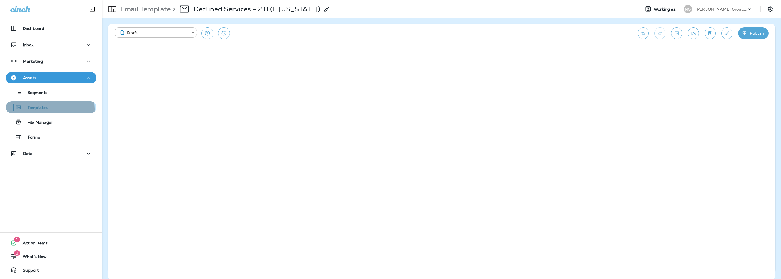
click at [42, 109] on p "Templates" at bounding box center [35, 107] width 26 height 5
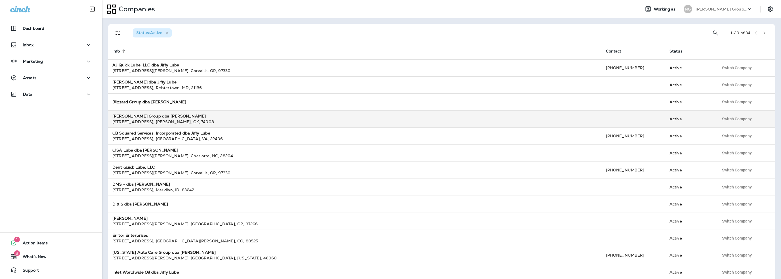
click at [161, 114] on strong "[PERSON_NAME] Group dba [PERSON_NAME]" at bounding box center [158, 115] width 93 height 5
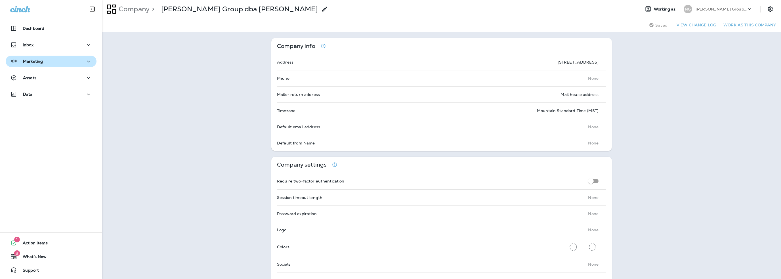
click at [28, 61] on p "Marketing" at bounding box center [33, 61] width 20 height 5
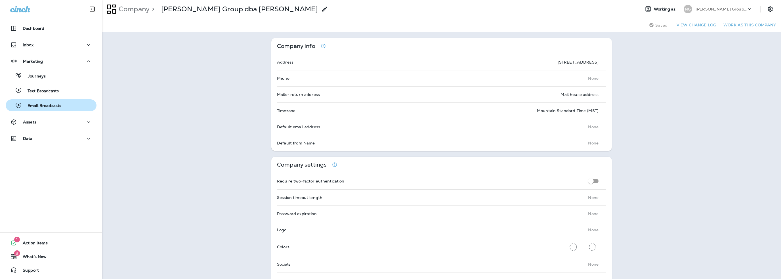
click at [41, 107] on p "Email Broadcasts" at bounding box center [41, 105] width 39 height 5
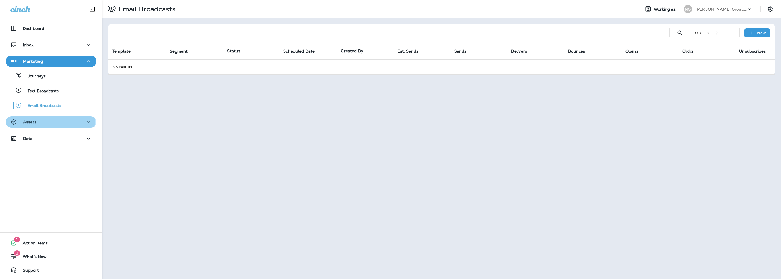
click at [44, 119] on div "Assets" at bounding box center [51, 122] width 82 height 7
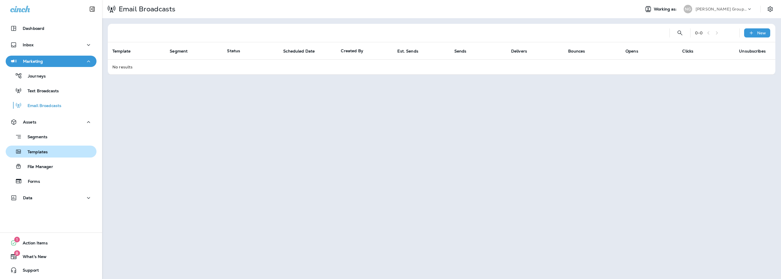
click at [44, 151] on p "Templates" at bounding box center [35, 152] width 26 height 5
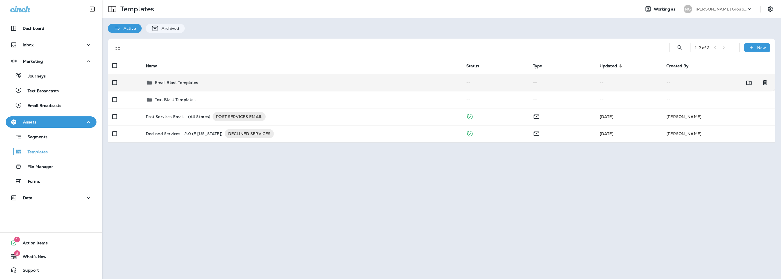
click at [183, 77] on td "Email Blast Templates" at bounding box center [301, 82] width 320 height 17
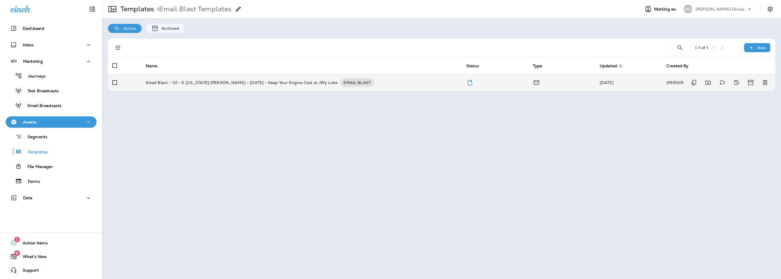
click at [230, 82] on p "Email Blast - V2 - E [US_STATE] [PERSON_NAME] - [DATE] - Keep Your Engine Cool …" at bounding box center [242, 82] width 192 height 9
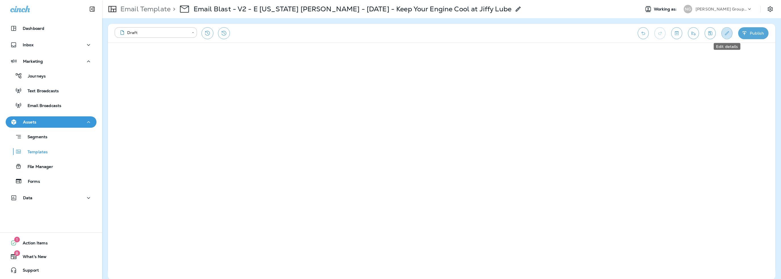
click at [725, 36] on button "Edit details" at bounding box center [726, 33] width 11 height 12
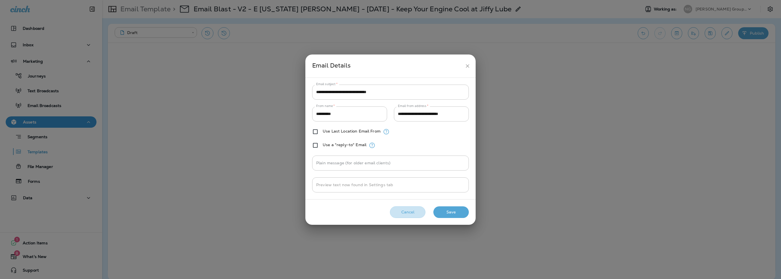
click at [412, 209] on button "Cancel" at bounding box center [407, 212] width 35 height 12
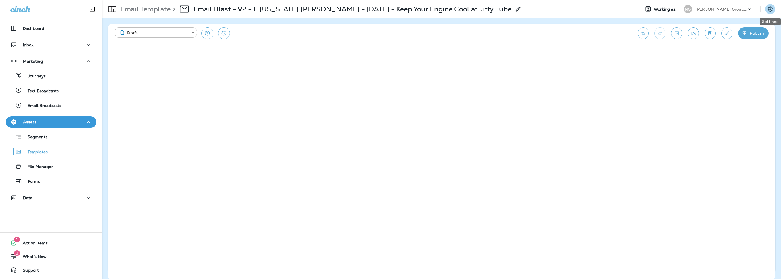
click at [771, 9] on icon "Settings" at bounding box center [769, 8] width 5 height 5
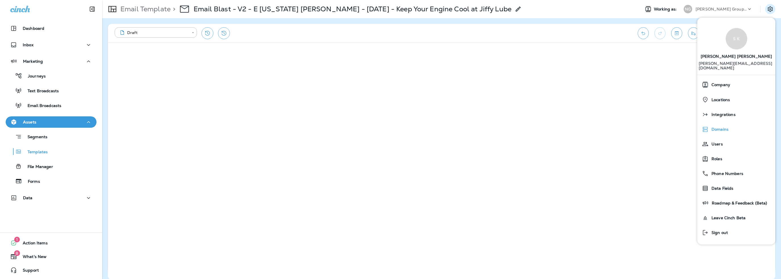
click at [719, 123] on div "Domains" at bounding box center [735, 128] width 73 height 11
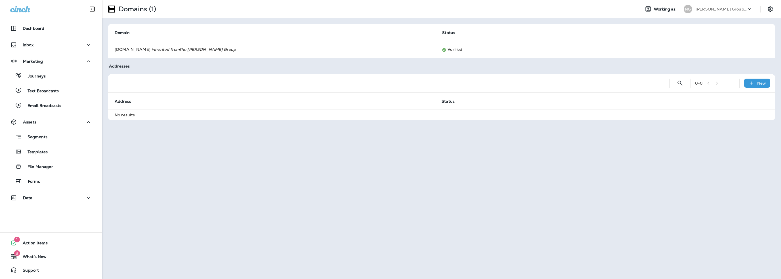
click at [718, 10] on p "[PERSON_NAME] Group dba [PERSON_NAME]" at bounding box center [720, 9] width 51 height 5
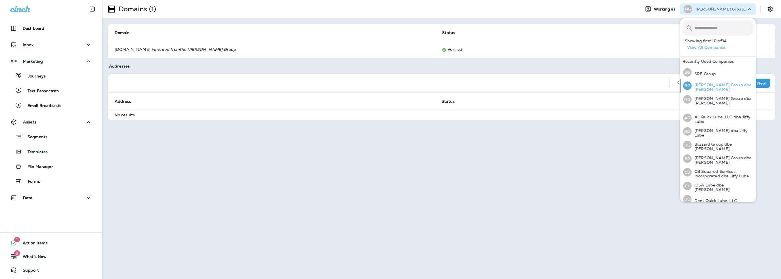
click at [709, 87] on p "[PERSON_NAME] Group dba [PERSON_NAME]" at bounding box center [722, 87] width 62 height 9
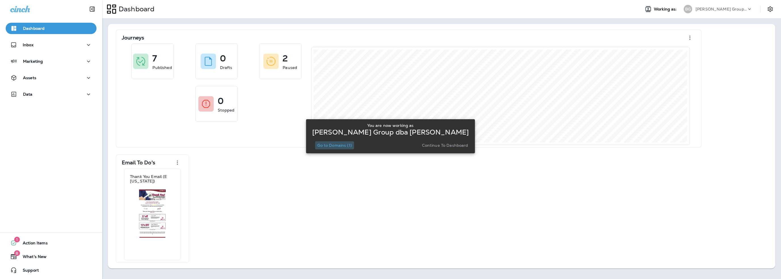
click at [327, 147] on p "Go to Domains (1)" at bounding box center [334, 145] width 34 height 5
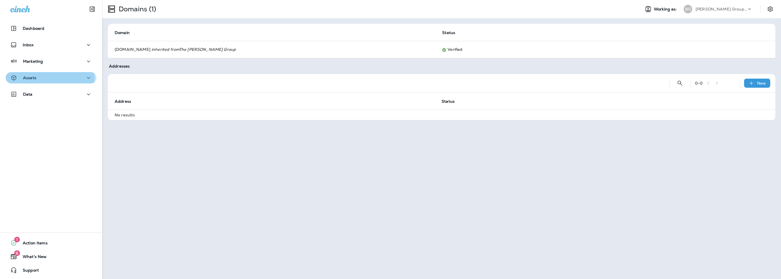
click at [37, 80] on div "Assets" at bounding box center [51, 77] width 82 height 7
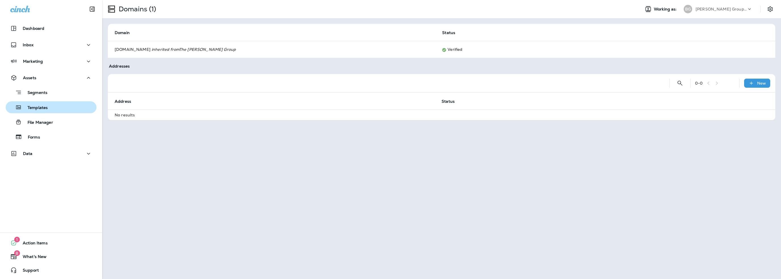
click at [37, 104] on div "Templates" at bounding box center [28, 107] width 40 height 9
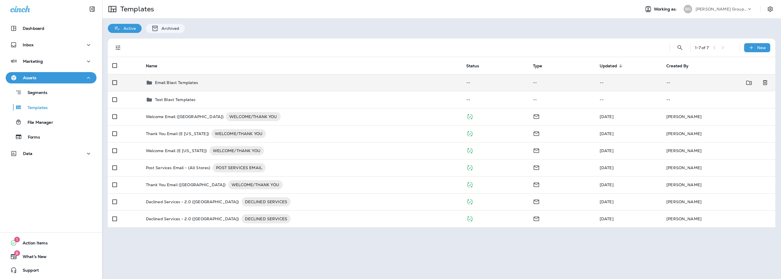
click at [183, 79] on div "Email Blast Templates" at bounding box center [176, 82] width 43 height 7
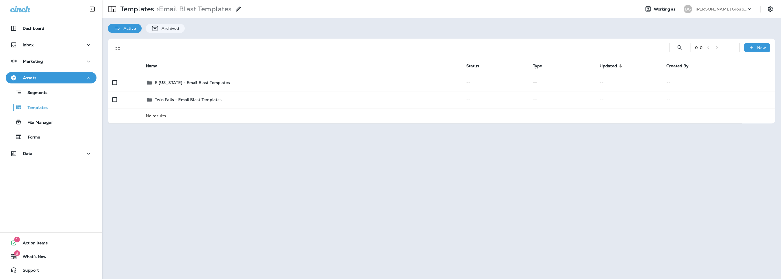
click at [183, 80] on div "E [US_STATE] - Email Blast Templates" at bounding box center [192, 82] width 75 height 7
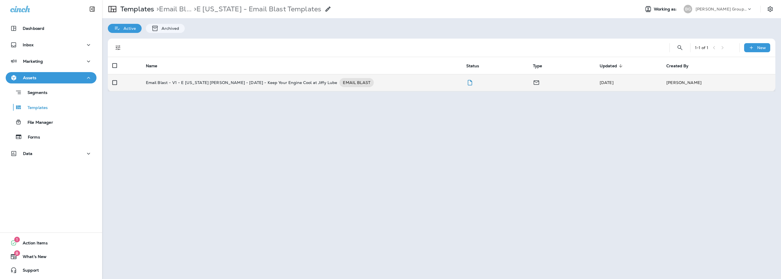
click at [185, 83] on p "Email Blast - V1 - E [US_STATE] [PERSON_NAME] - [DATE] - Keep Your Engine Cool …" at bounding box center [241, 82] width 191 height 9
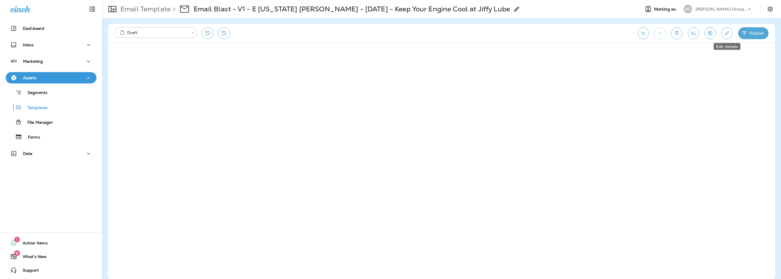
click at [727, 37] on button "Edit details" at bounding box center [726, 33] width 11 height 12
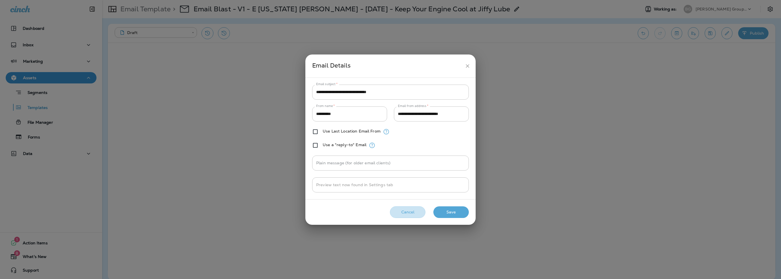
click at [414, 211] on button "Cancel" at bounding box center [407, 212] width 35 height 12
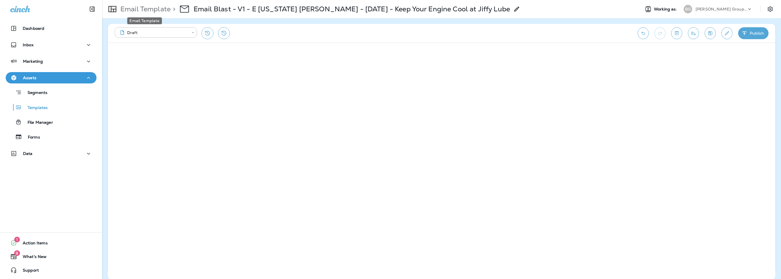
click at [154, 8] on p "Email Template" at bounding box center [144, 9] width 52 height 9
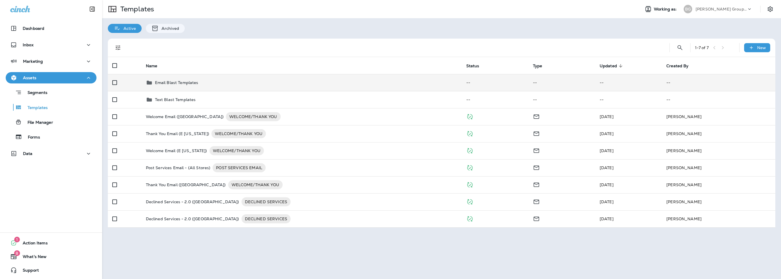
click at [161, 83] on p "Email Blast Templates" at bounding box center [176, 82] width 43 height 5
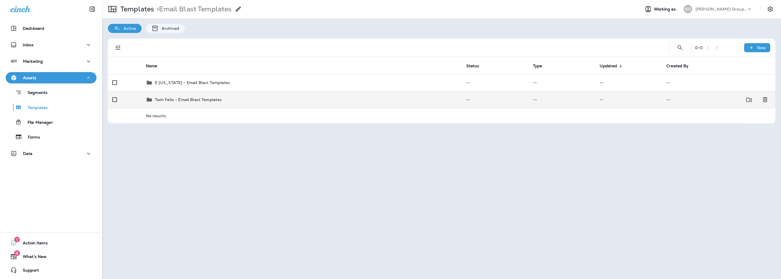
click at [169, 99] on p "Twin Falls - Email Blast Templates" at bounding box center [188, 99] width 67 height 5
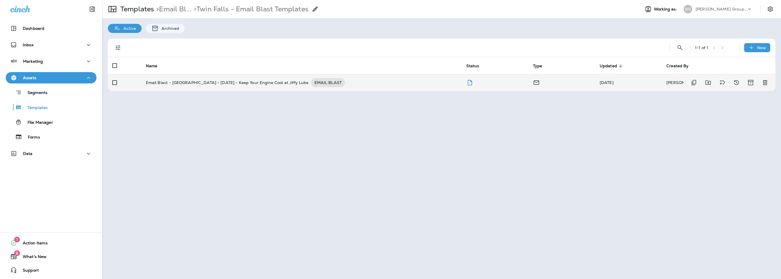
click at [244, 83] on p "Email Blast - [GEOGRAPHIC_DATA] - [DATE] - Keep Your Engine Cool at Jiffy Lube" at bounding box center [227, 82] width 163 height 9
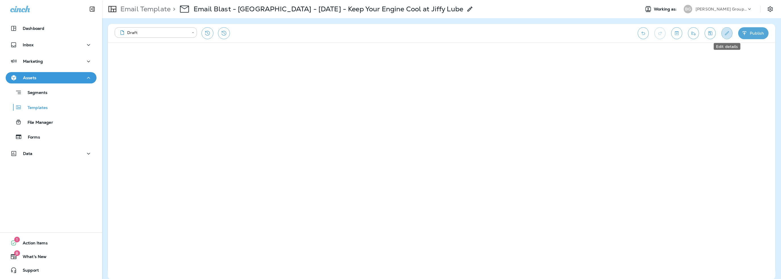
click at [727, 34] on icon "Edit details" at bounding box center [727, 33] width 6 height 6
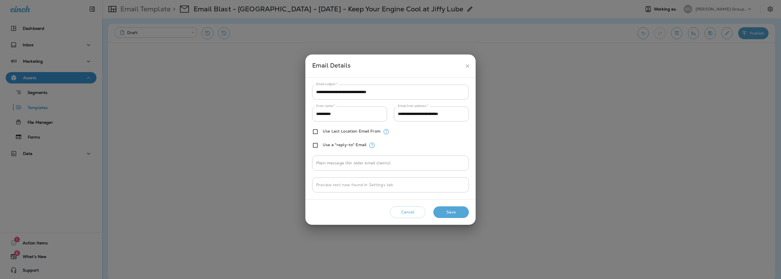
click at [411, 212] on button "Cancel" at bounding box center [407, 212] width 35 height 12
